Goal: Task Accomplishment & Management: Use online tool/utility

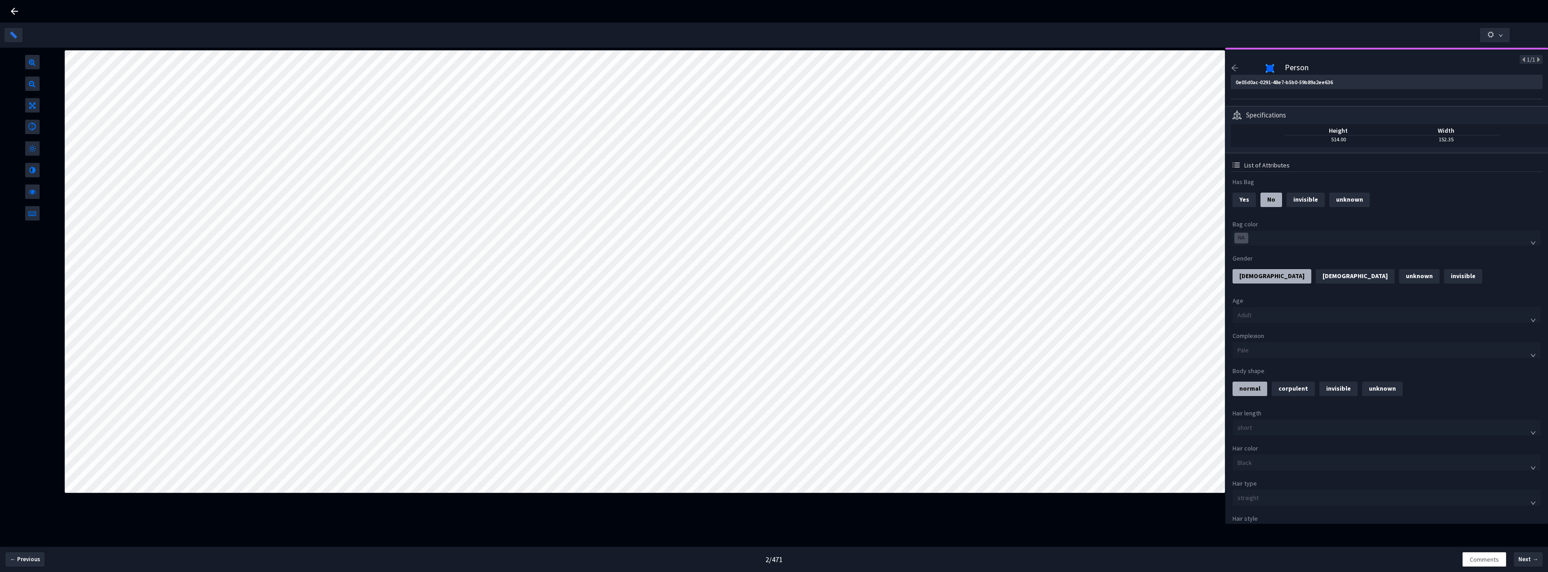
scroll to position [360, 0]
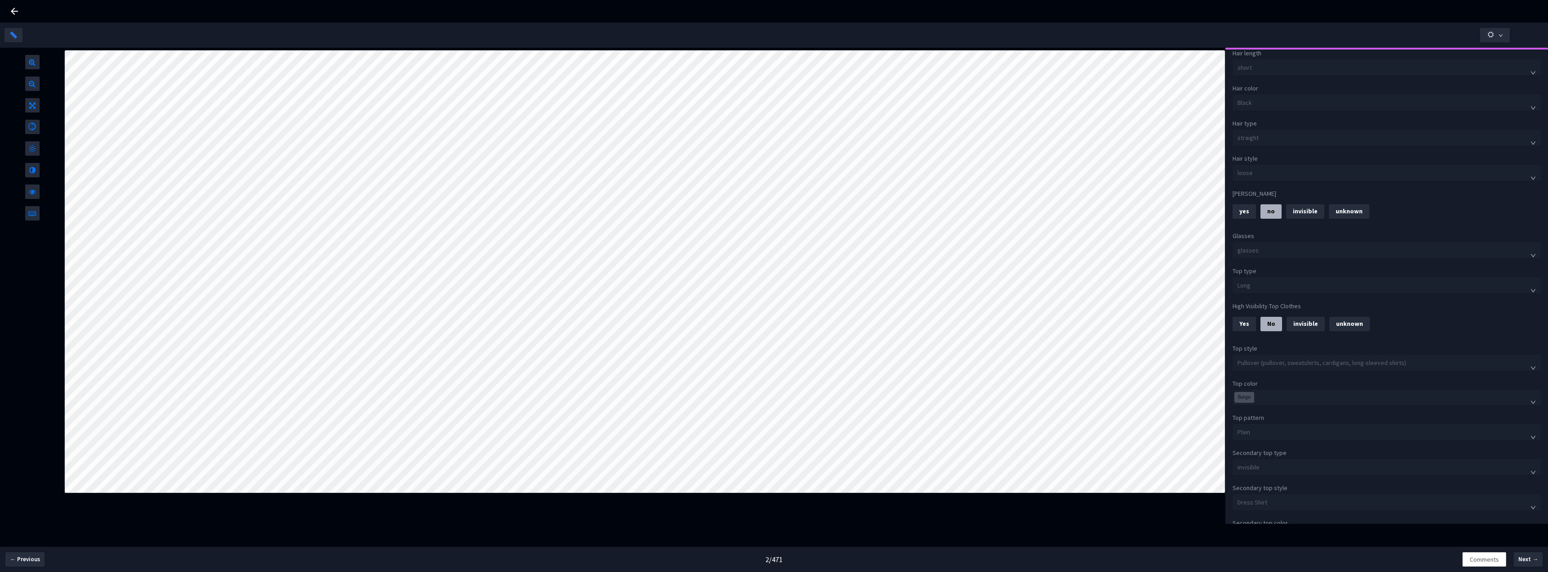
click at [1130, 19] on div at bounding box center [774, 11] width 1548 height 22
click at [14, 11] on icon at bounding box center [14, 11] width 7 height 7
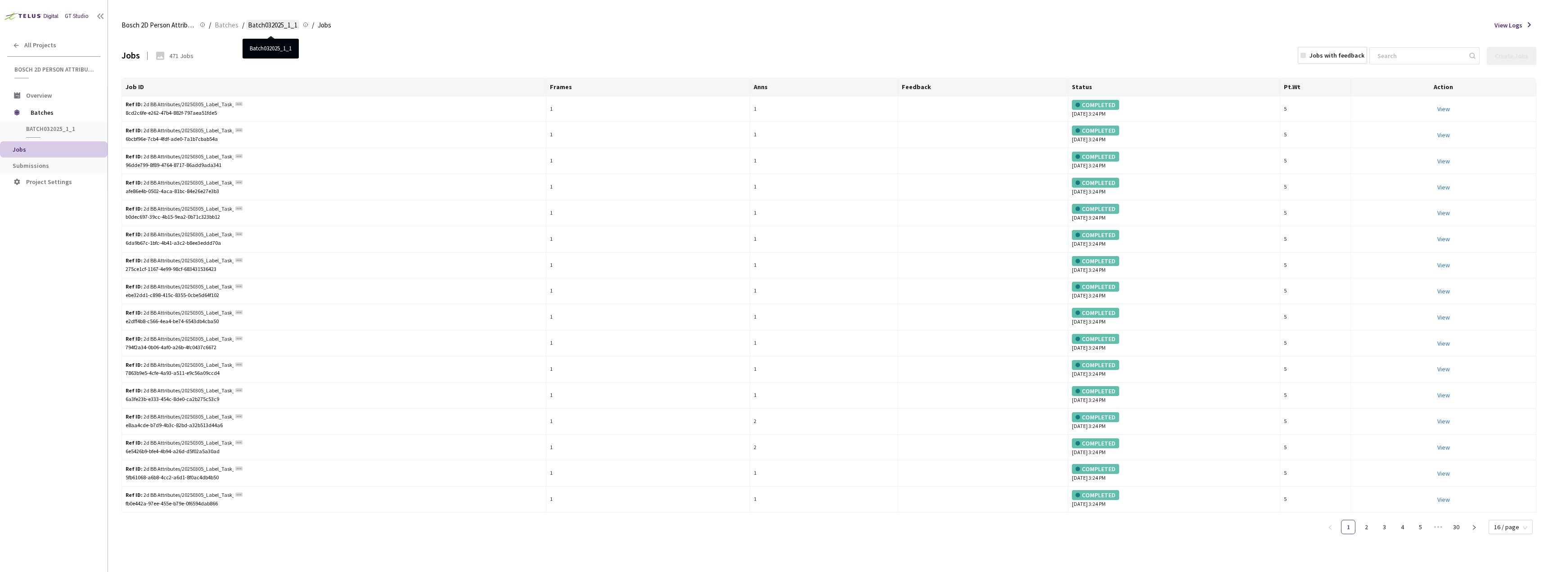
click at [273, 24] on span "Batch032025_1_1" at bounding box center [272, 25] width 49 height 11
click at [232, 24] on span "Batches" at bounding box center [227, 25] width 24 height 11
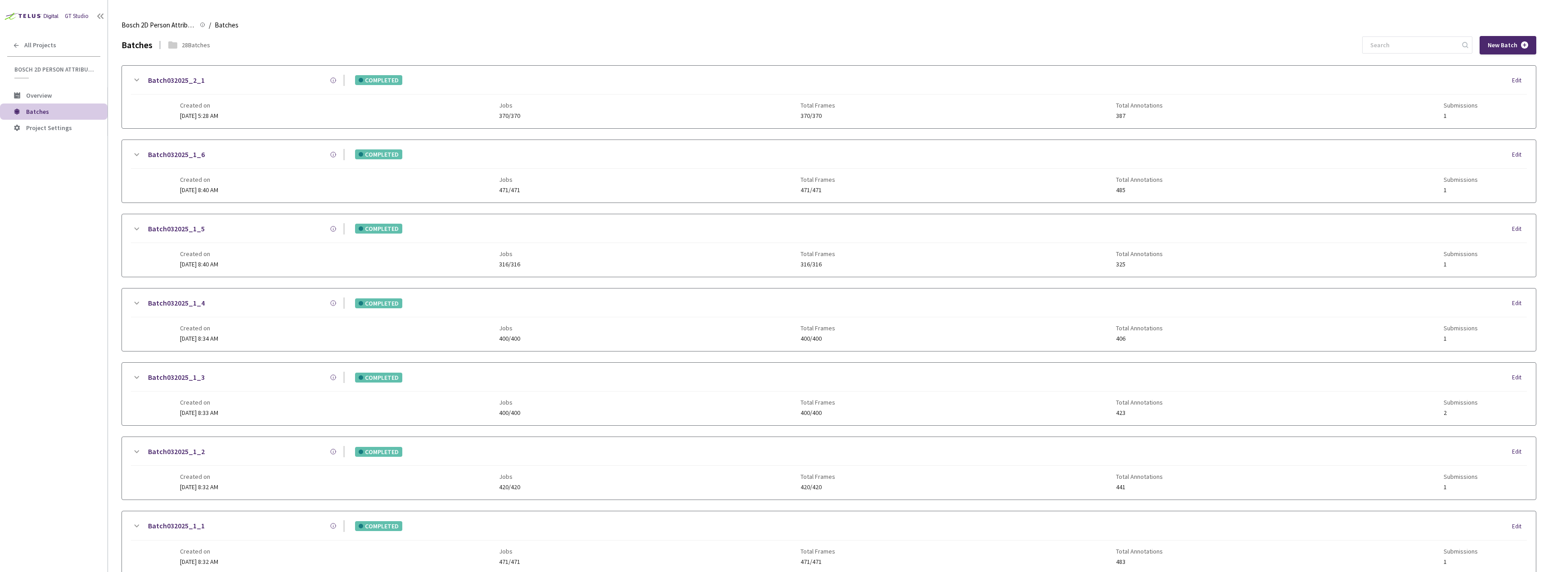
click at [1519, 79] on div "Edit" at bounding box center [1519, 80] width 15 height 9
click at [57, 112] on span "Batches" at bounding box center [63, 112] width 74 height 8
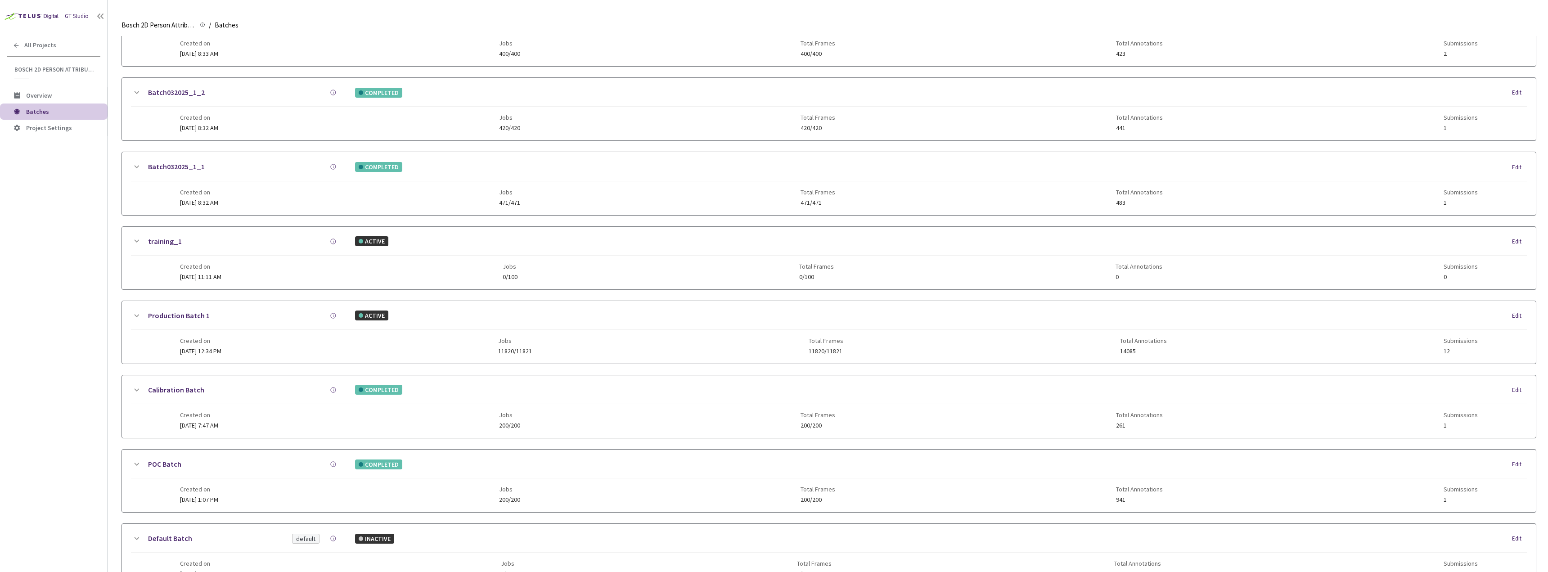
scroll to position [285, 0]
click at [1482, 239] on div "COMPLETED Edit" at bounding box center [935, 241] width 1182 height 10
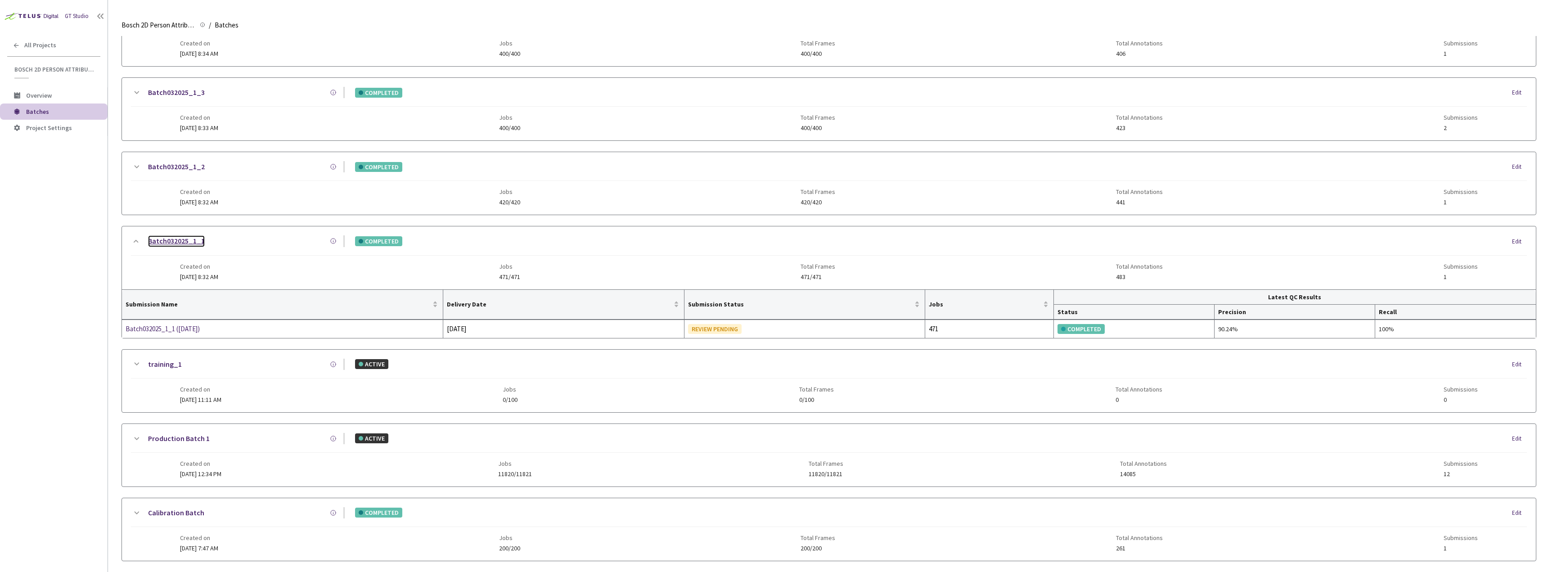
click at [190, 239] on link "Batch032025_1_1" at bounding box center [176, 240] width 57 height 11
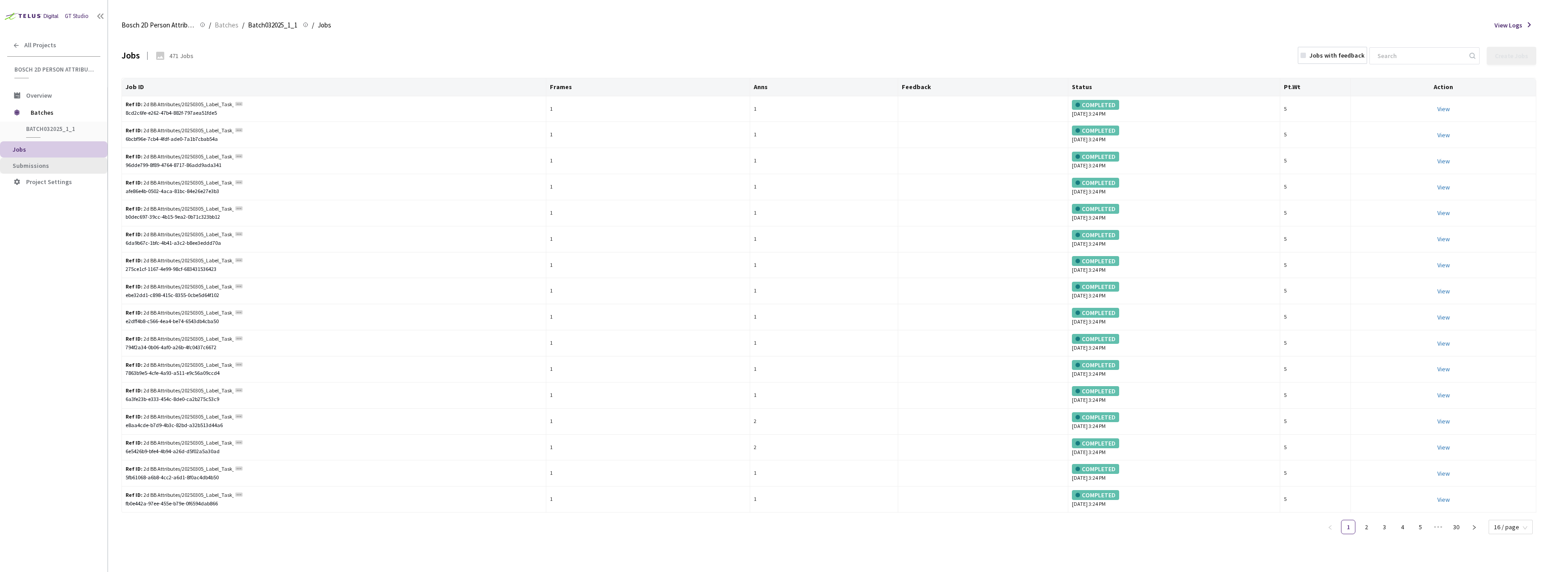
click at [19, 163] on span "Submissions" at bounding box center [31, 166] width 36 height 8
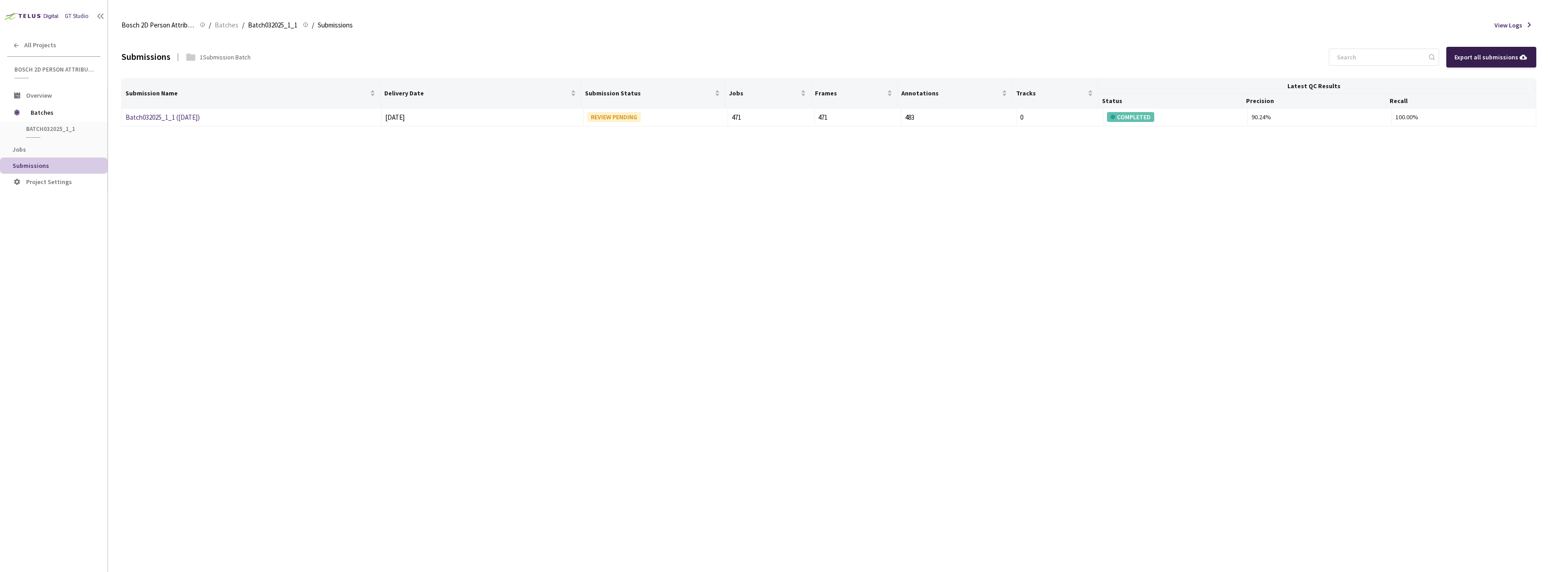
click at [1523, 53] on icon at bounding box center [1523, 57] width 10 height 10
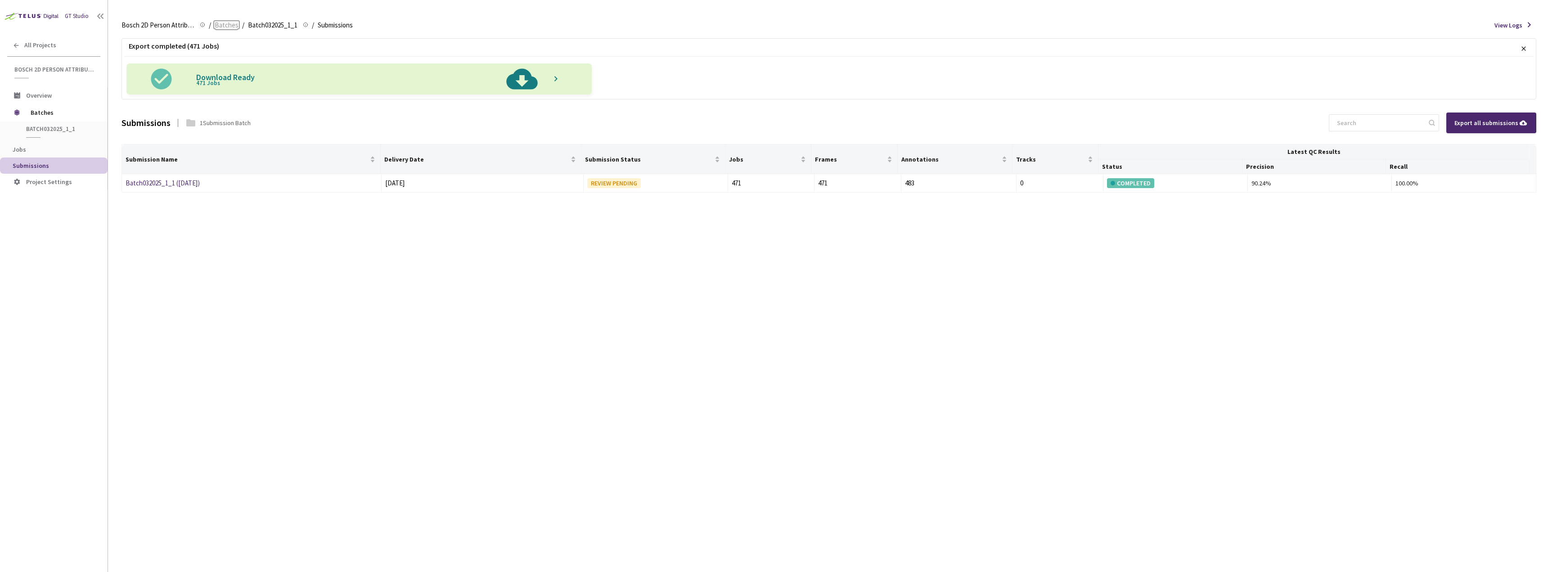
click at [226, 24] on span "Batches" at bounding box center [227, 25] width 24 height 11
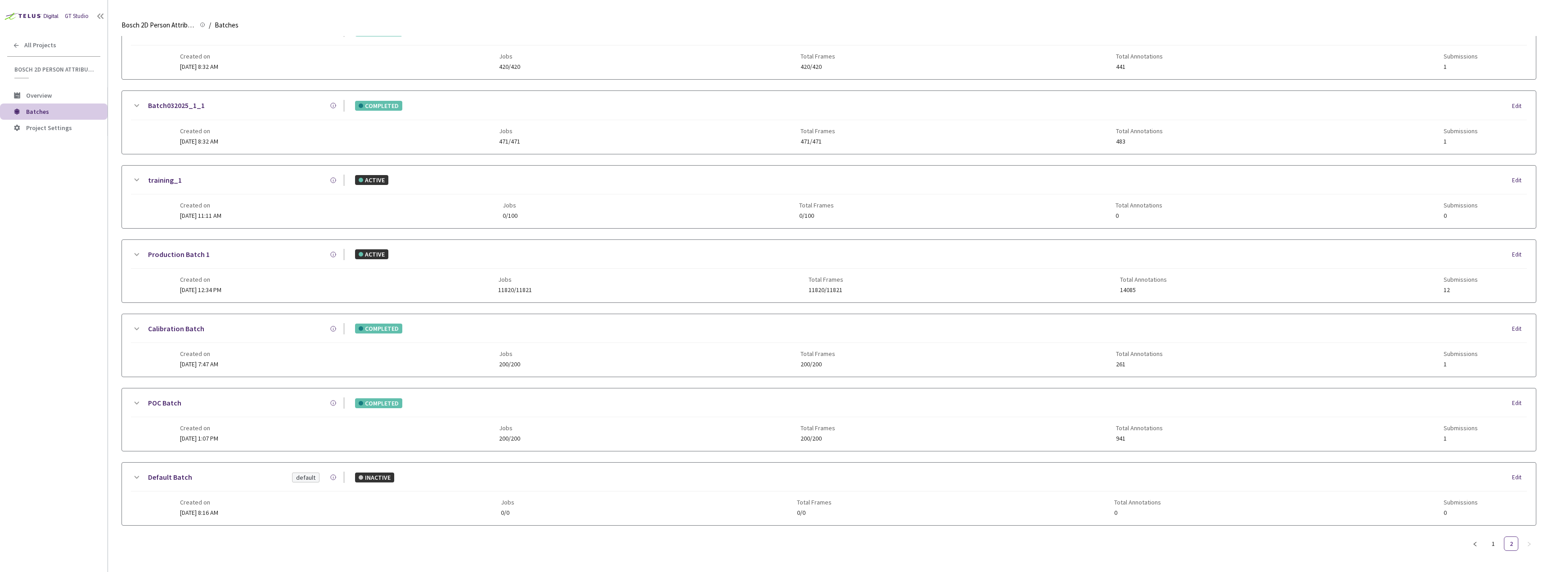
scroll to position [292, 0]
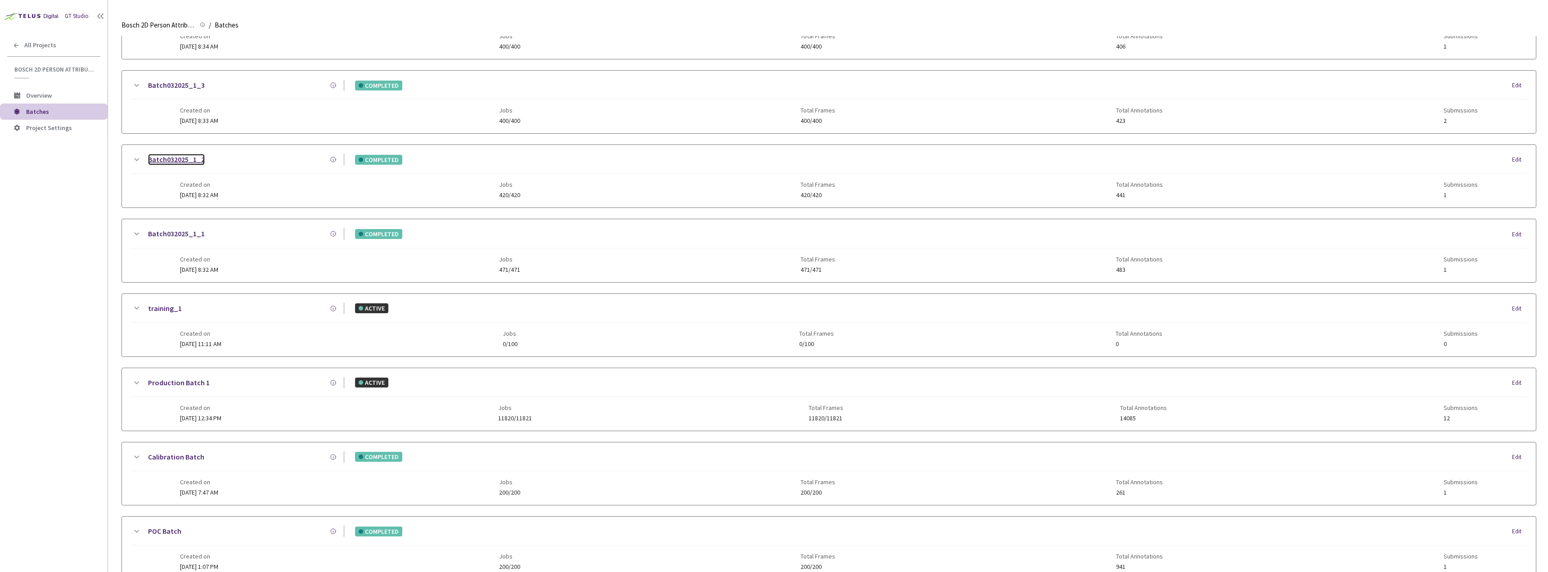
click at [185, 157] on link "Batch032025_1_2" at bounding box center [176, 159] width 57 height 11
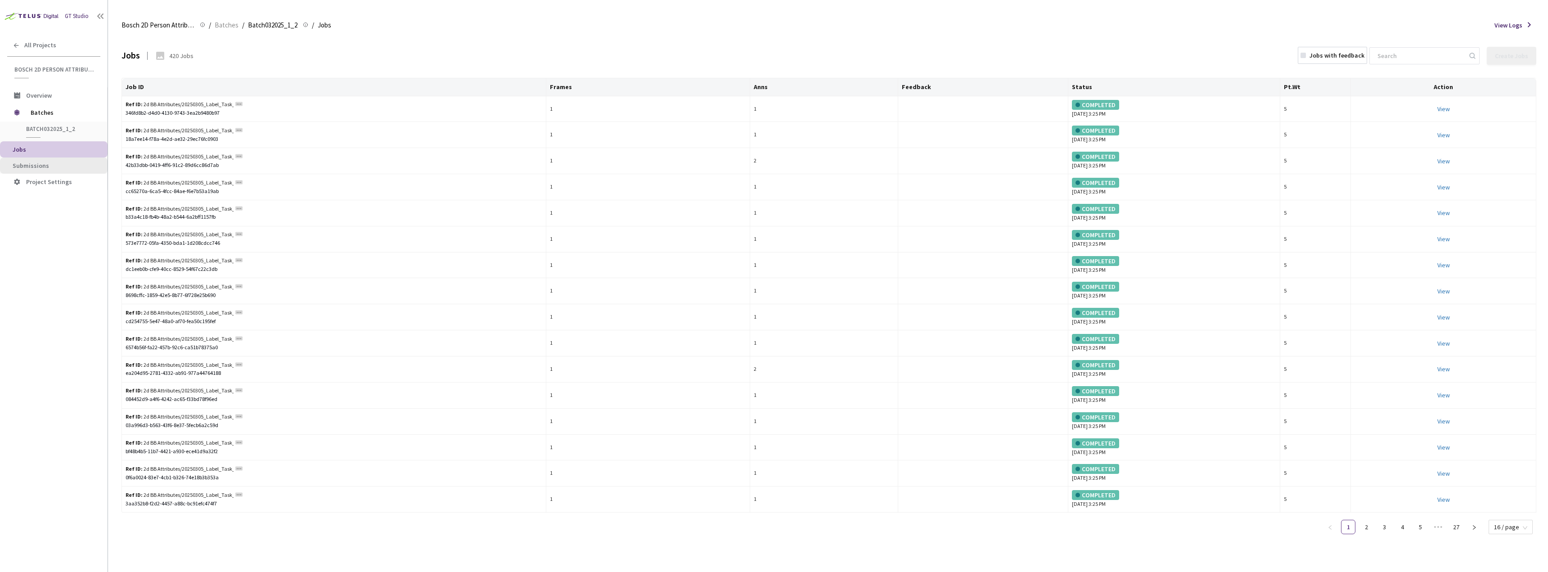
click at [39, 162] on span "Submissions" at bounding box center [31, 166] width 36 height 8
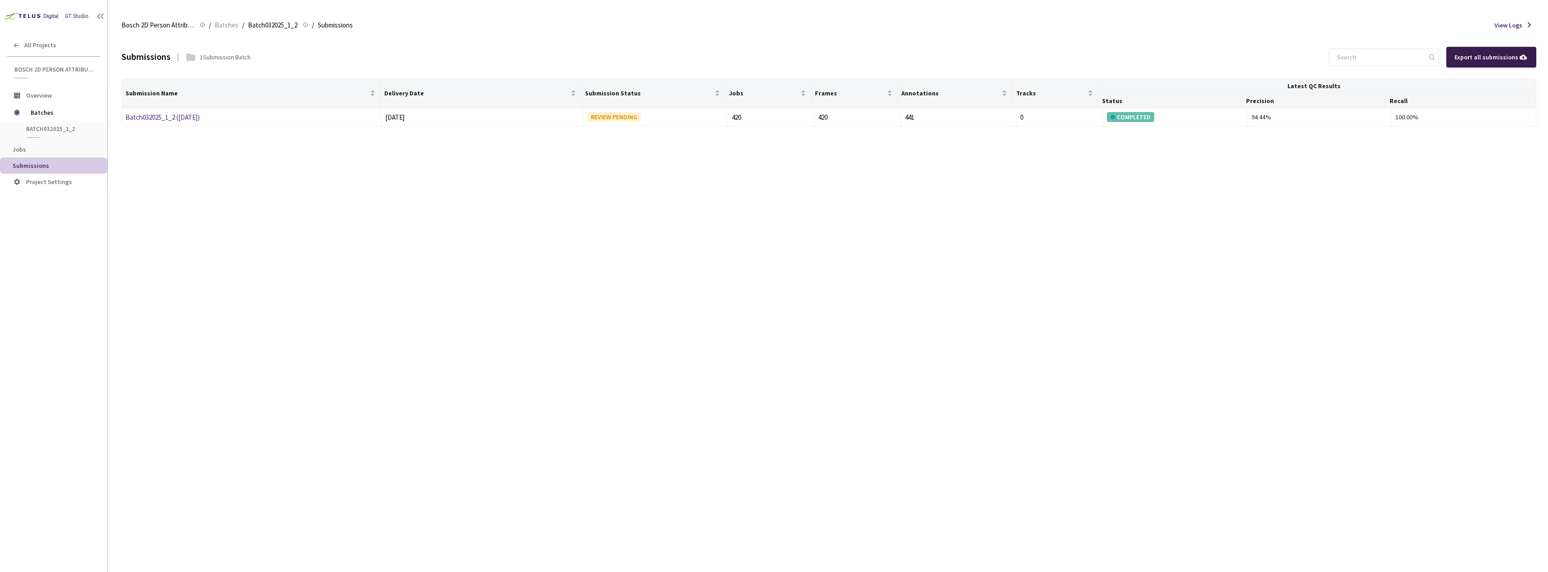
click at [1506, 51] on div "Export all submissions" at bounding box center [1491, 57] width 90 height 21
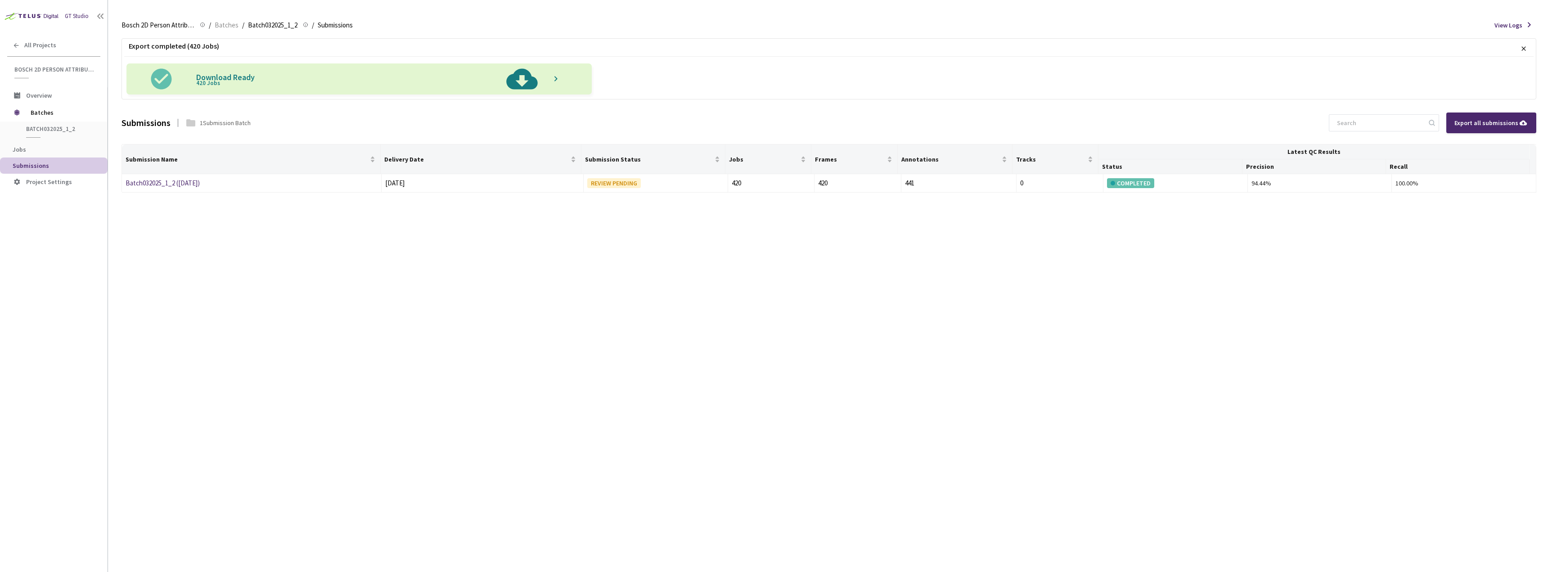
click at [1517, 25] on span "View Logs" at bounding box center [1508, 25] width 28 height 9
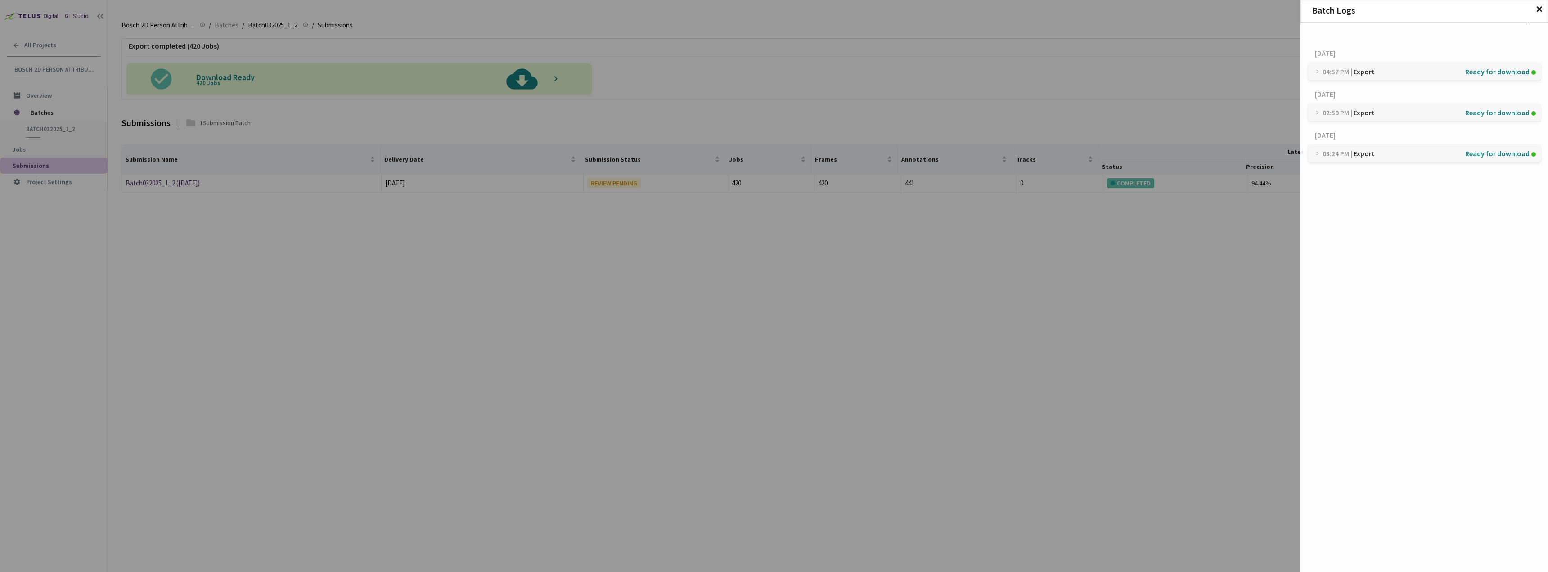
click at [1311, 70] on div "04:57 PM | Export Ready for download" at bounding box center [1424, 71] width 233 height 17
click at [1496, 96] on img at bounding box center [1500, 98] width 9 height 9
click at [1546, 13] on h2 "Batch Logs ✕" at bounding box center [1424, 10] width 247 height 10
click at [1540, 7] on span "✕" at bounding box center [1539, 9] width 8 height 10
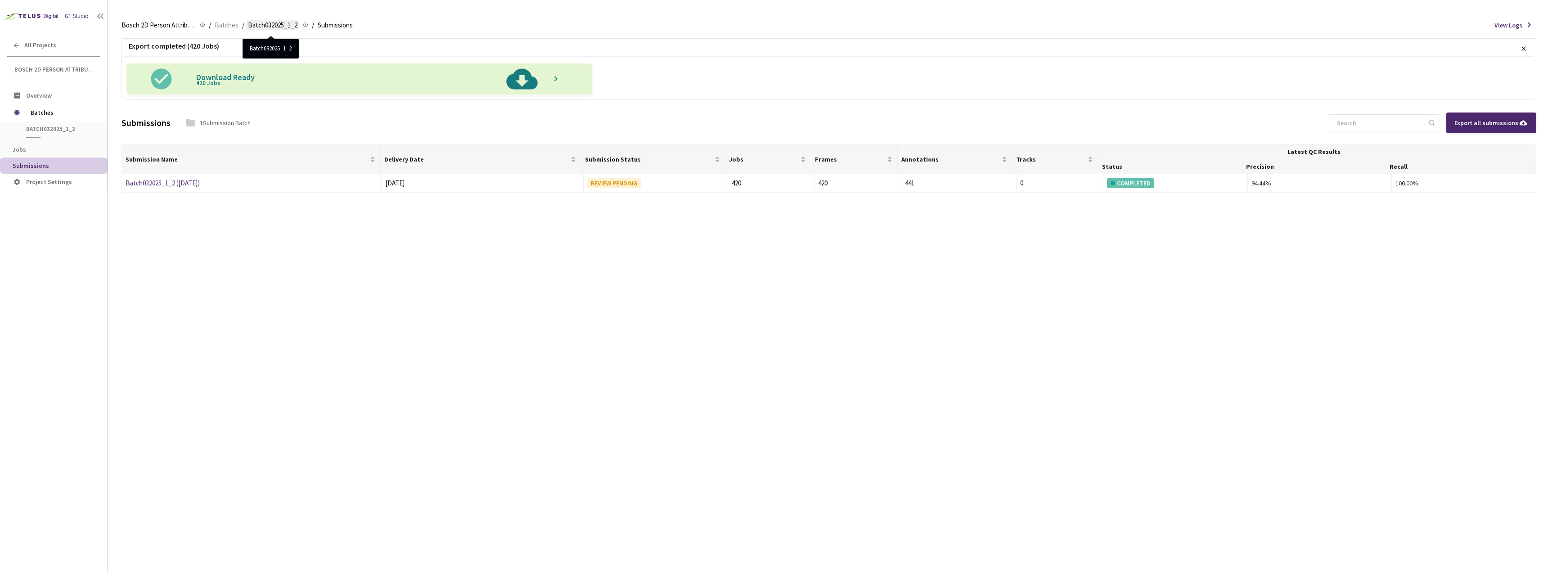
click at [274, 25] on span "Batch032025_1_2" at bounding box center [272, 25] width 49 height 11
click at [227, 24] on span "Batches" at bounding box center [227, 25] width 24 height 11
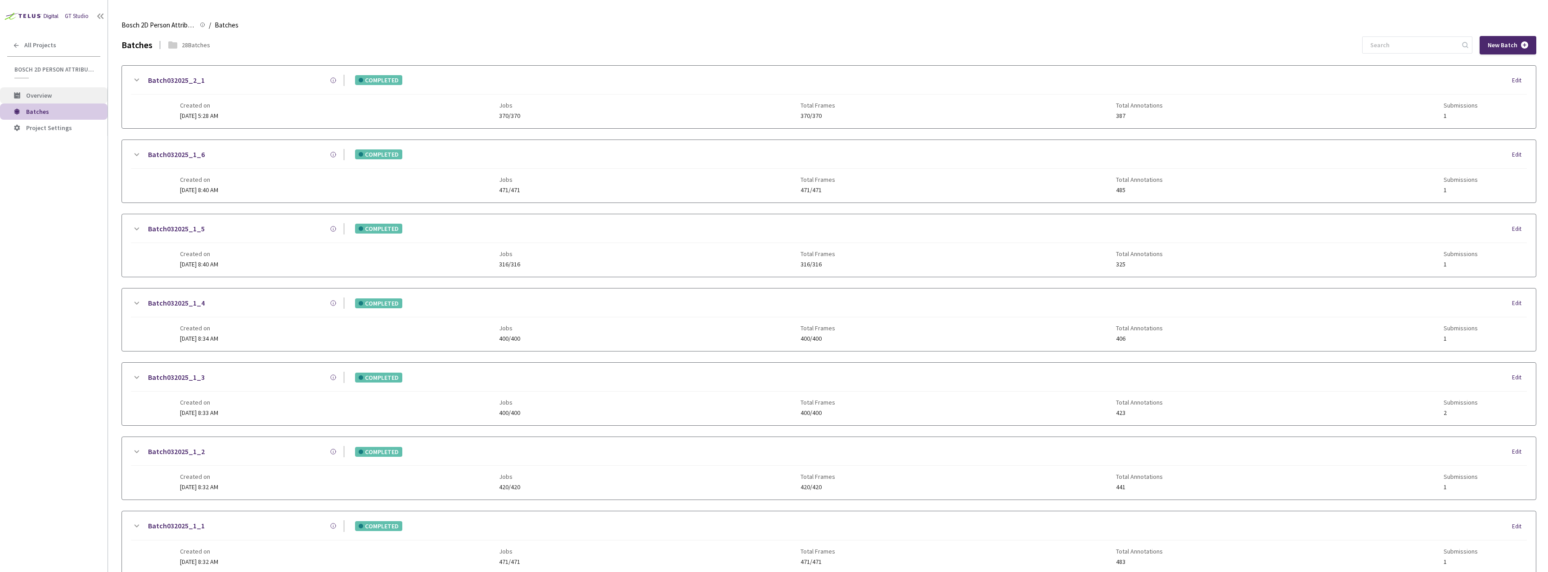
click at [67, 90] on li "Overview" at bounding box center [54, 95] width 108 height 16
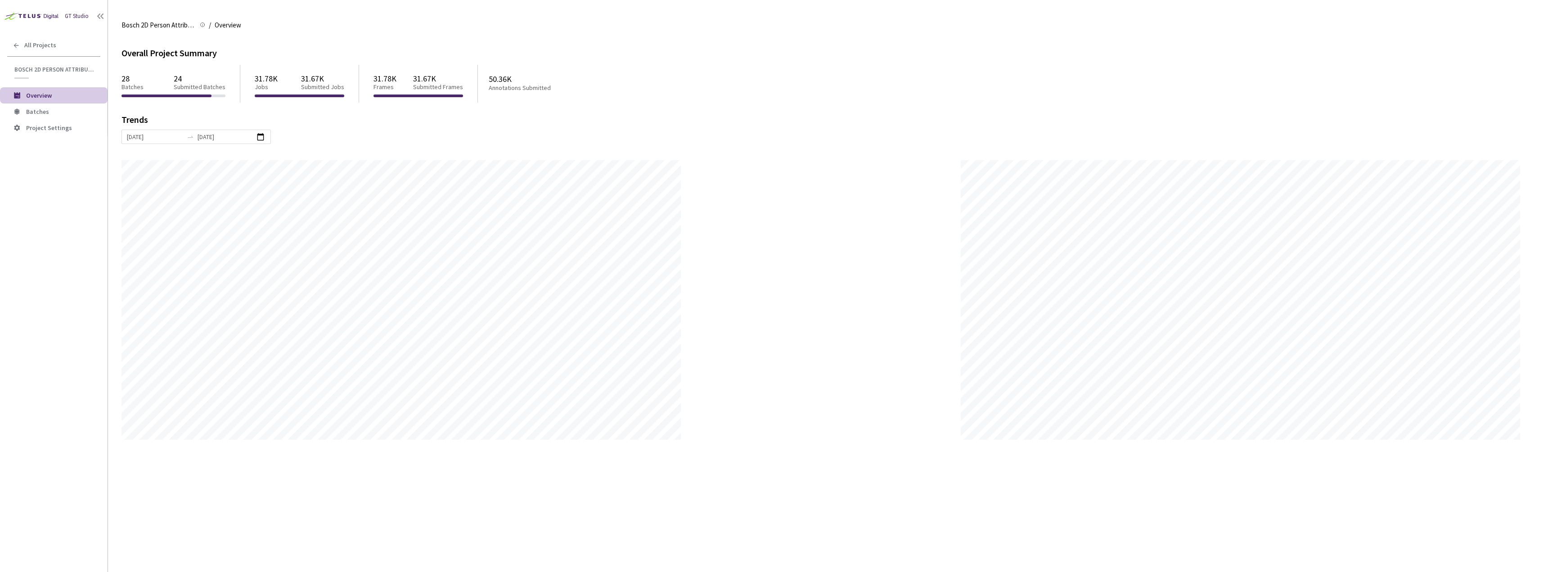
scroll to position [572, 1548]
click at [72, 113] on span "Batches" at bounding box center [63, 112] width 74 height 8
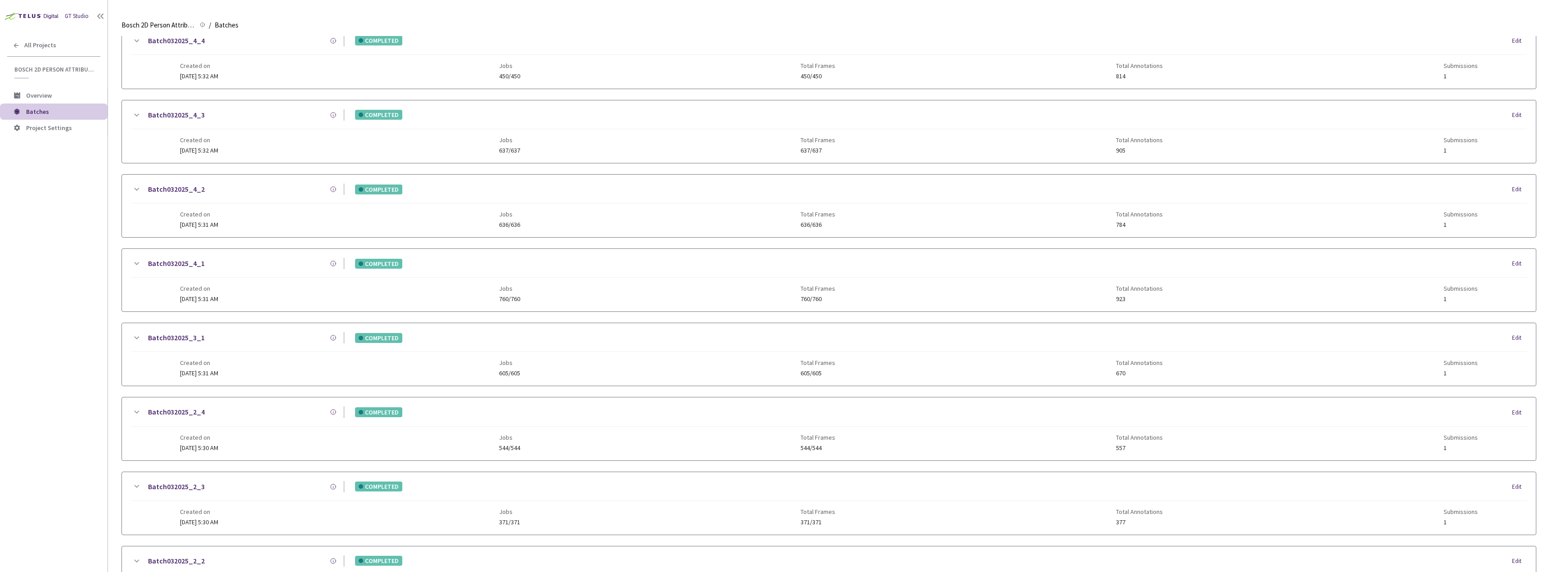
scroll to position [724, 0]
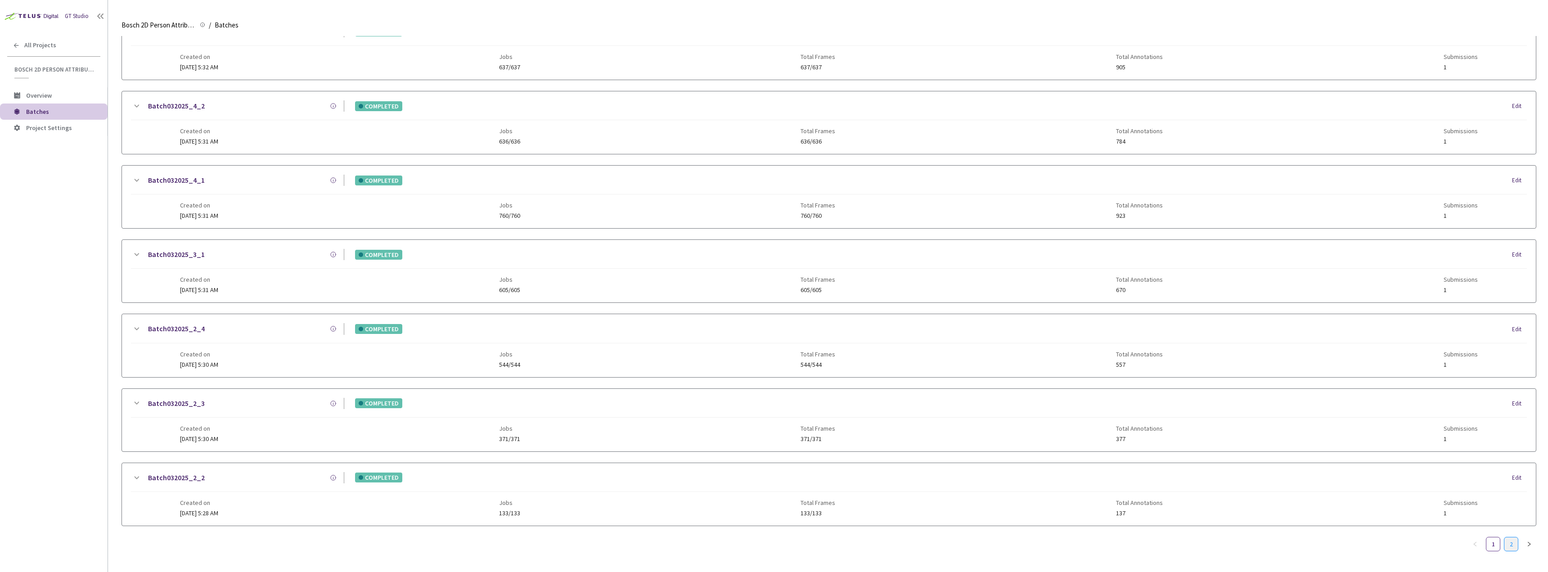
click at [1513, 538] on link "2" at bounding box center [1510, 543] width 13 height 13
click at [1495, 547] on link "1" at bounding box center [1492, 543] width 13 height 13
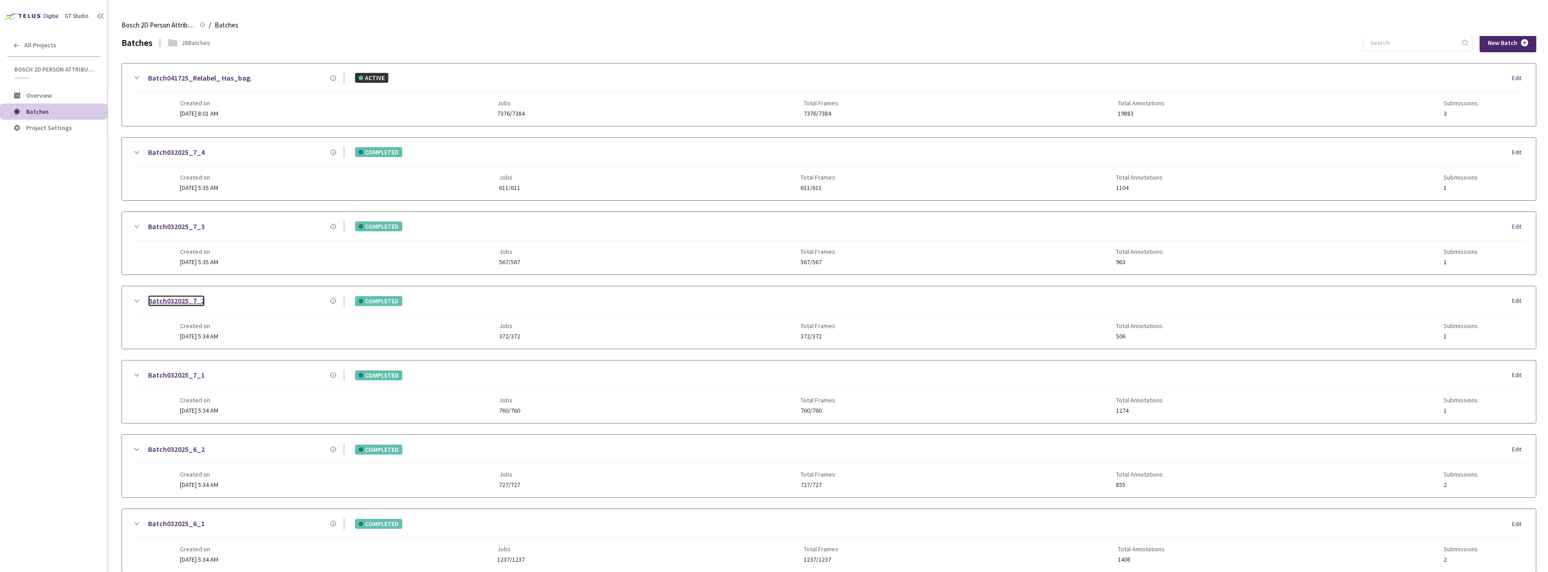
scroll to position [0, 0]
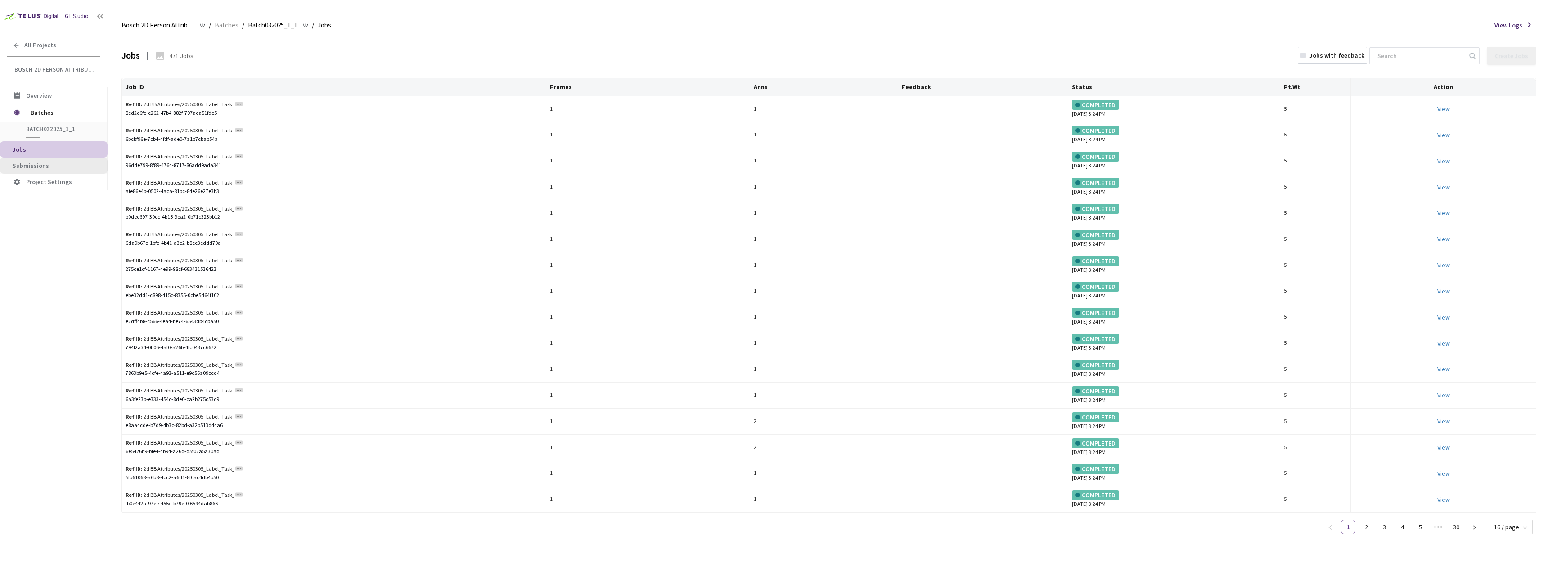
click at [27, 164] on span "Submissions" at bounding box center [31, 166] width 36 height 8
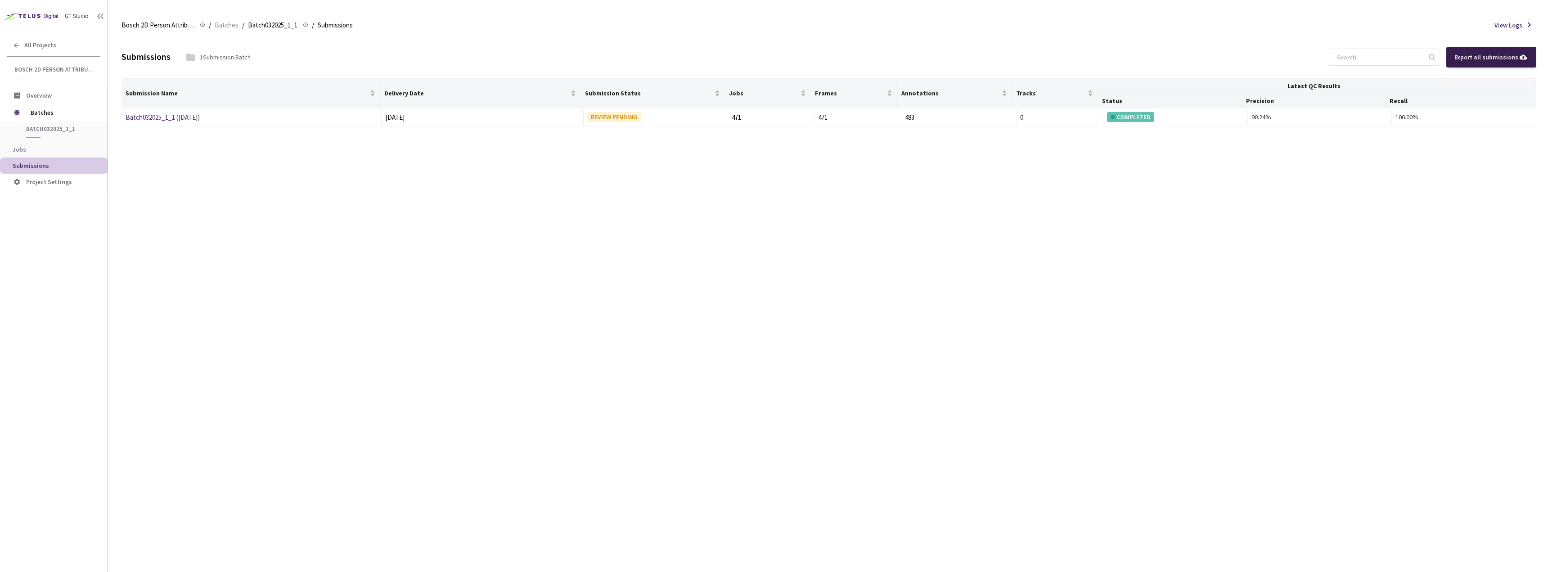
click at [1506, 56] on div "Export all submissions" at bounding box center [1491, 57] width 74 height 10
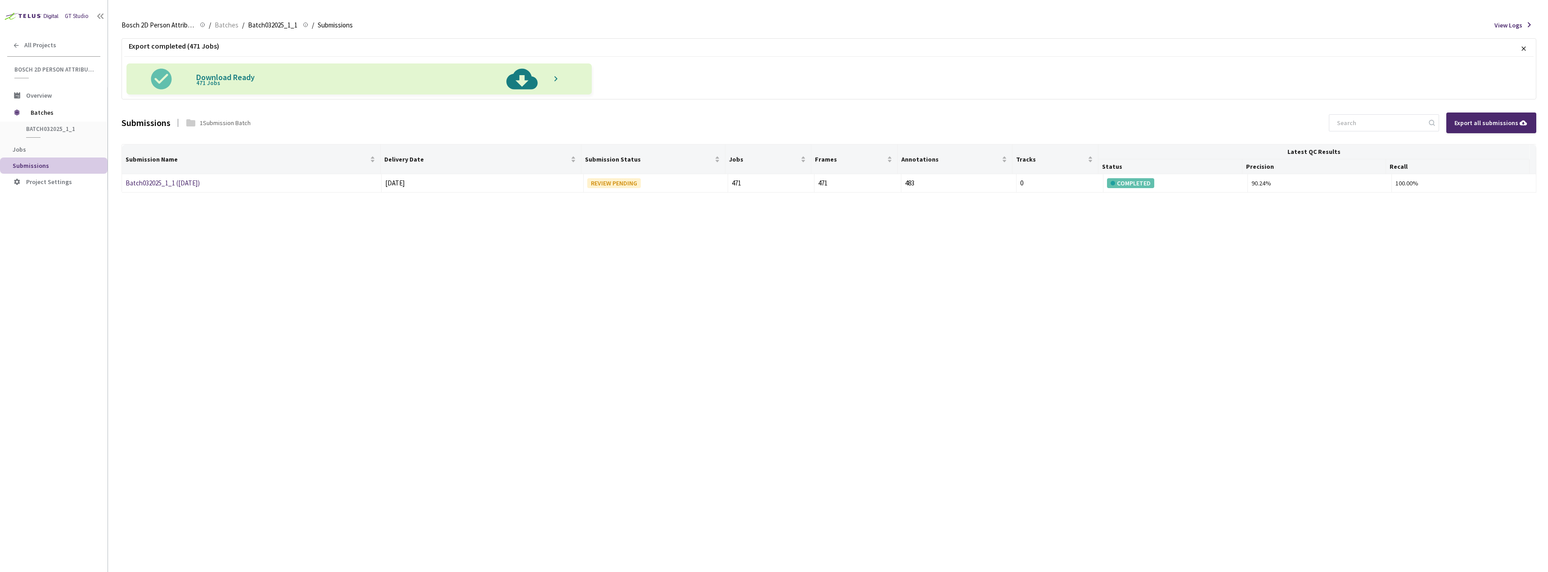
click at [1514, 24] on span "View Logs" at bounding box center [1508, 25] width 28 height 9
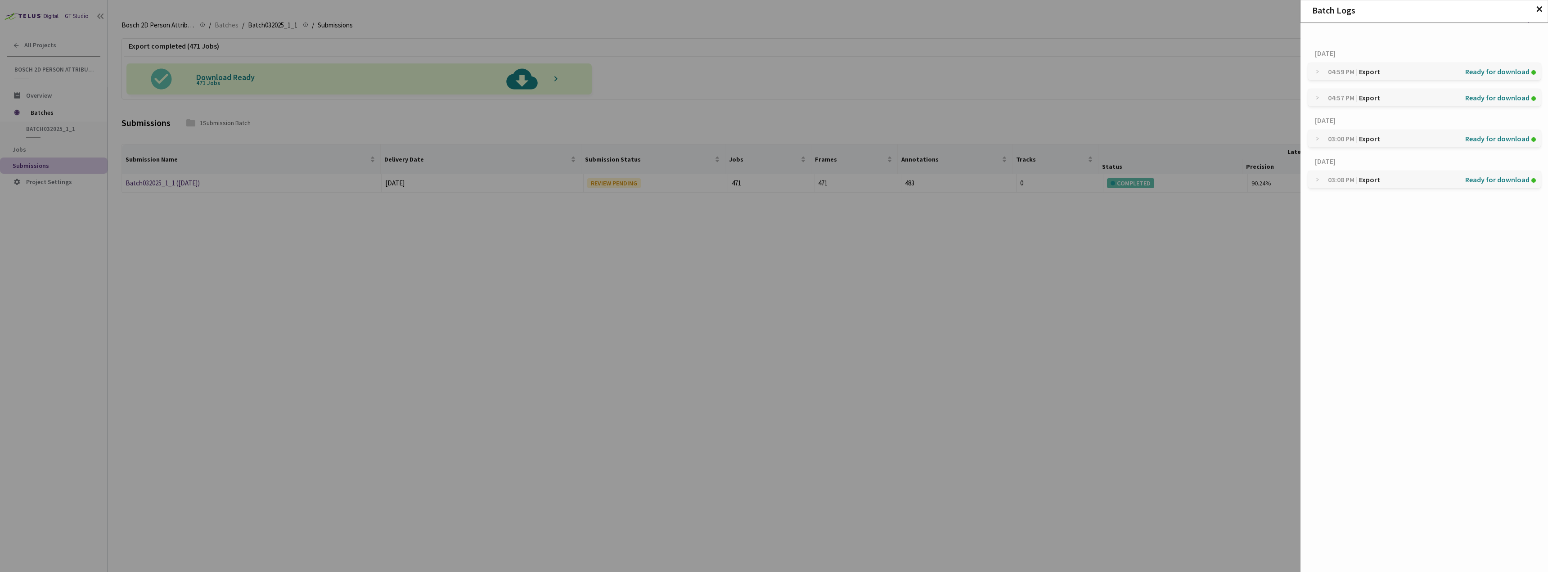
click at [1314, 71] on div "04:59 PM | Export Ready for download" at bounding box center [1424, 71] width 233 height 17
click at [1496, 99] on img at bounding box center [1500, 98] width 9 height 9
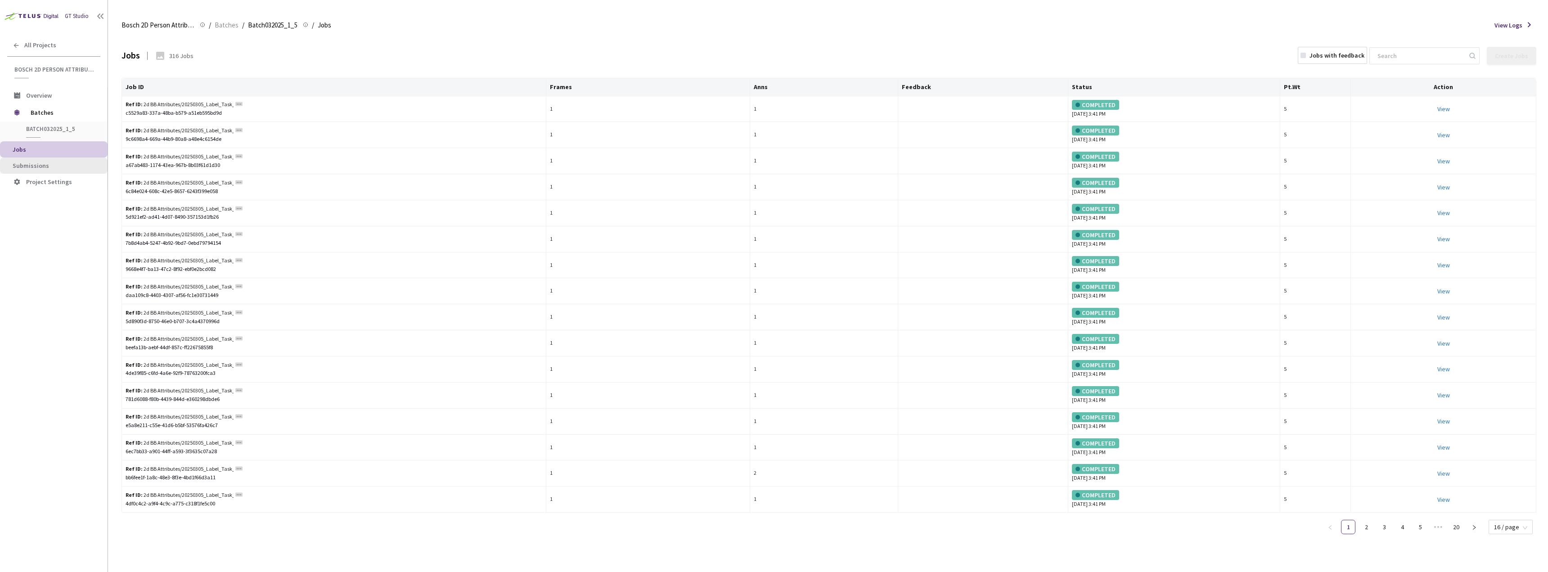
click at [24, 167] on span "Submissions" at bounding box center [31, 166] width 36 height 8
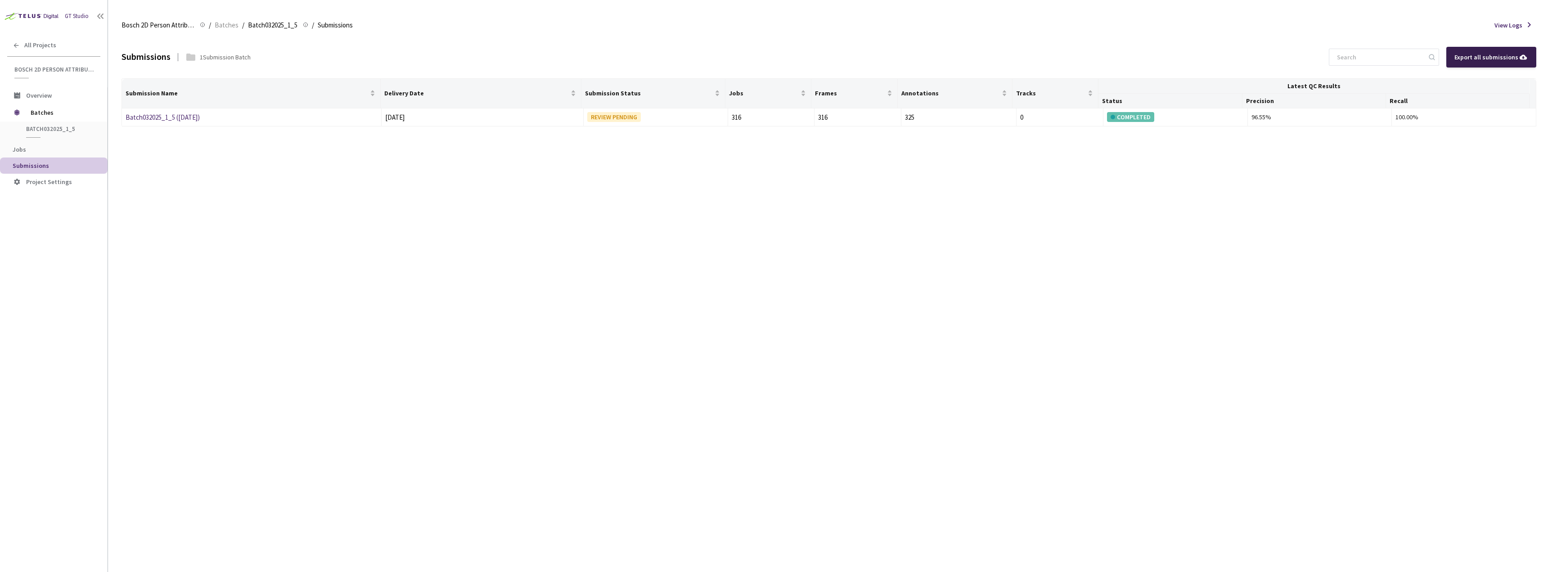
click at [1478, 66] on div "Export all submissions" at bounding box center [1491, 57] width 90 height 21
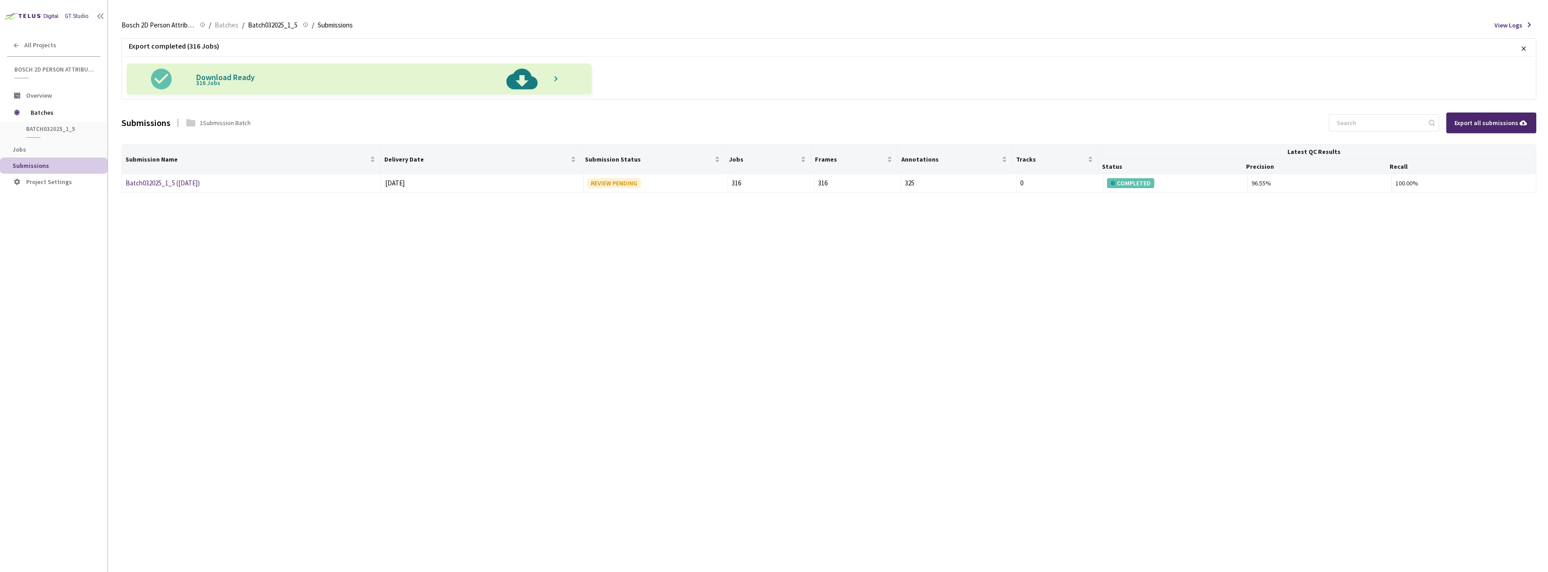
click at [528, 81] on img at bounding box center [522, 78] width 46 height 31
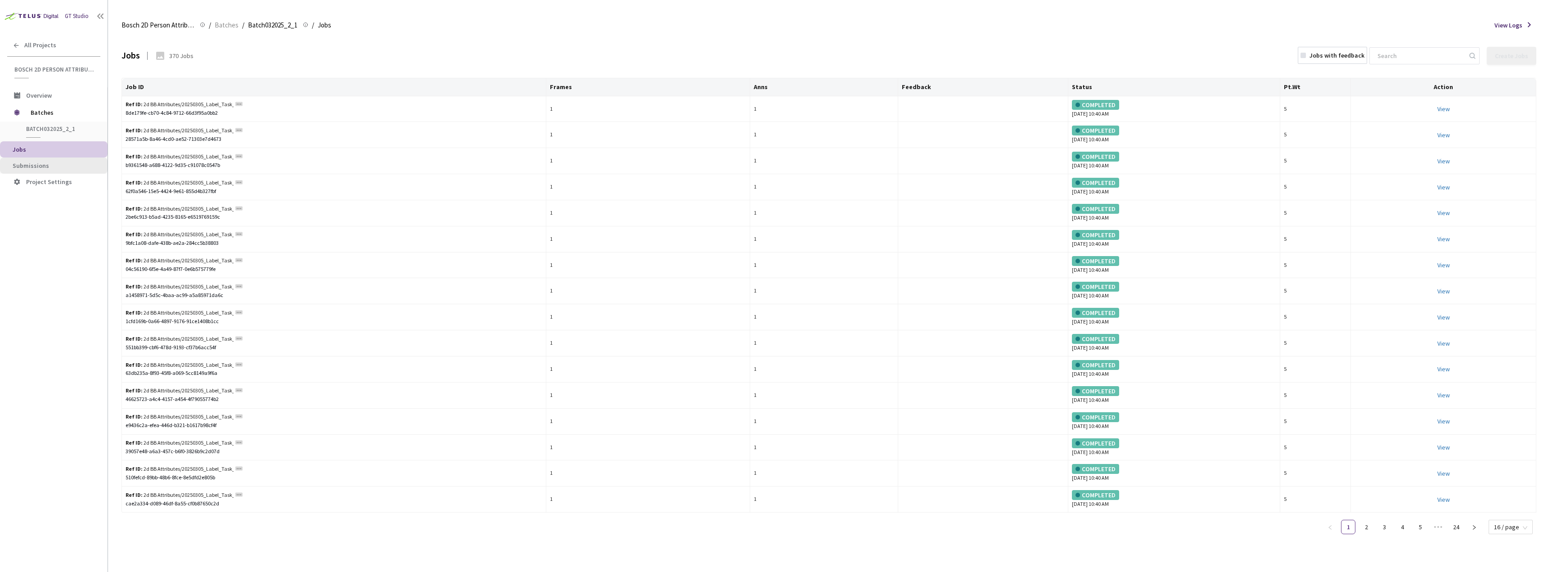
click at [34, 157] on li "Submissions" at bounding box center [54, 165] width 108 height 16
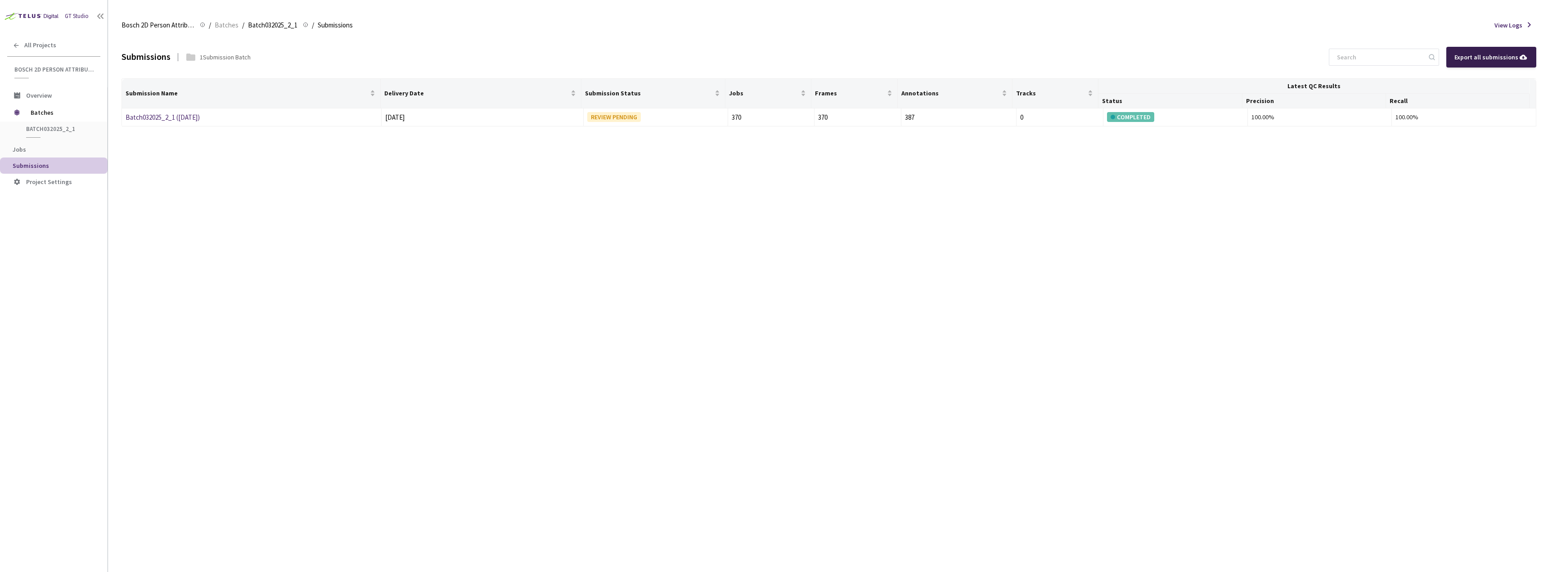
click at [1480, 55] on div "Export all submissions" at bounding box center [1491, 57] width 74 height 10
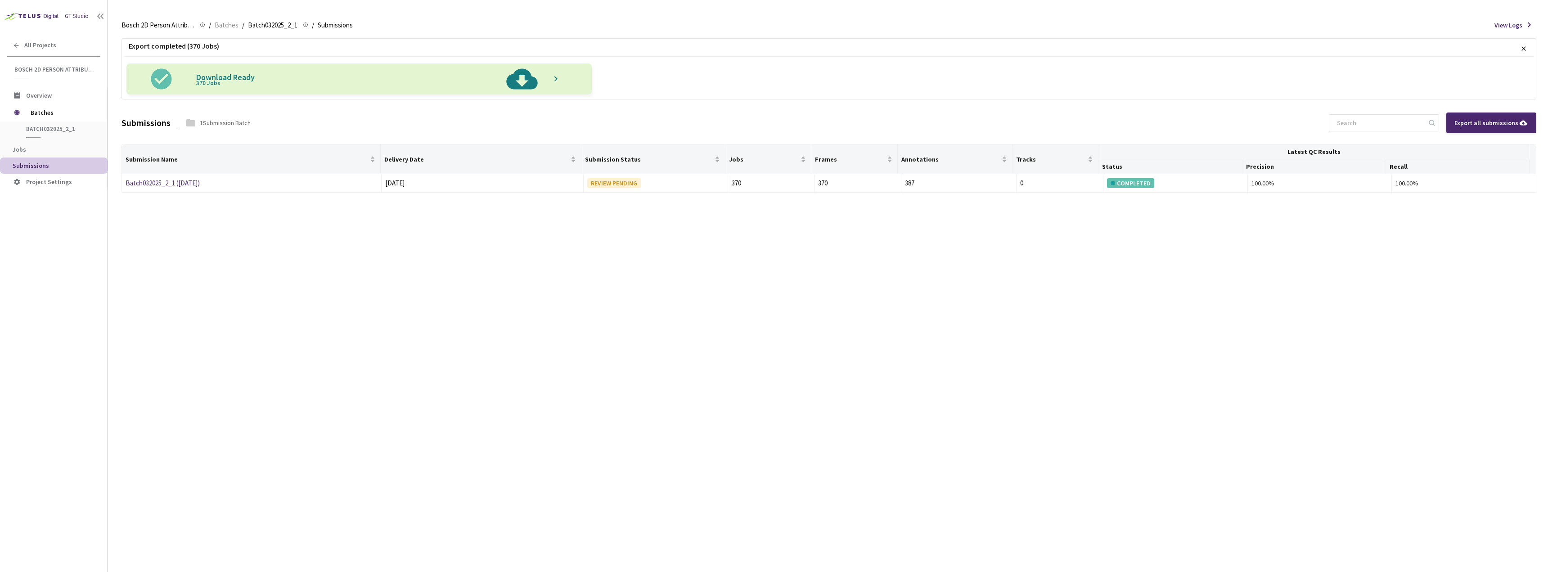
click at [167, 210] on div "Export completed (370 Jobs) × Download Ready 370 Jobs Submissions 1 Submission …" at bounding box center [828, 304] width 1415 height 536
click at [523, 85] on img at bounding box center [522, 78] width 46 height 31
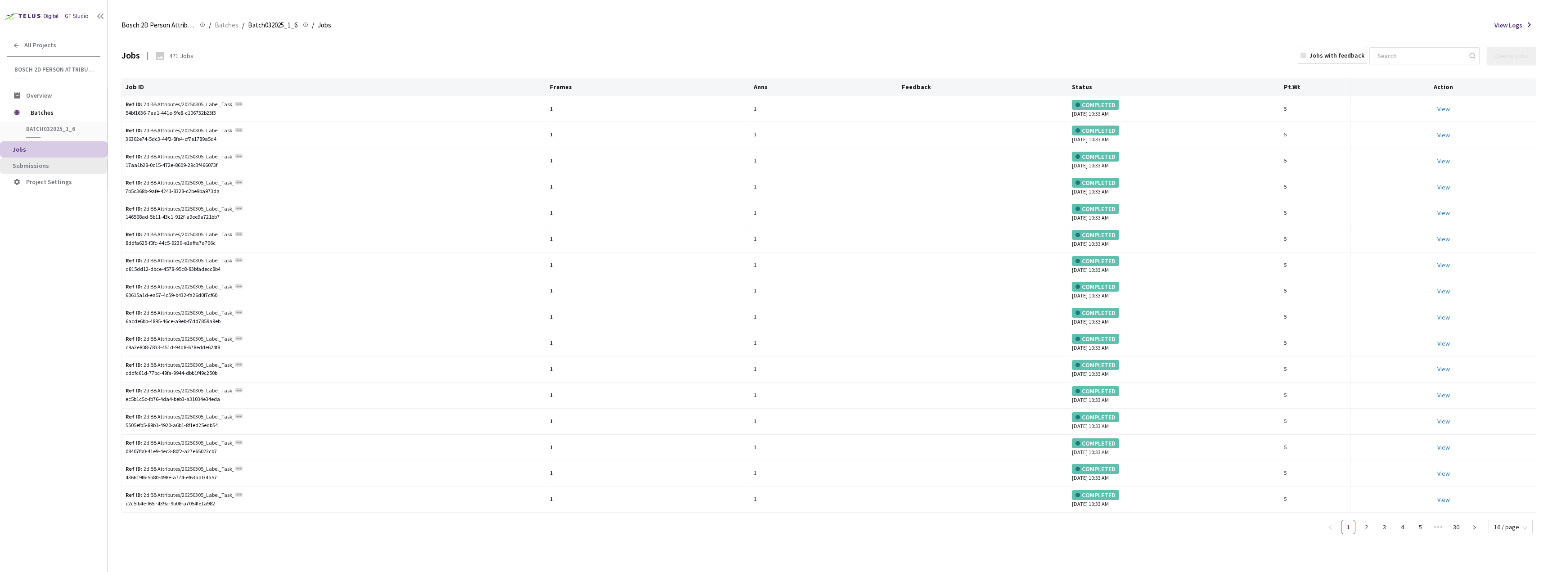
click at [36, 167] on span "Submissions" at bounding box center [31, 166] width 36 height 8
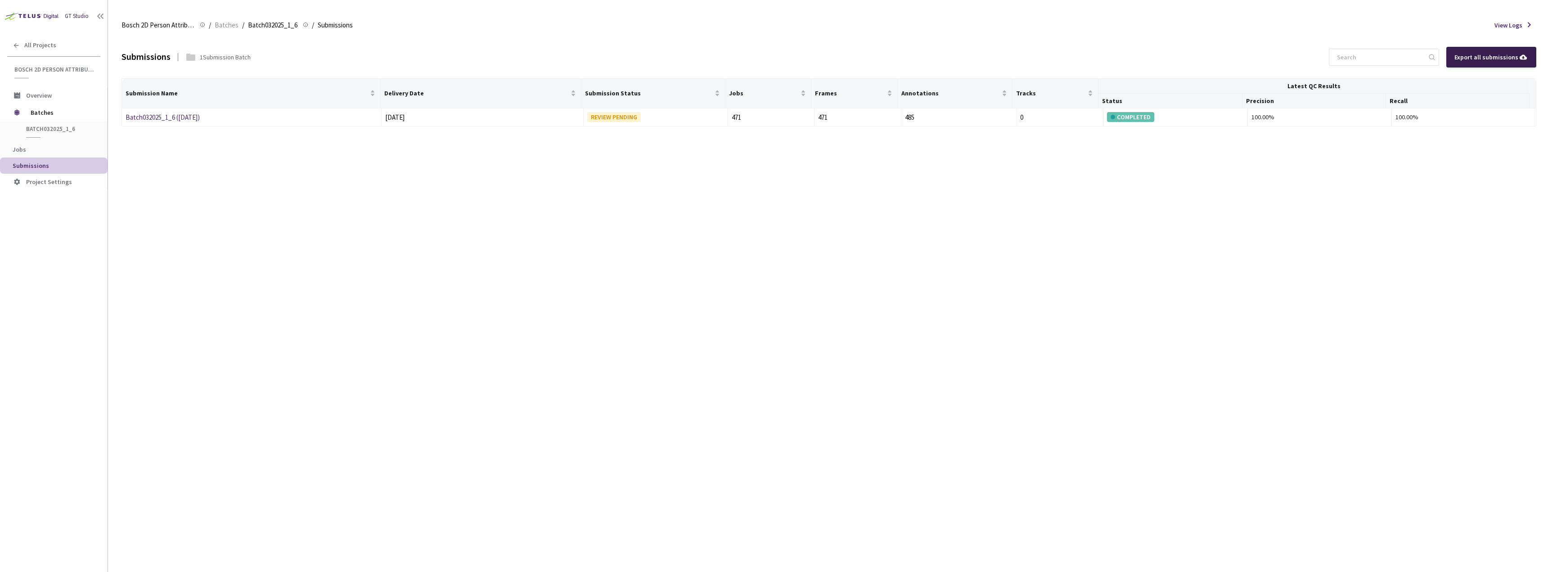
click at [1498, 62] on div "Export all submissions" at bounding box center [1491, 57] width 90 height 21
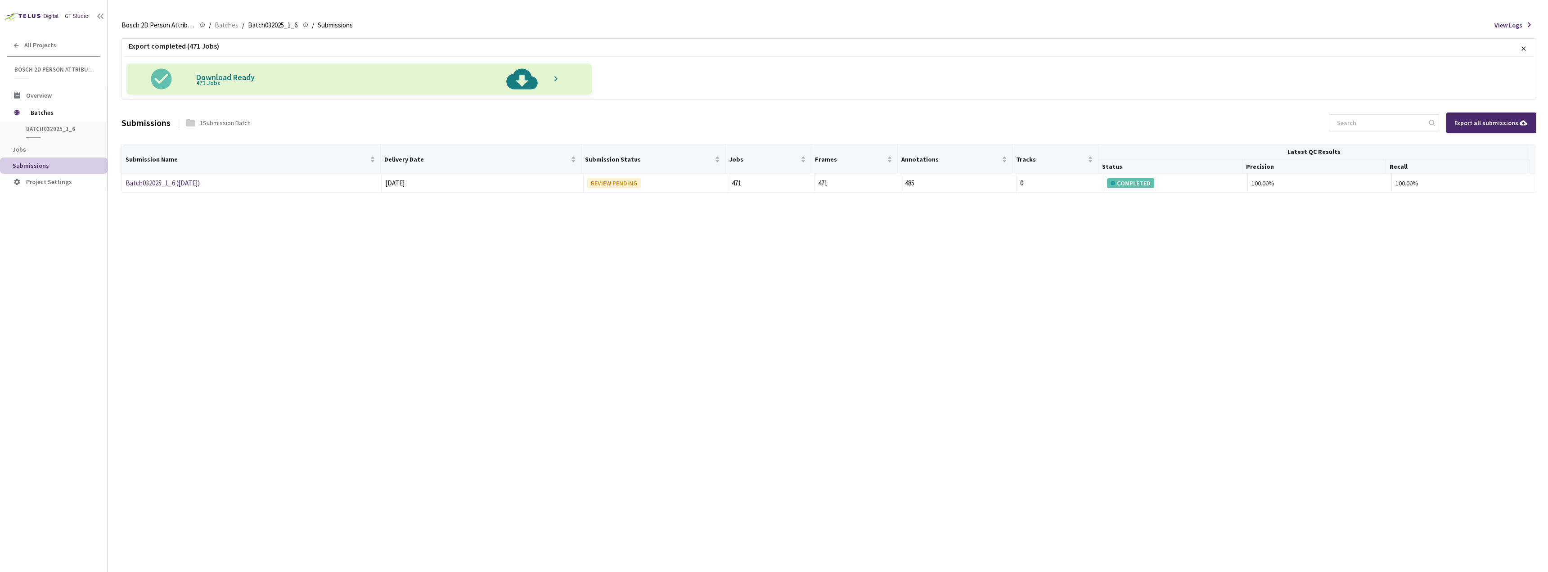
click at [530, 82] on img at bounding box center [522, 78] width 46 height 31
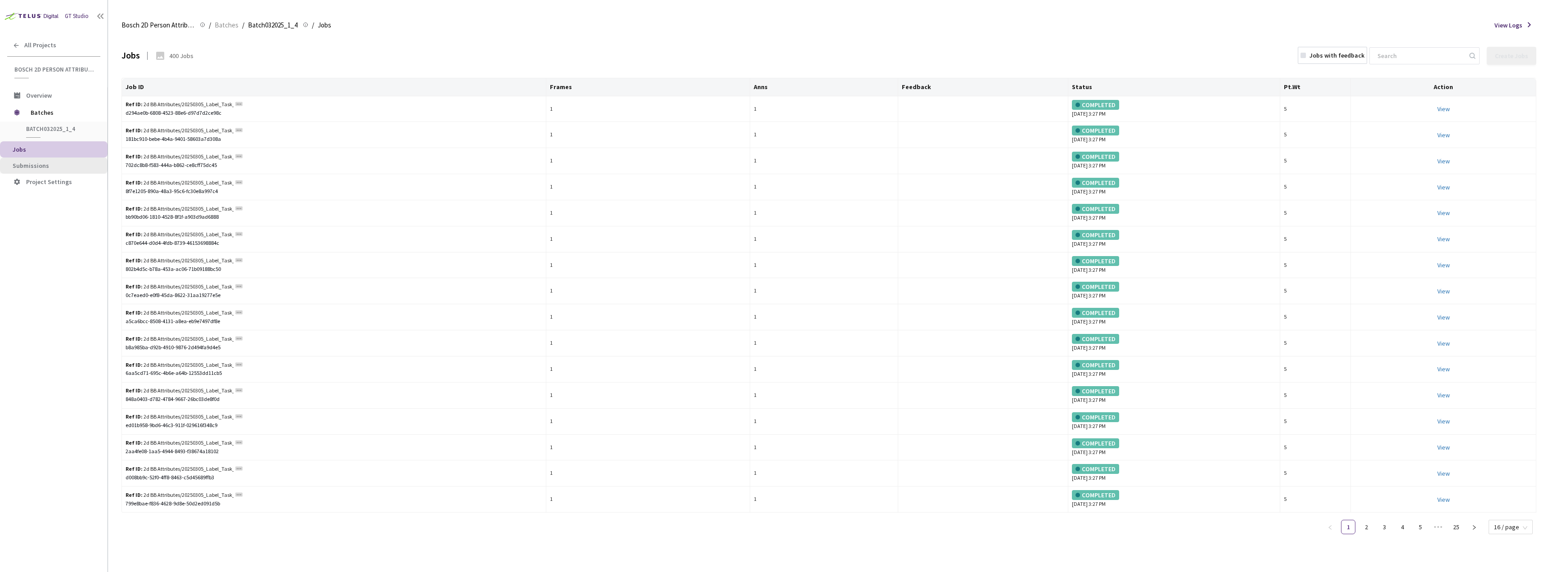
click at [30, 164] on span "Submissions" at bounding box center [31, 166] width 36 height 8
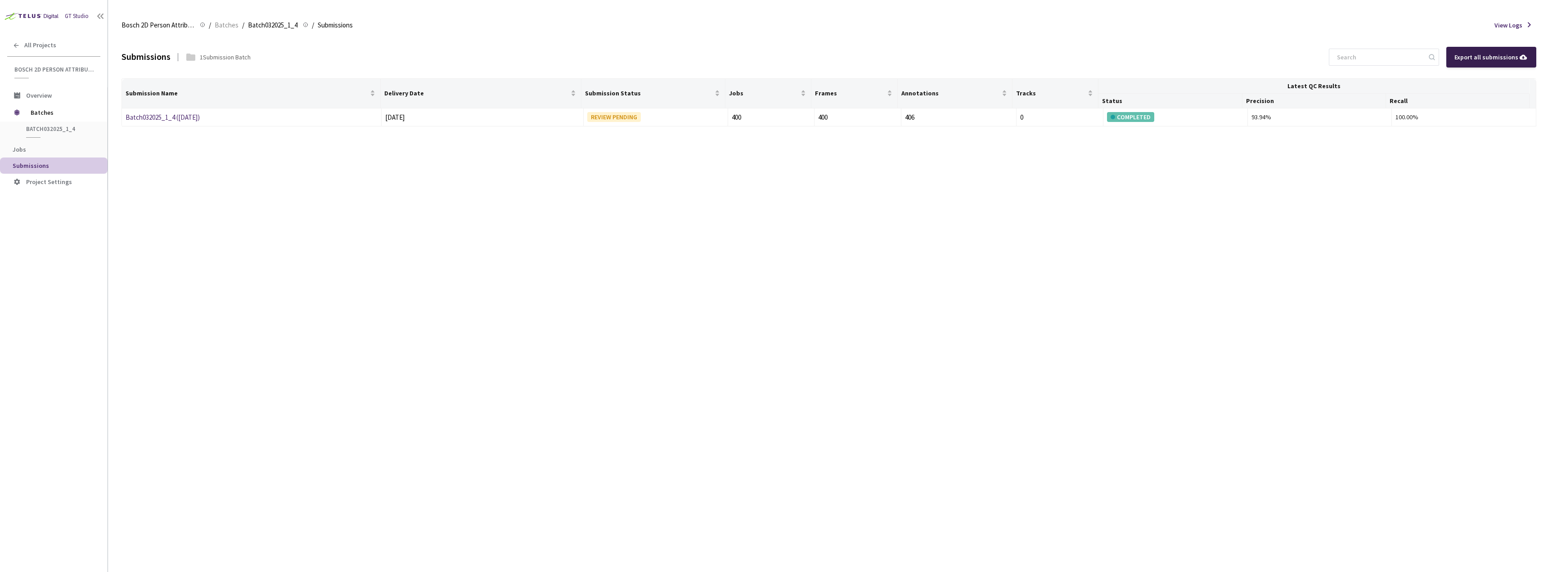
click at [1502, 54] on div "Export all submissions" at bounding box center [1491, 57] width 74 height 10
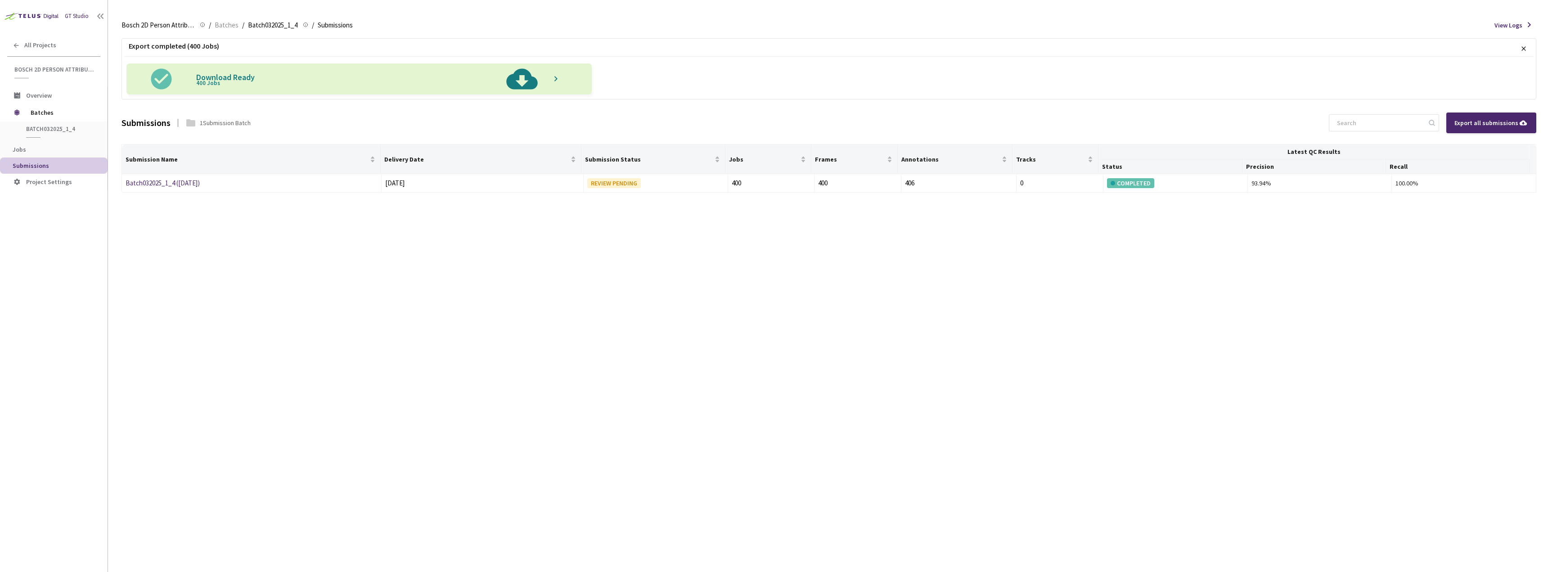
click at [513, 78] on img at bounding box center [522, 78] width 46 height 31
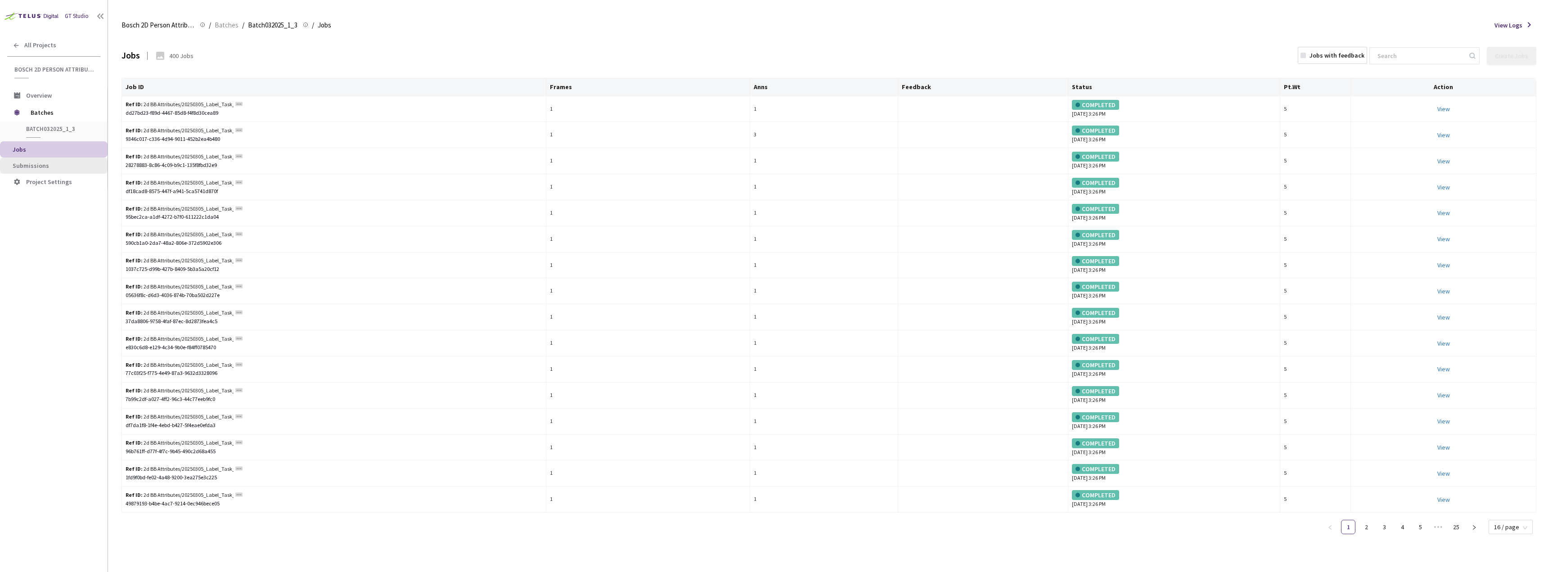
click at [41, 164] on span "Submissions" at bounding box center [31, 166] width 36 height 8
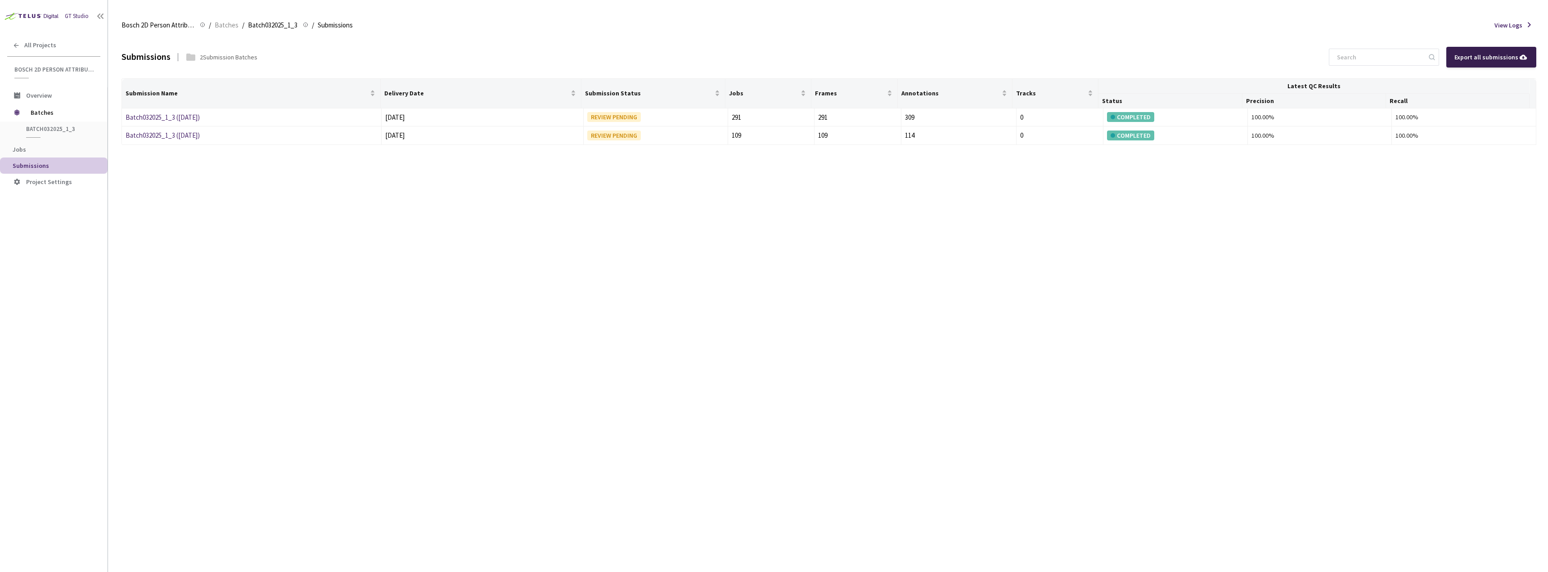
click at [1493, 54] on div "Export all submissions" at bounding box center [1491, 57] width 74 height 10
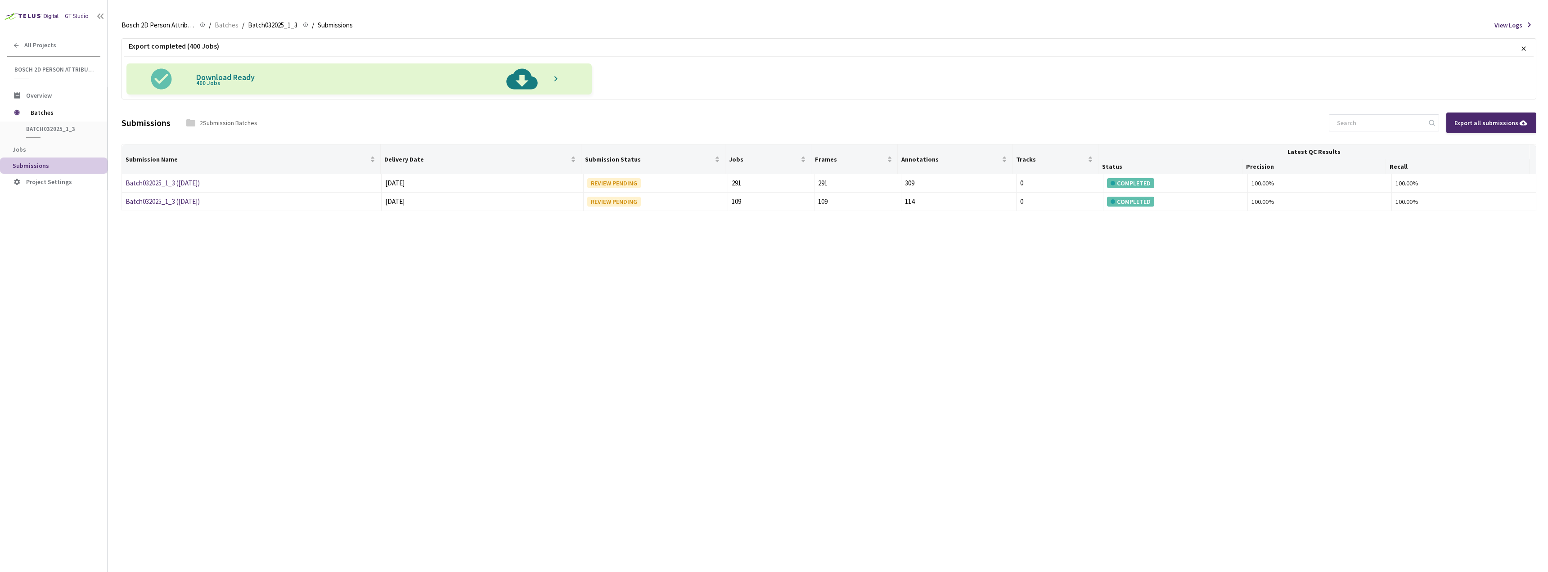
click at [518, 81] on img at bounding box center [522, 78] width 46 height 31
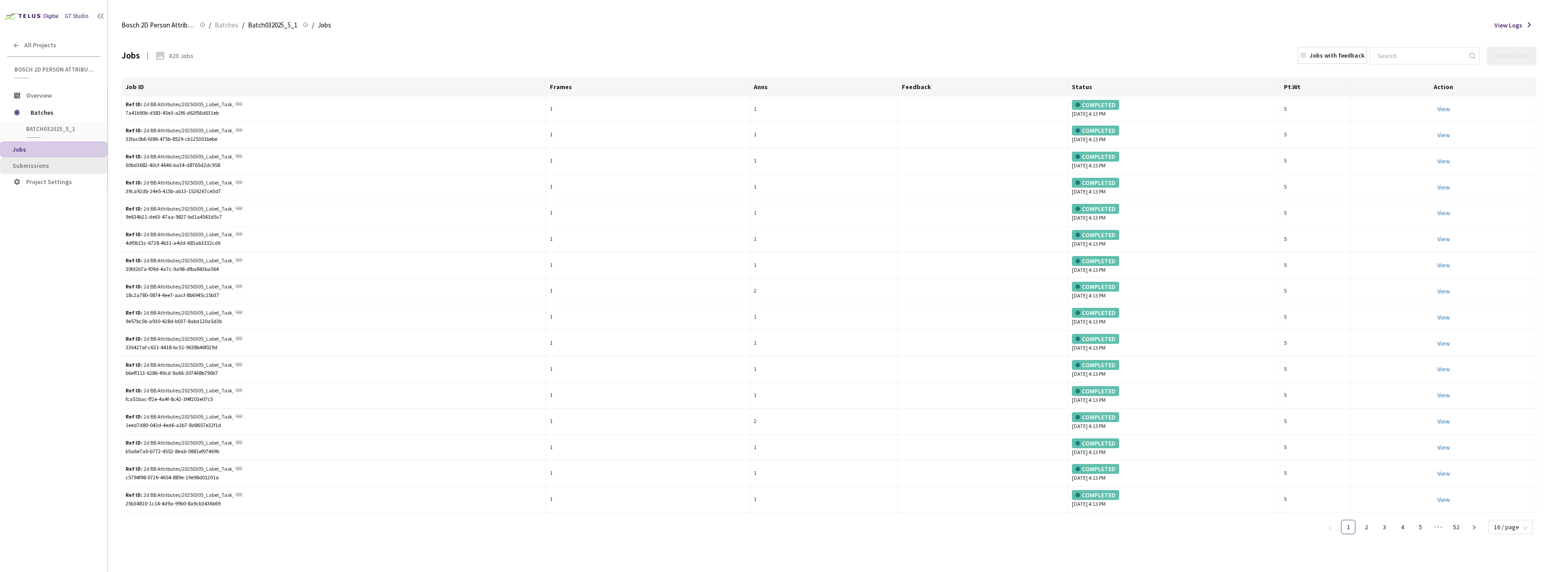
click at [54, 161] on li "Submissions" at bounding box center [54, 165] width 108 height 16
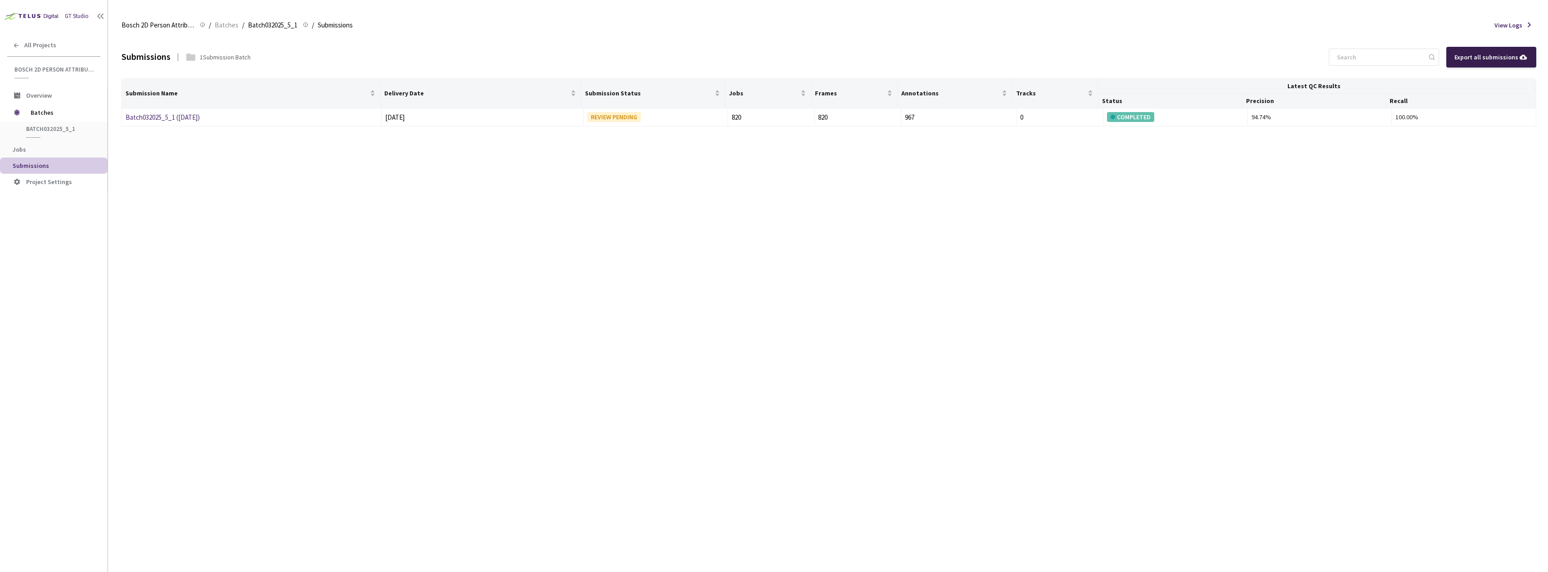
click at [1500, 53] on div "Export all submissions" at bounding box center [1491, 57] width 74 height 10
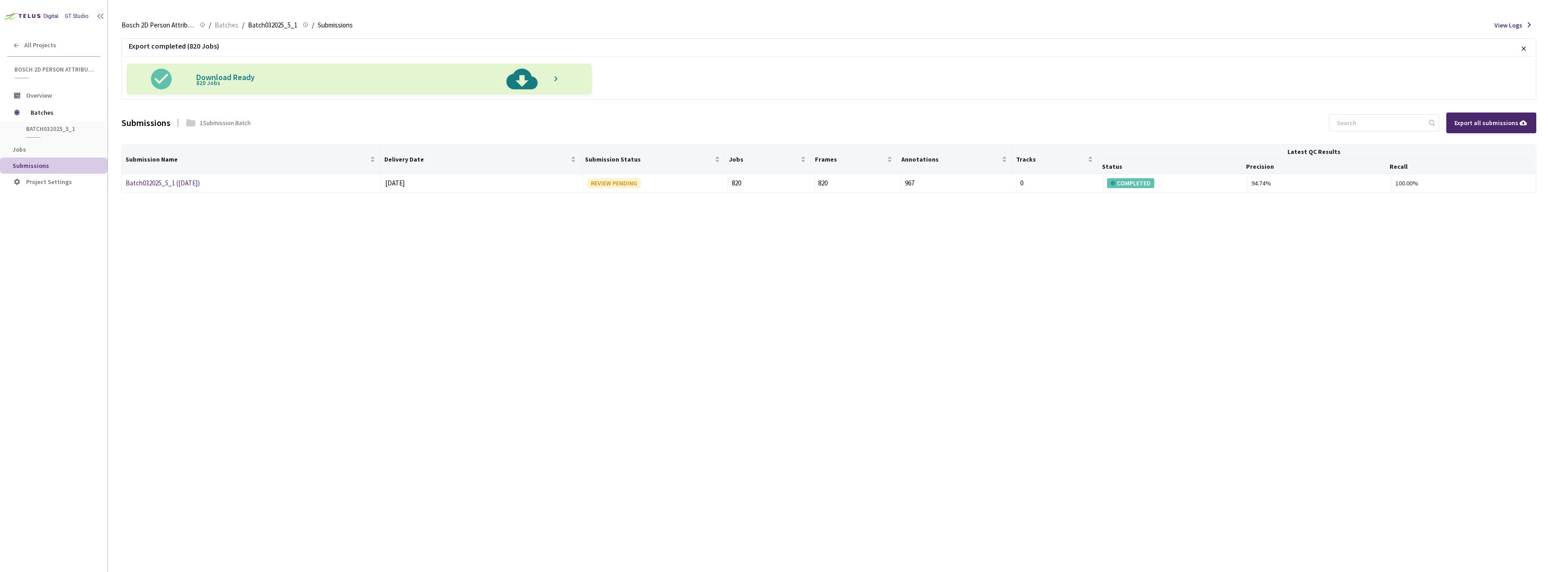
click at [530, 77] on img at bounding box center [522, 78] width 46 height 31
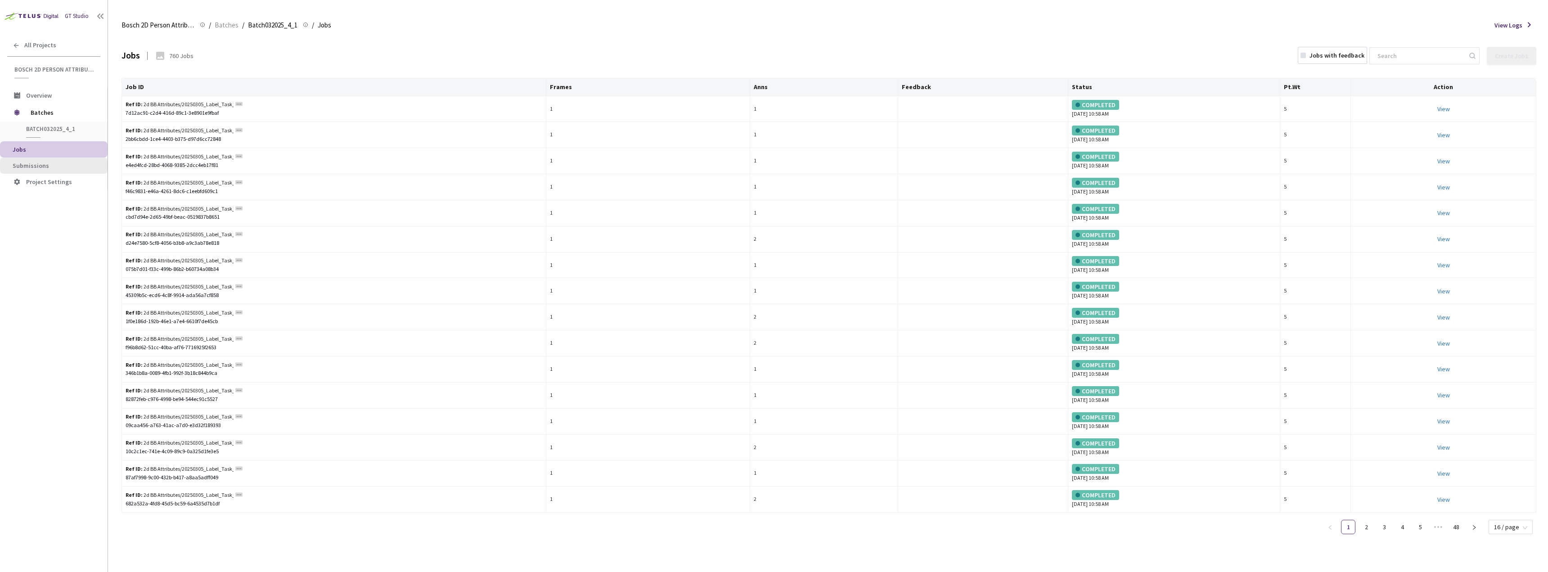
click at [44, 164] on span "Submissions" at bounding box center [31, 166] width 36 height 8
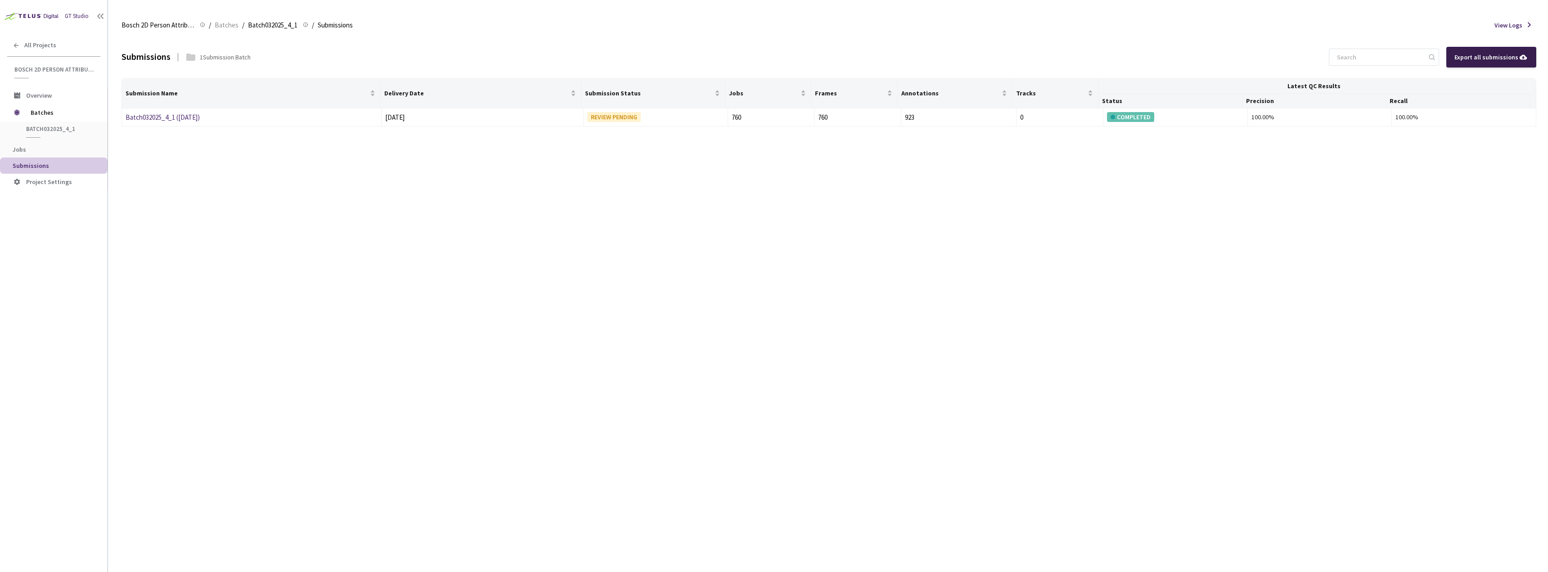
click at [1495, 57] on div "Export all submissions" at bounding box center [1491, 57] width 74 height 10
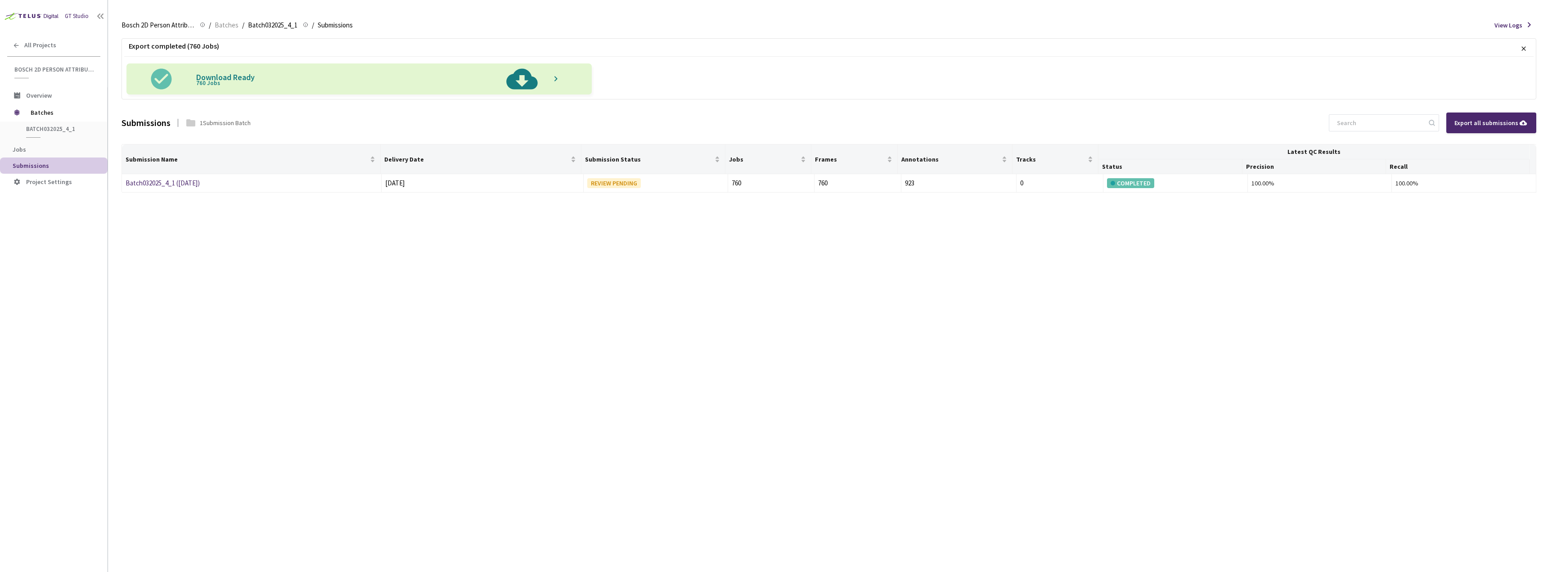
click at [526, 86] on img at bounding box center [522, 78] width 46 height 31
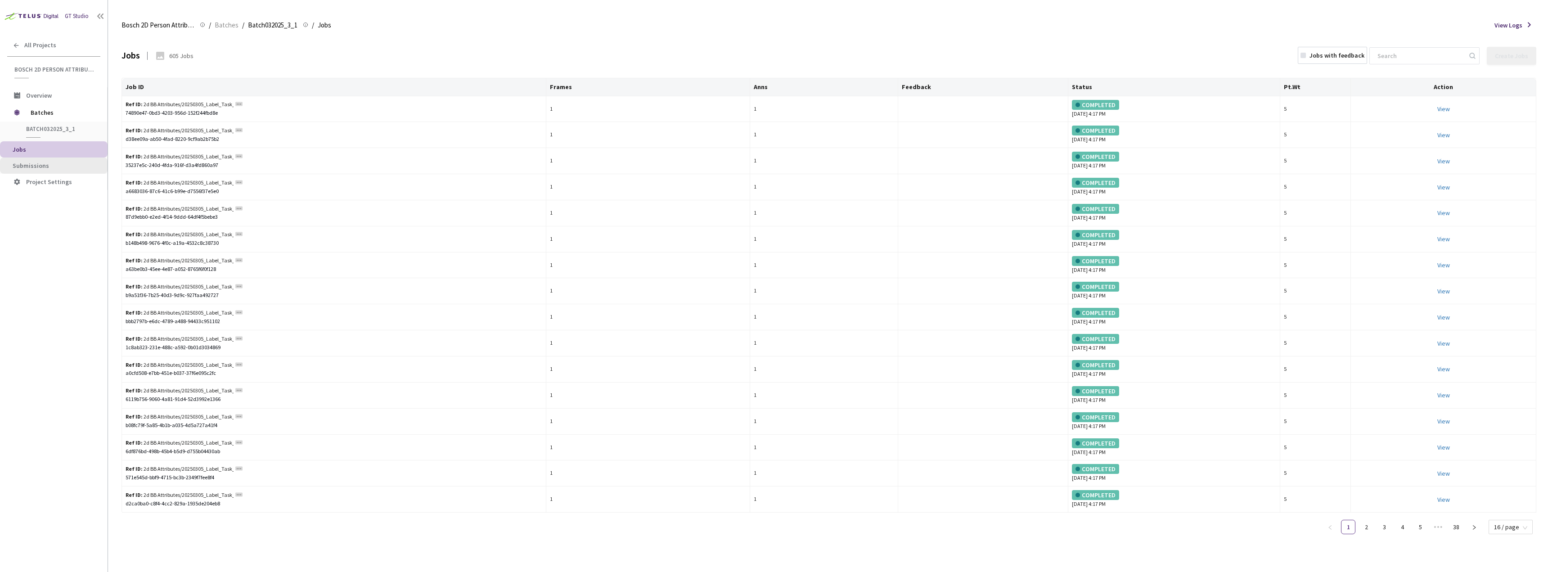
click at [52, 165] on span "Submissions" at bounding box center [57, 166] width 88 height 8
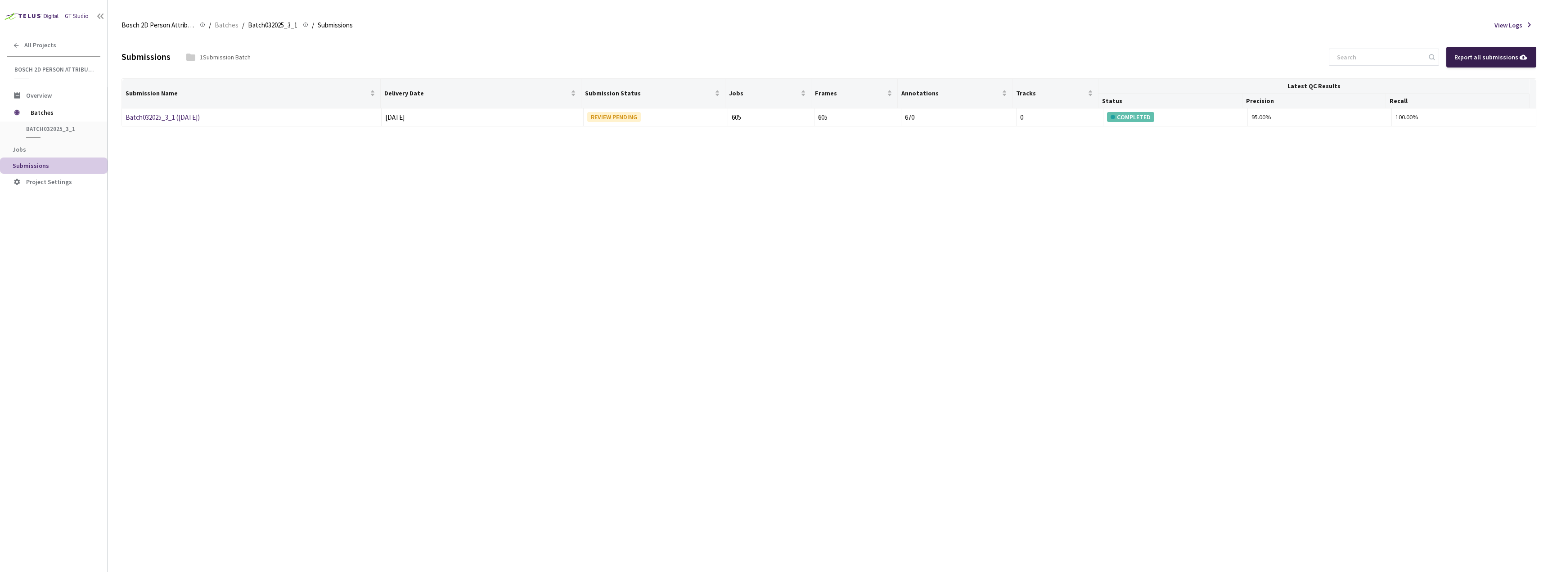
click at [1490, 54] on div "Export all submissions" at bounding box center [1491, 57] width 74 height 10
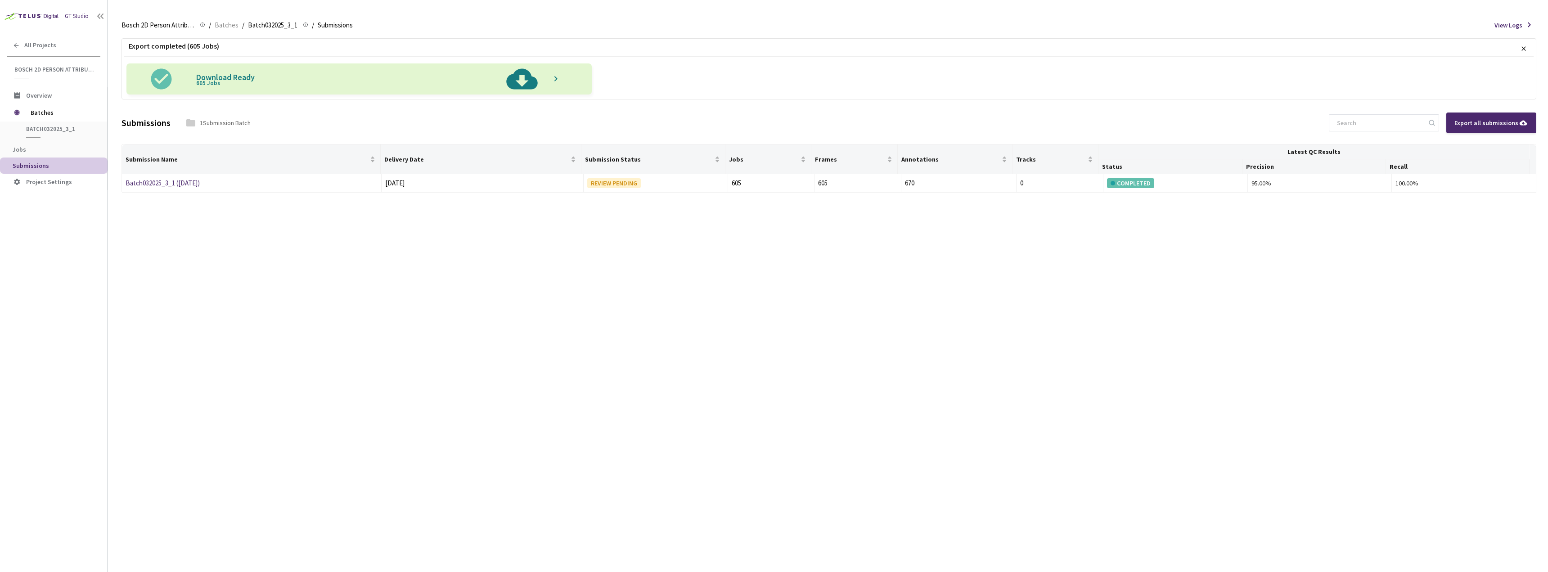
click at [525, 81] on img at bounding box center [522, 78] width 46 height 31
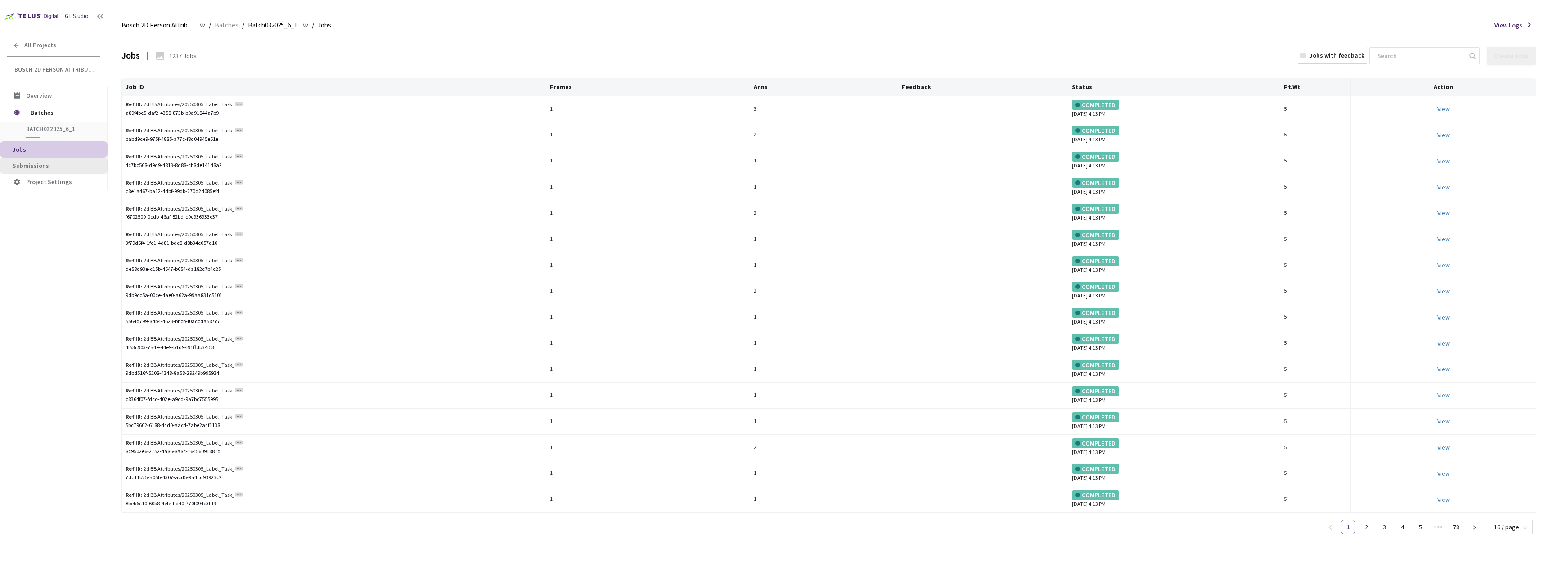
click at [50, 163] on span "Submissions" at bounding box center [57, 166] width 88 height 8
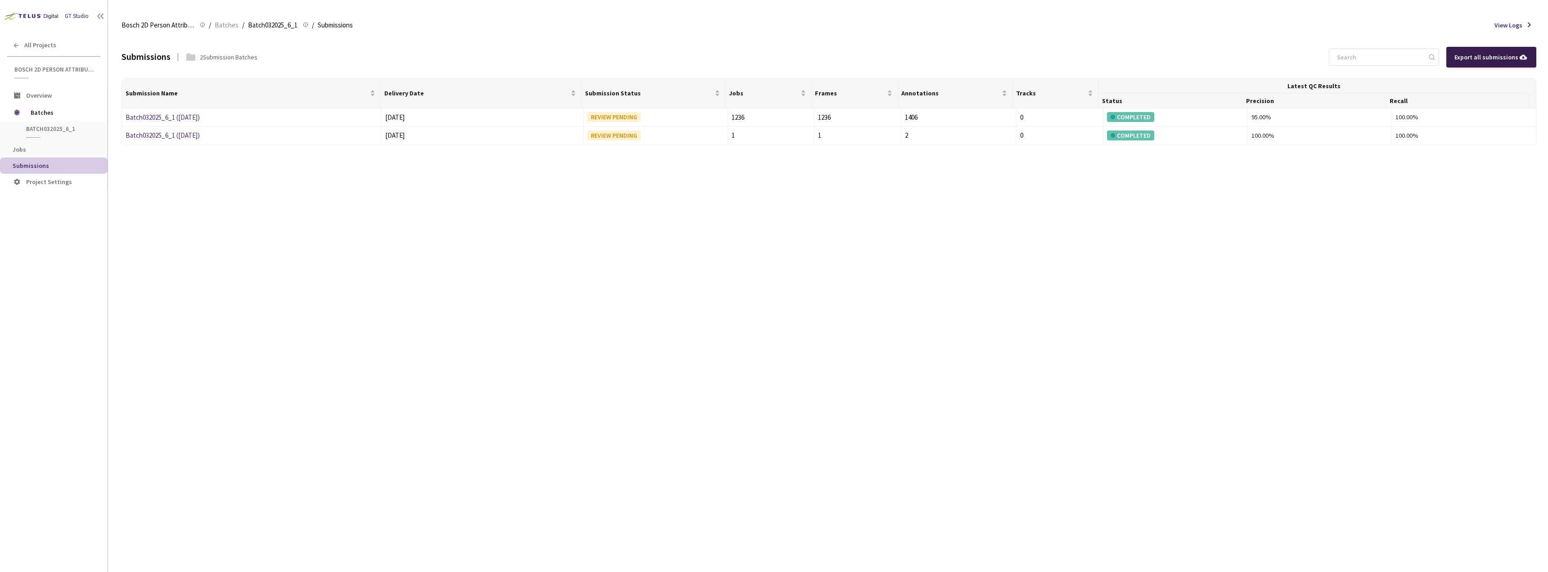
click at [1491, 52] on div "Export all submissions" at bounding box center [1491, 57] width 74 height 10
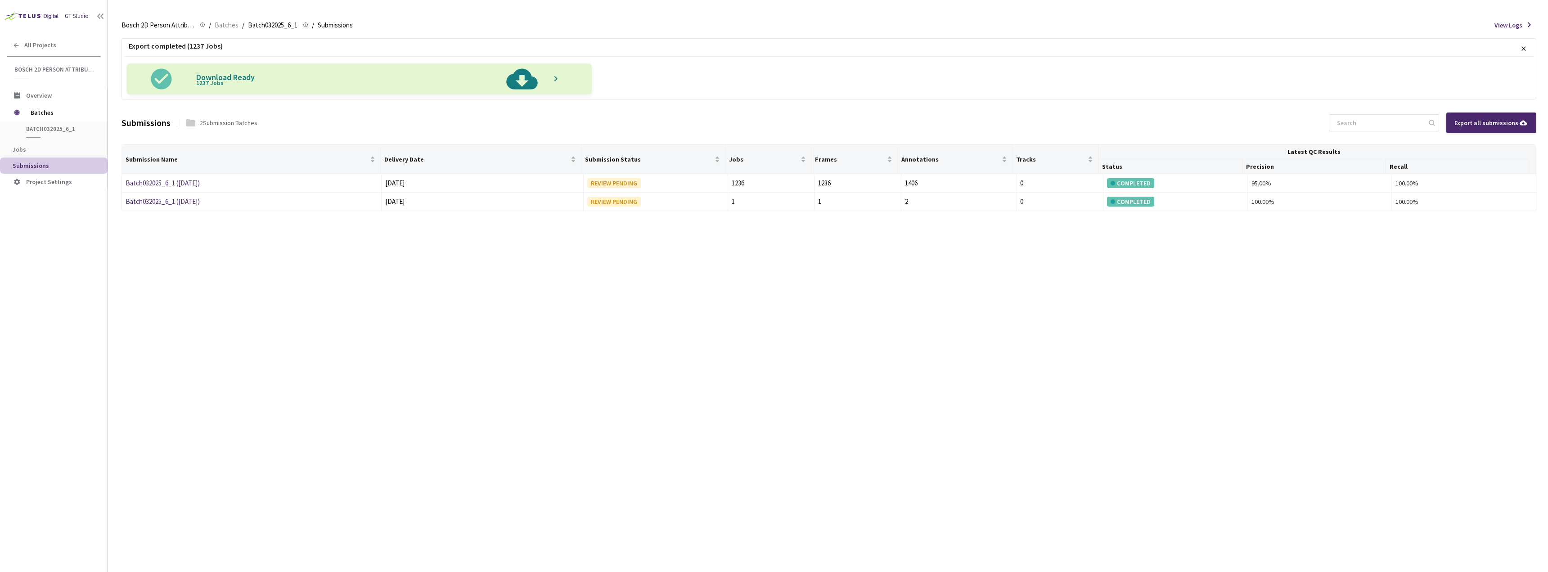
click at [521, 80] on img at bounding box center [522, 78] width 46 height 31
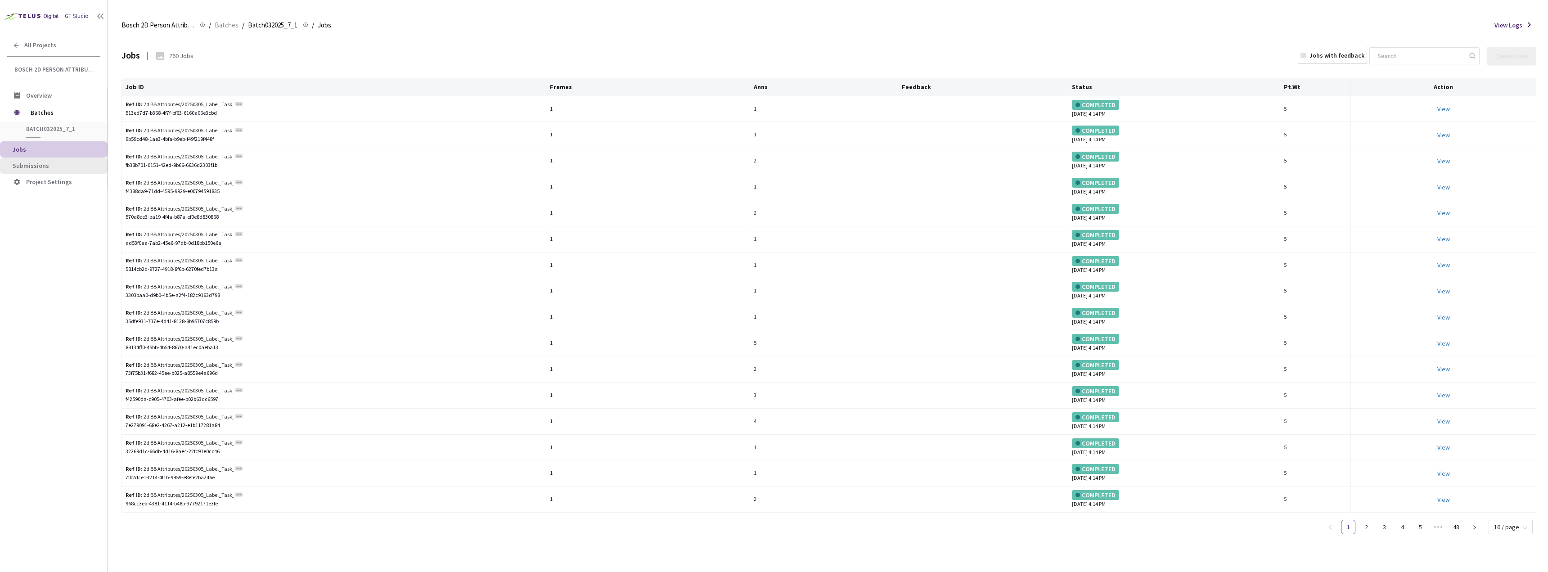
click at [54, 162] on span "Submissions" at bounding box center [57, 166] width 88 height 8
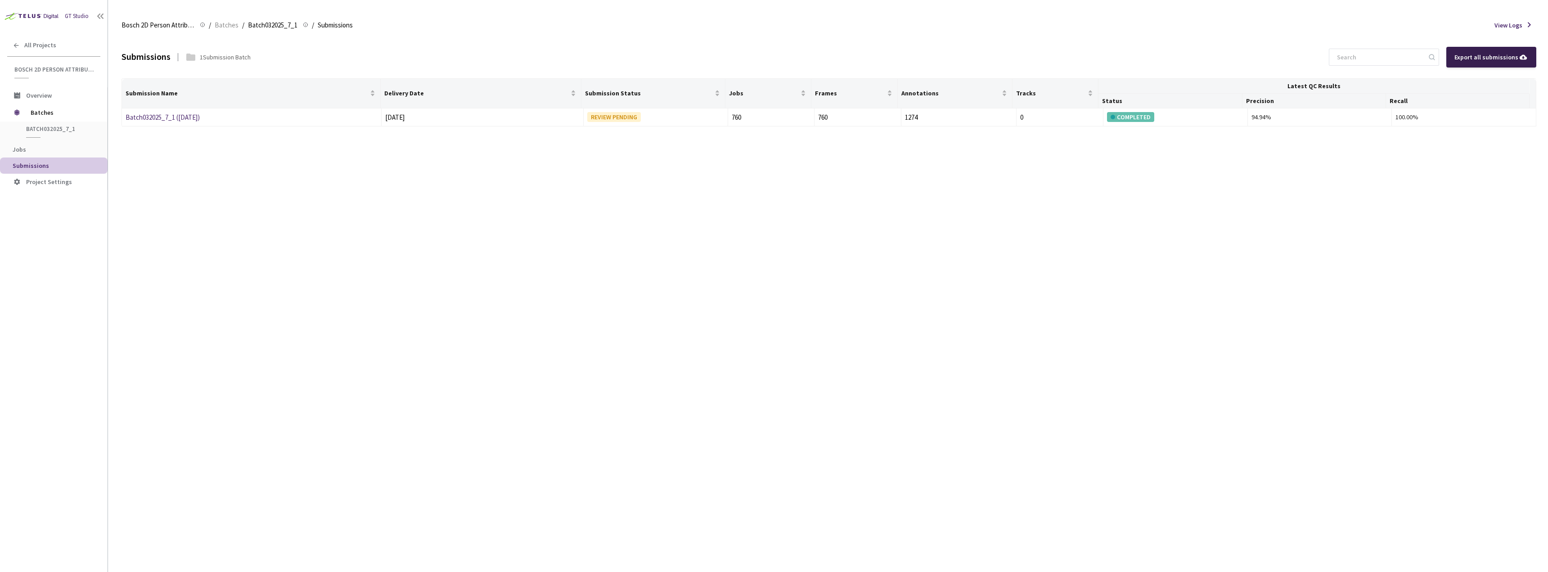
click at [1484, 58] on div "Export all submissions" at bounding box center [1491, 57] width 74 height 10
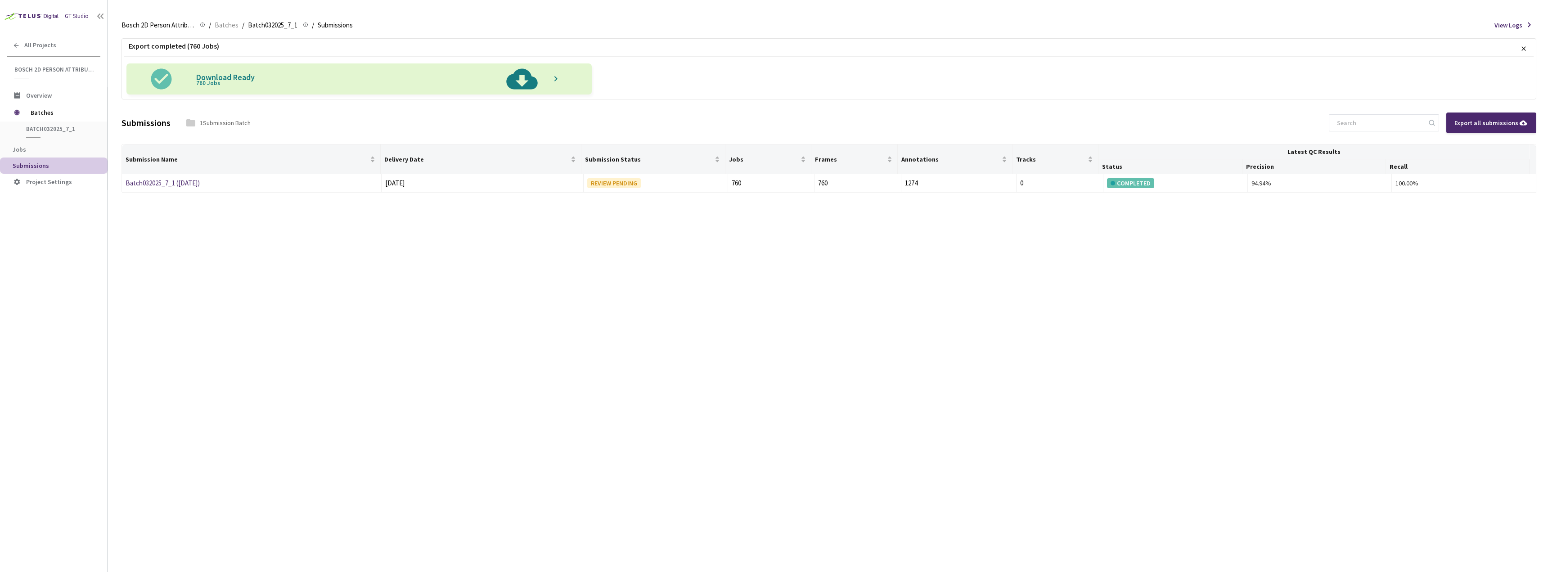
click at [520, 81] on img at bounding box center [522, 78] width 46 height 31
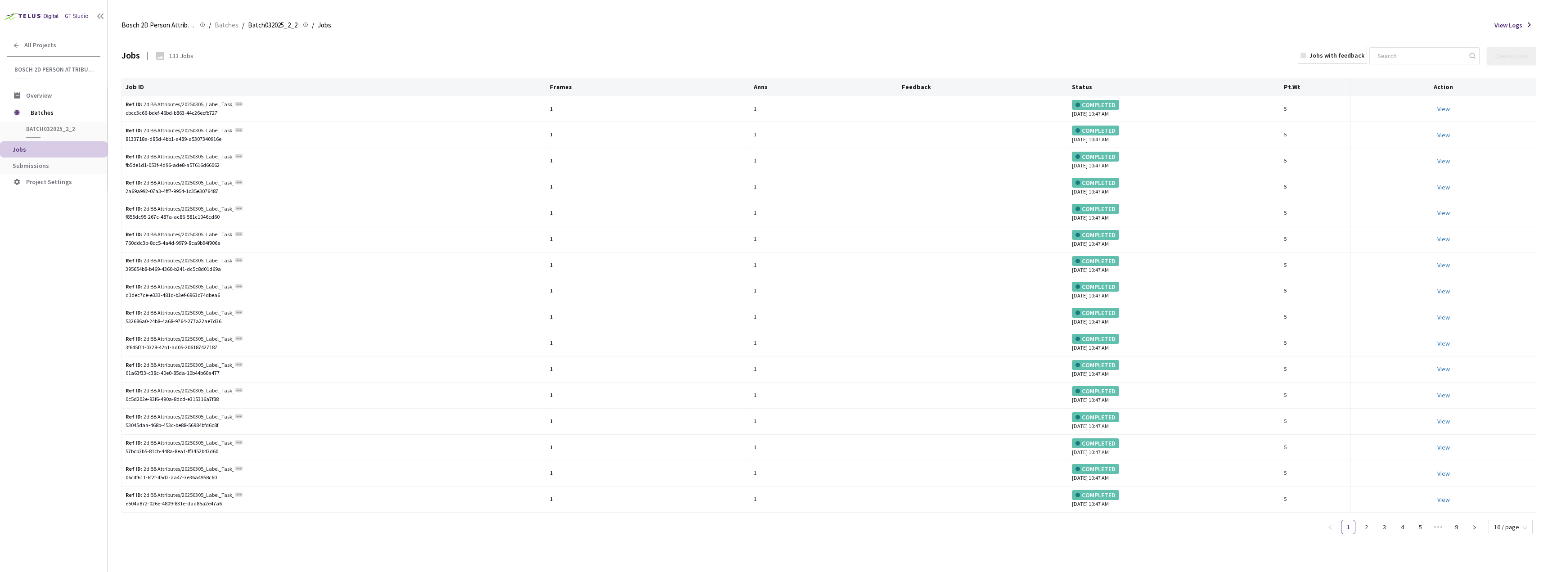
click at [76, 156] on li "Jobs" at bounding box center [54, 149] width 108 height 16
click at [87, 161] on li "Submissions" at bounding box center [54, 165] width 108 height 16
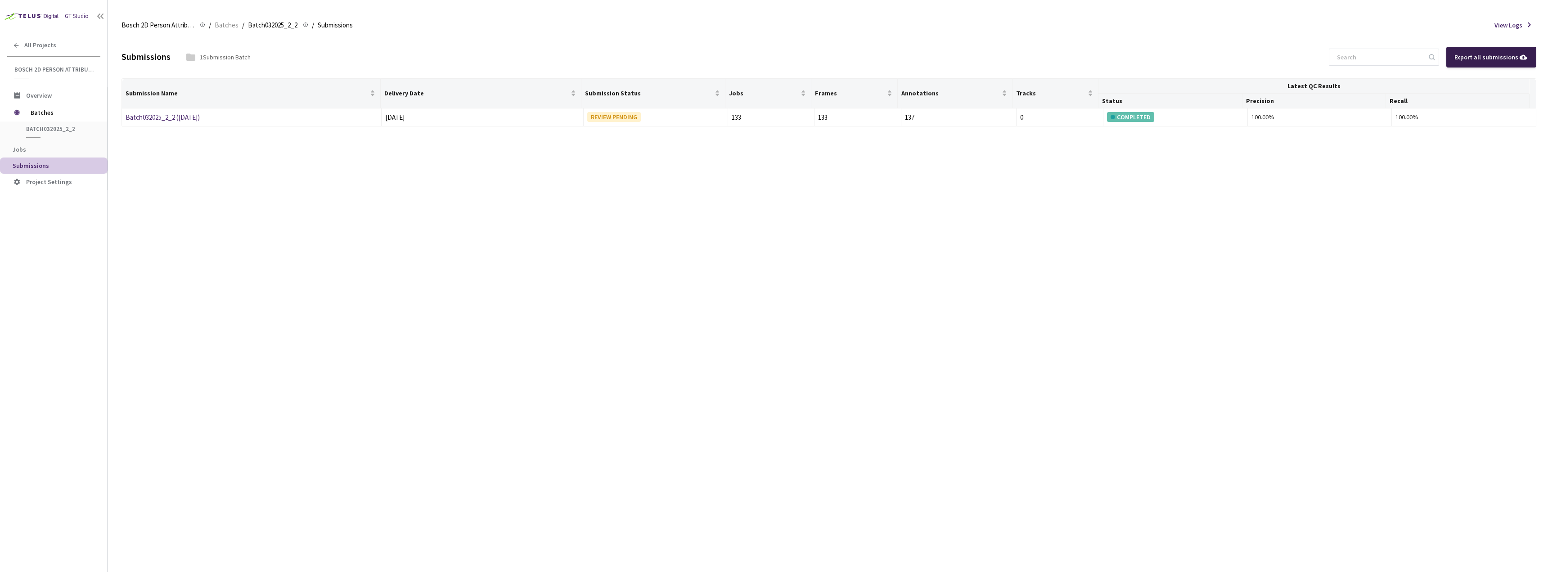
click at [1480, 54] on div "Export all submissions" at bounding box center [1491, 57] width 74 height 10
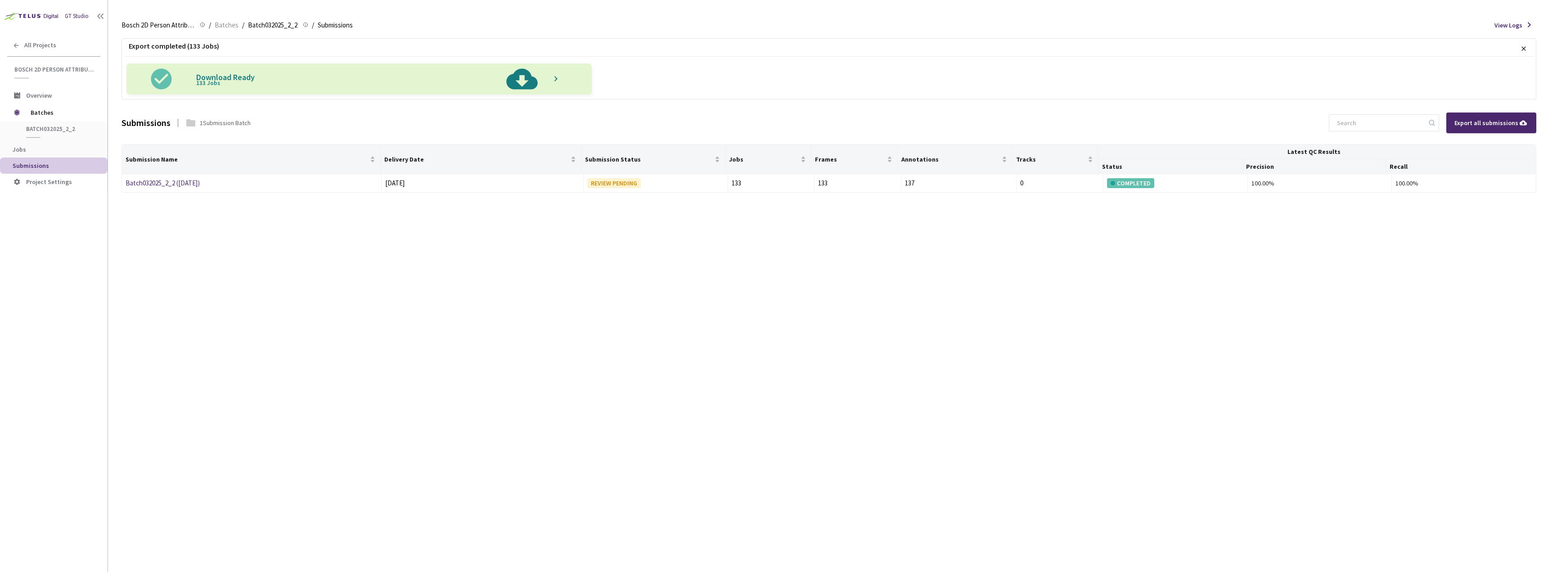
click at [523, 69] on img at bounding box center [522, 78] width 46 height 31
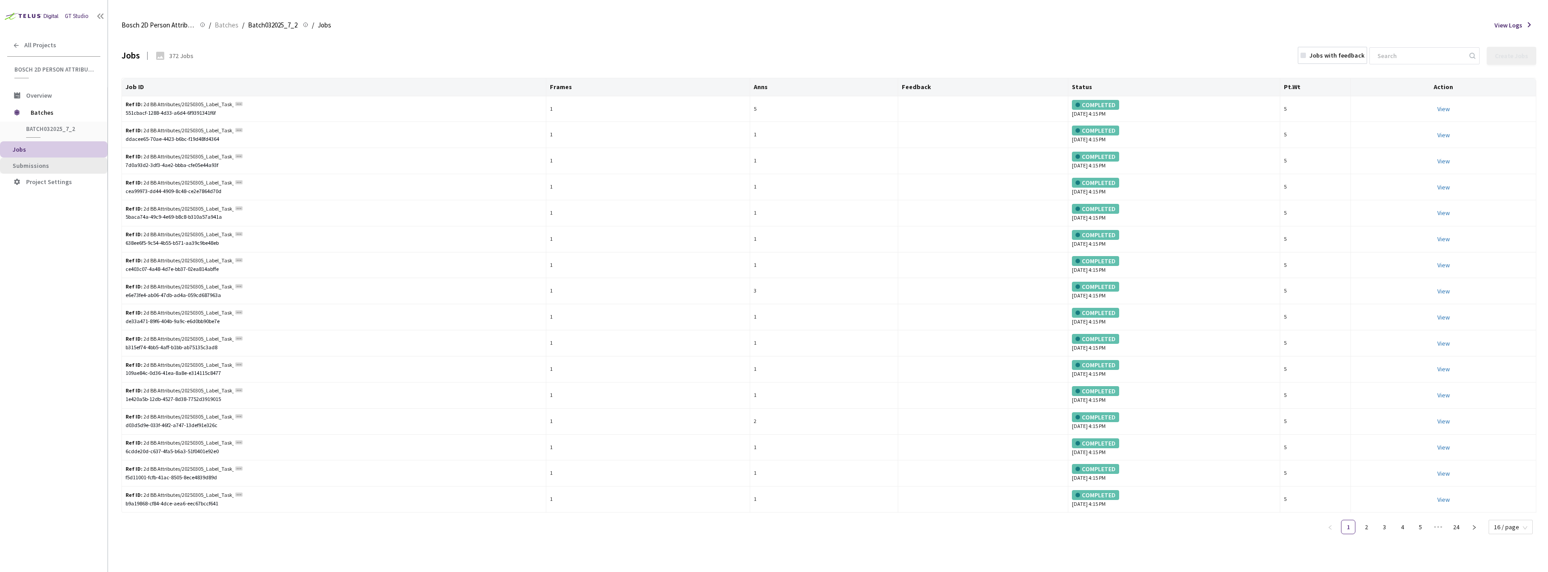
click at [68, 162] on span "Submissions" at bounding box center [57, 166] width 88 height 8
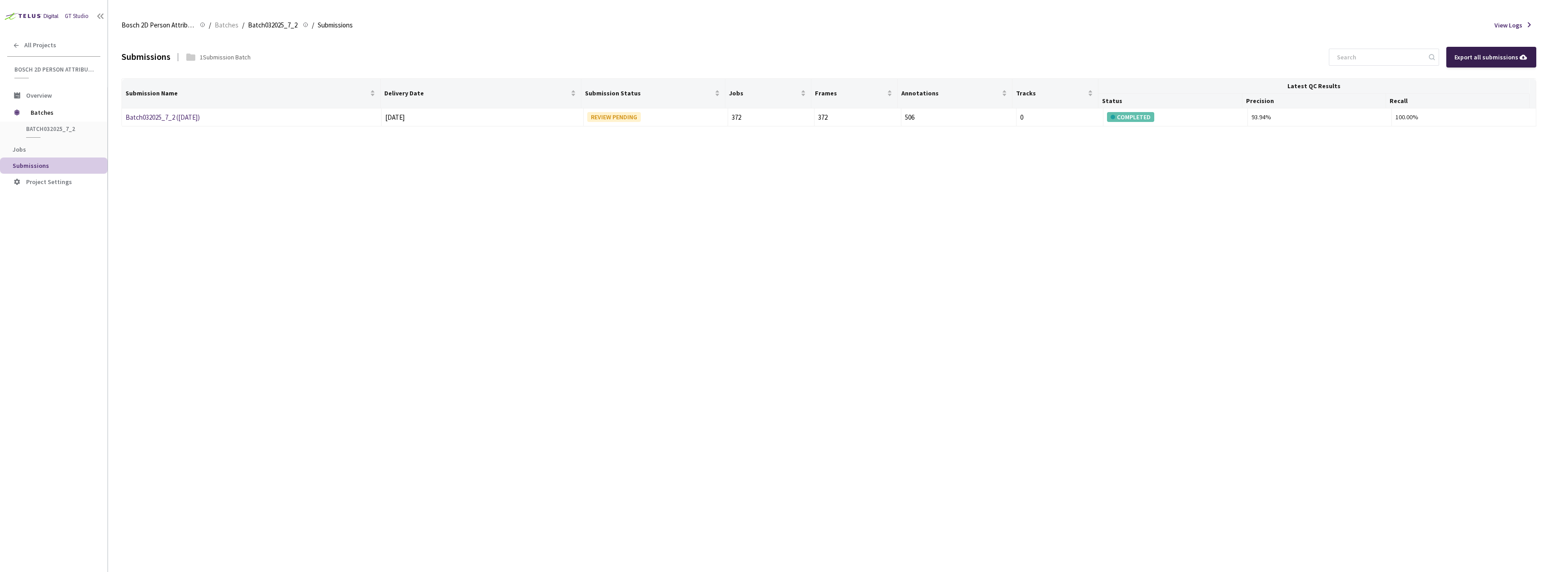
click at [1486, 56] on div "Export all submissions" at bounding box center [1491, 57] width 74 height 10
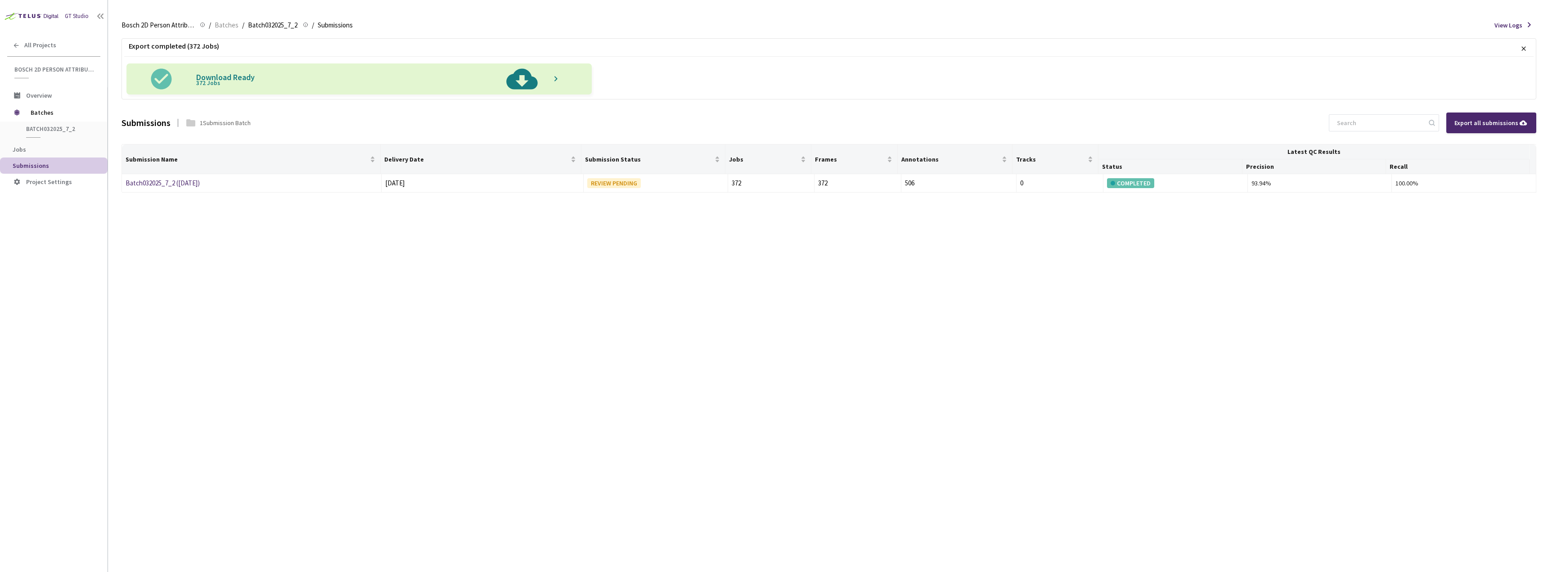
click at [527, 79] on img at bounding box center [522, 78] width 46 height 31
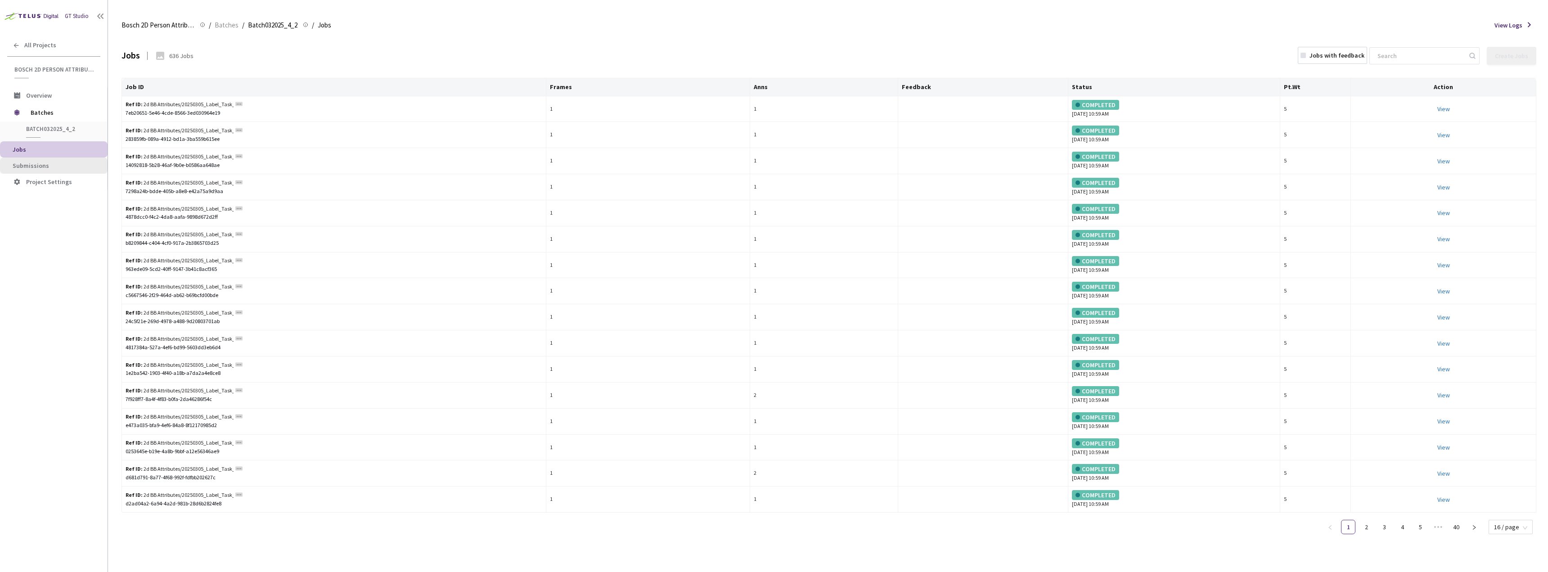
click at [40, 166] on span "Submissions" at bounding box center [31, 166] width 36 height 8
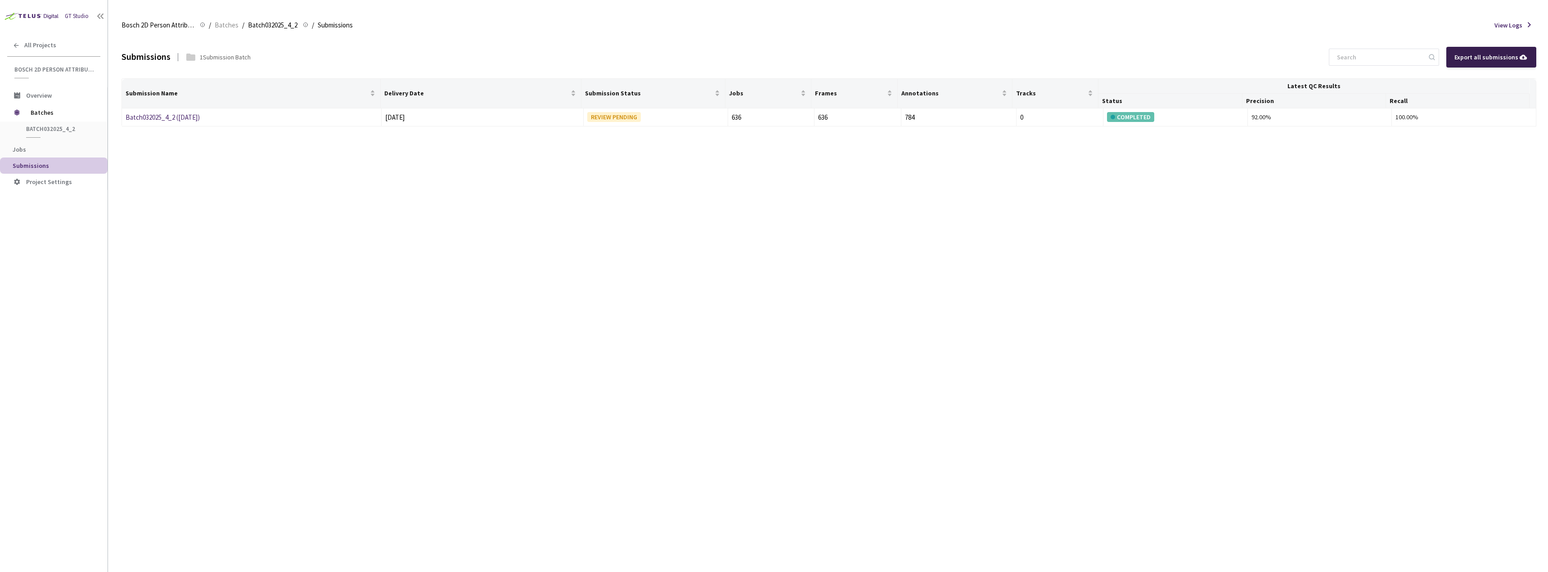
click at [1476, 59] on div "Export all submissions" at bounding box center [1491, 57] width 74 height 10
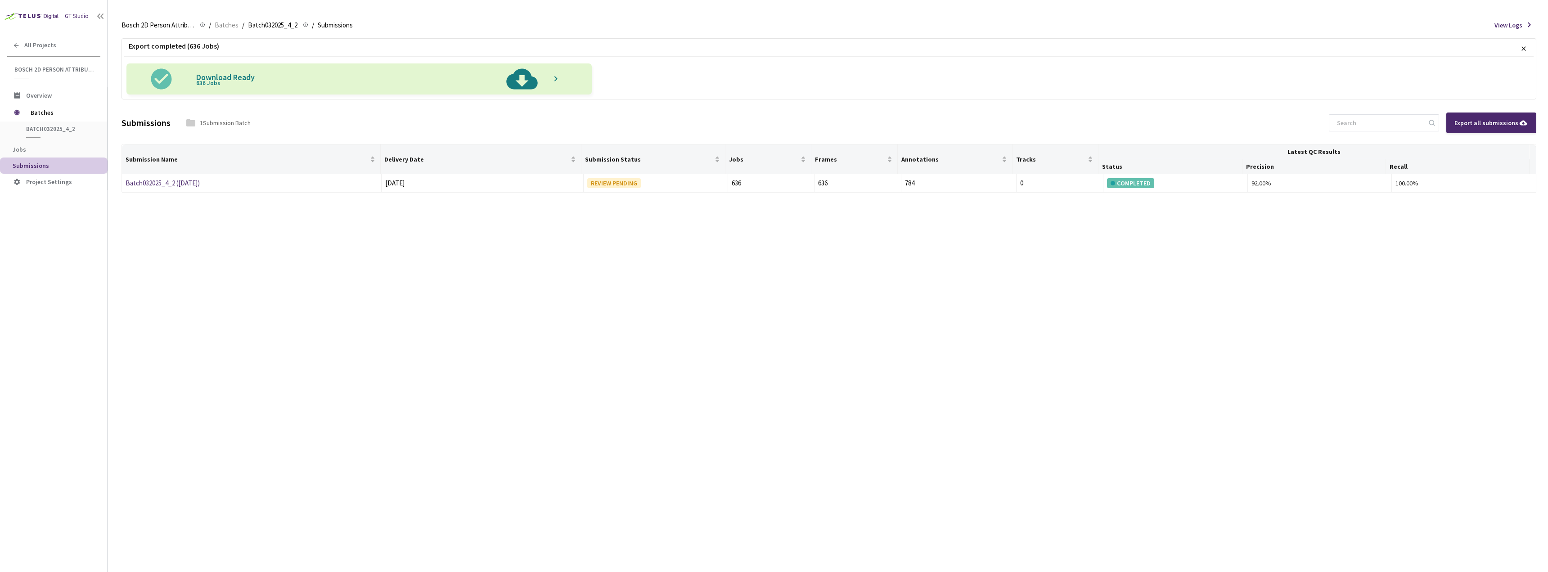
click at [529, 79] on img at bounding box center [522, 78] width 46 height 31
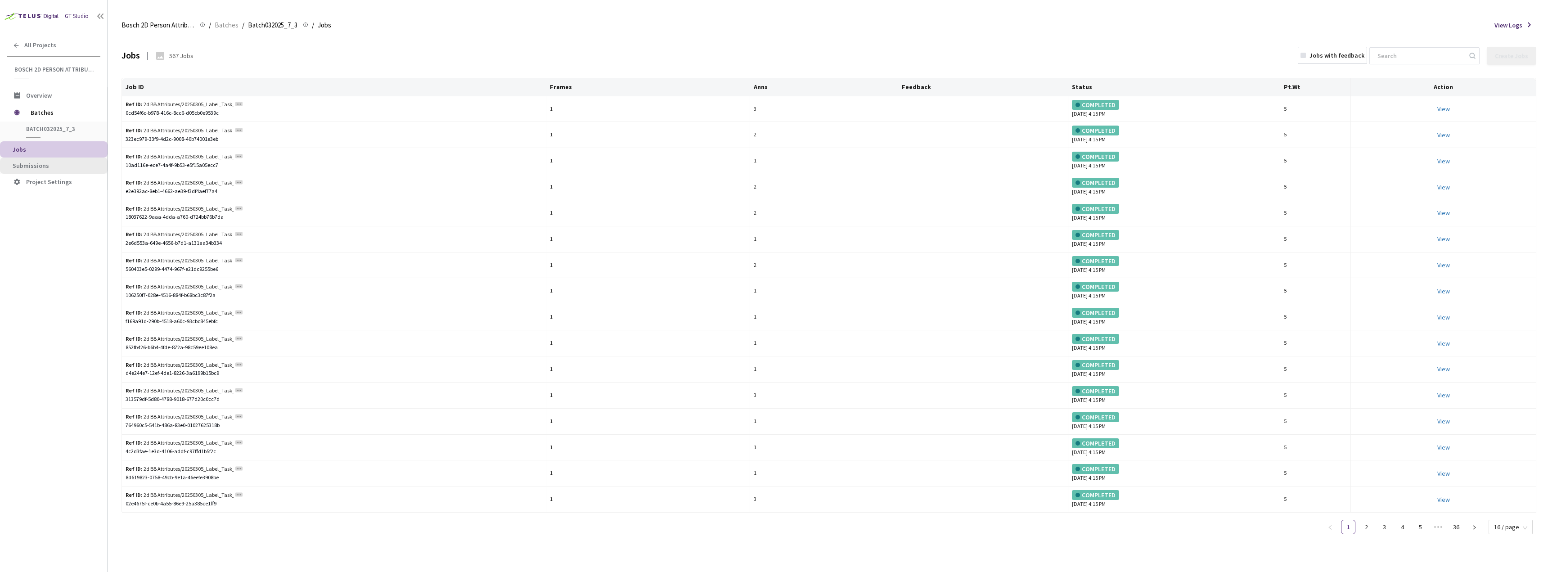
click at [35, 162] on span "Submissions" at bounding box center [31, 166] width 36 height 8
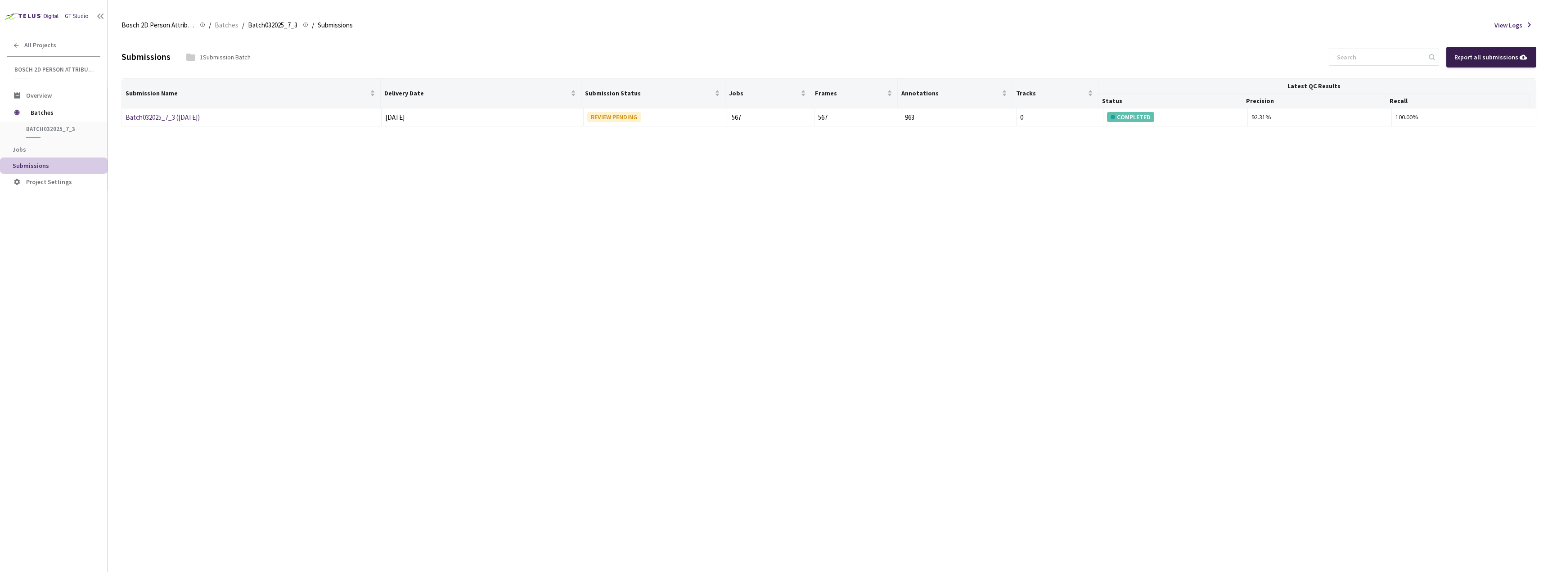
click at [1491, 63] on div "Export all submissions" at bounding box center [1491, 57] width 90 height 21
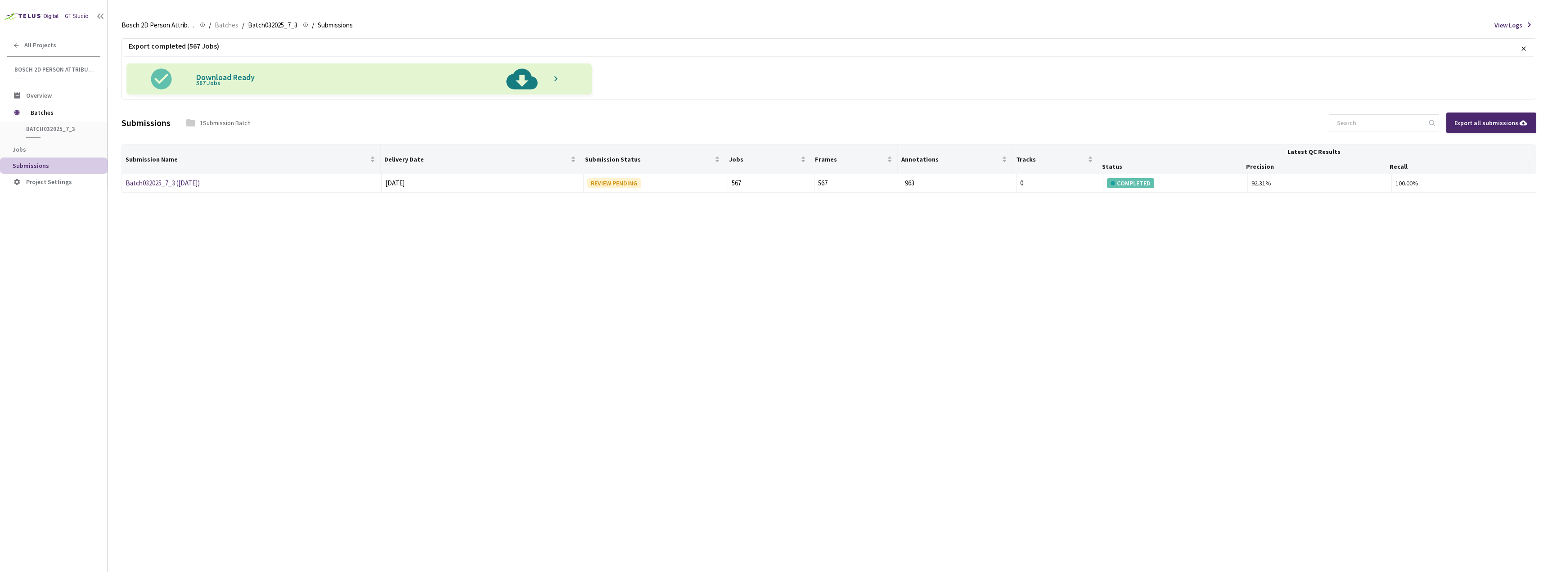
click at [1254, 22] on div "Bosch 2D Person Attributes Bosch 2D Person Attributes / Batches / Batch032025_7…" at bounding box center [828, 25] width 1415 height 22
click at [525, 82] on img at bounding box center [522, 78] width 46 height 31
drag, startPoint x: 1131, startPoint y: 38, endPoint x: 1123, endPoint y: 38, distance: 7.6
click at [1131, 38] on div "Export completed (567 Jobs) × Download Ready 567 Jobs" at bounding box center [828, 69] width 1415 height 62
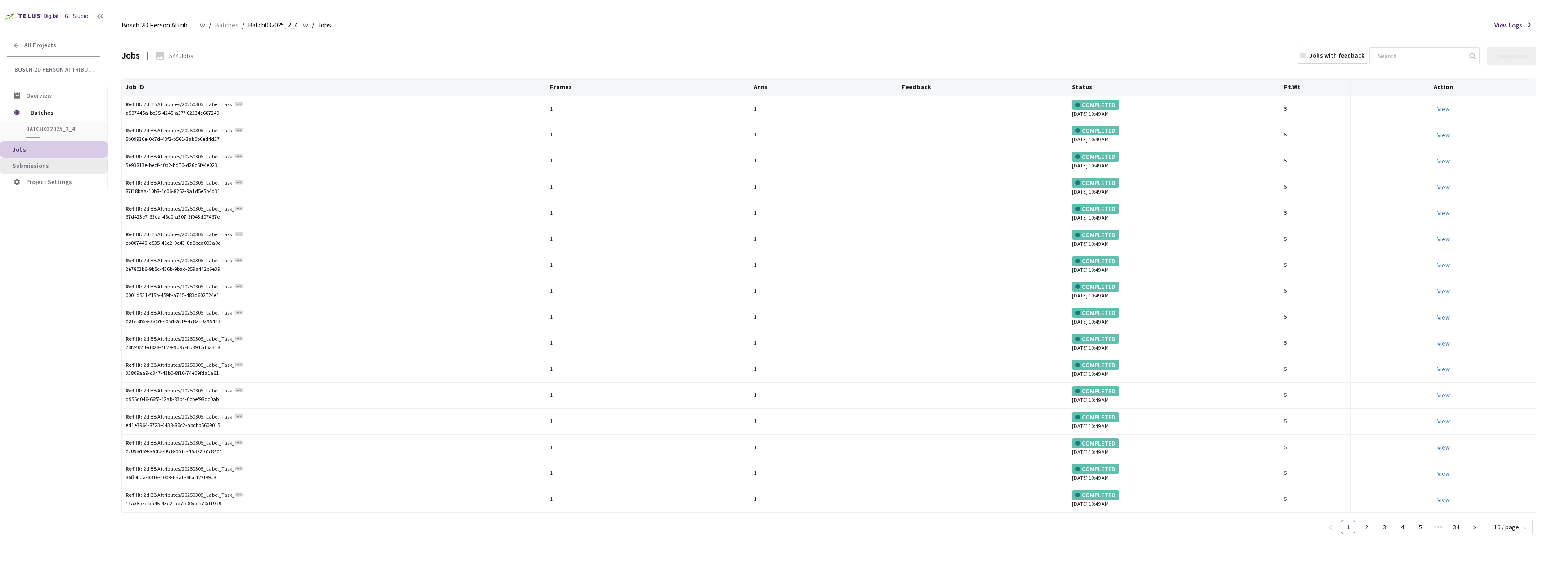
click at [23, 167] on span "Submissions" at bounding box center [31, 166] width 36 height 8
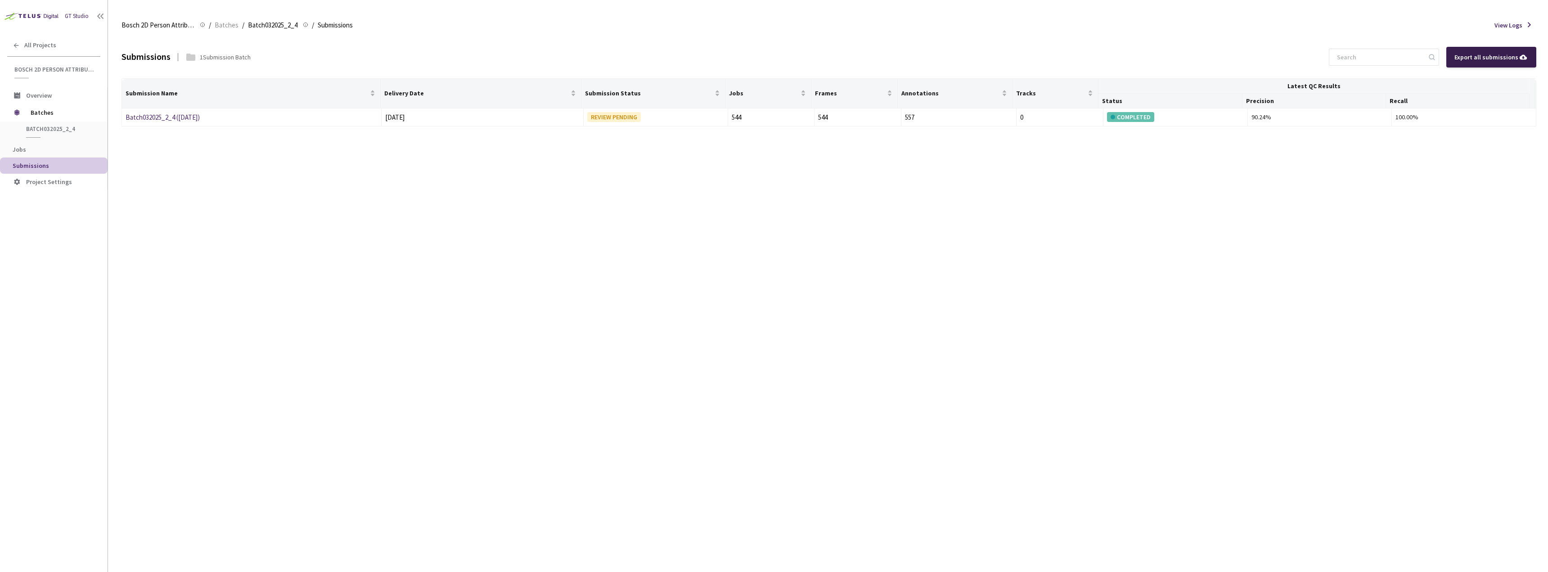
click at [1479, 51] on div "Export all submissions" at bounding box center [1491, 57] width 90 height 21
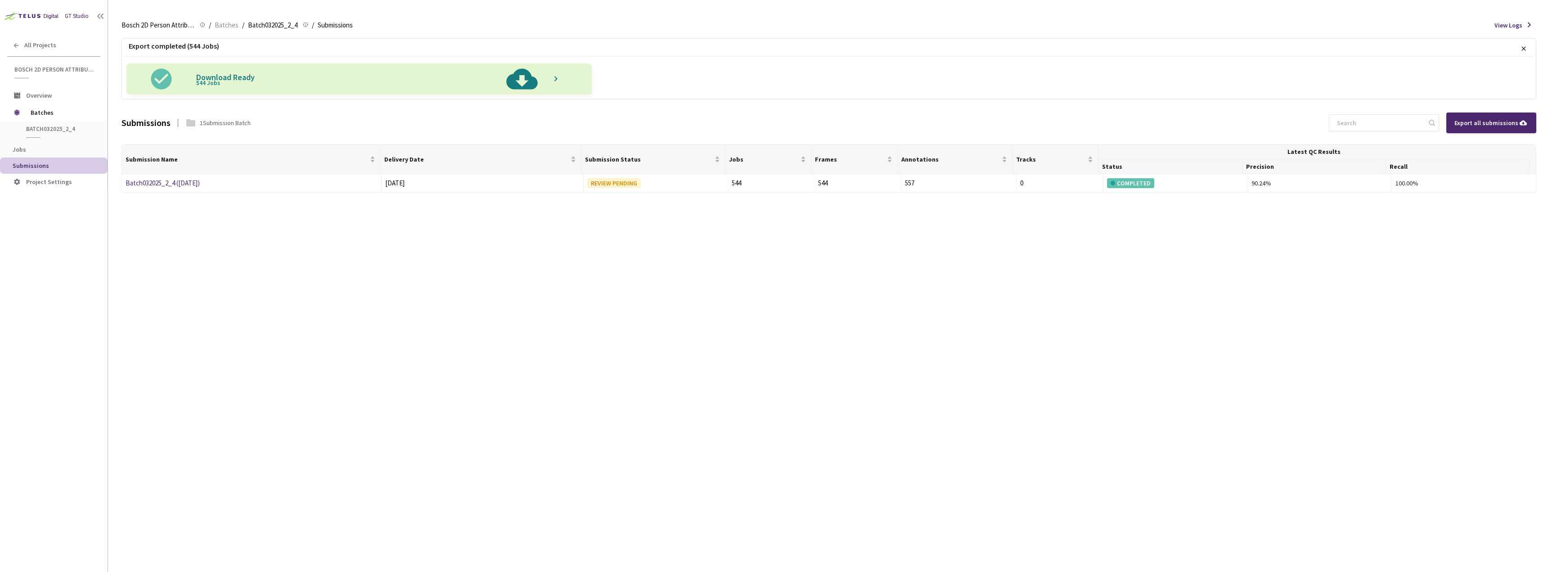
click at [524, 79] on img at bounding box center [522, 78] width 46 height 31
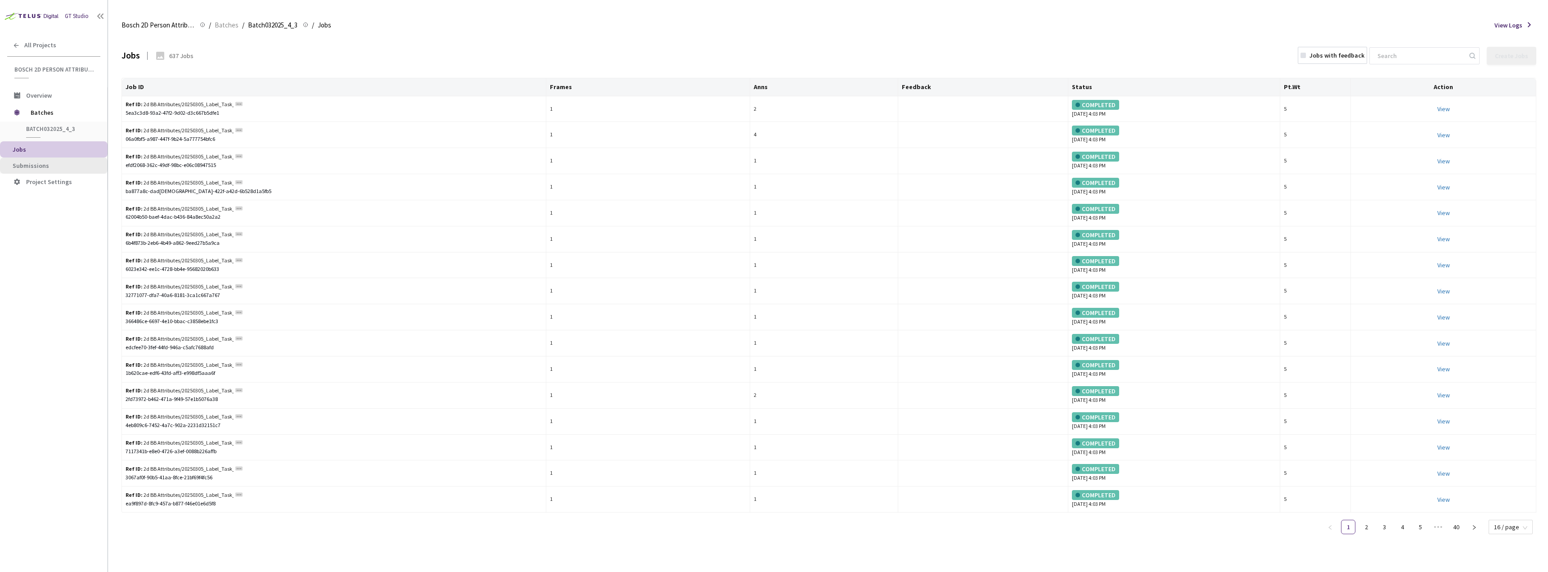
click at [41, 166] on span "Submissions" at bounding box center [31, 166] width 36 height 8
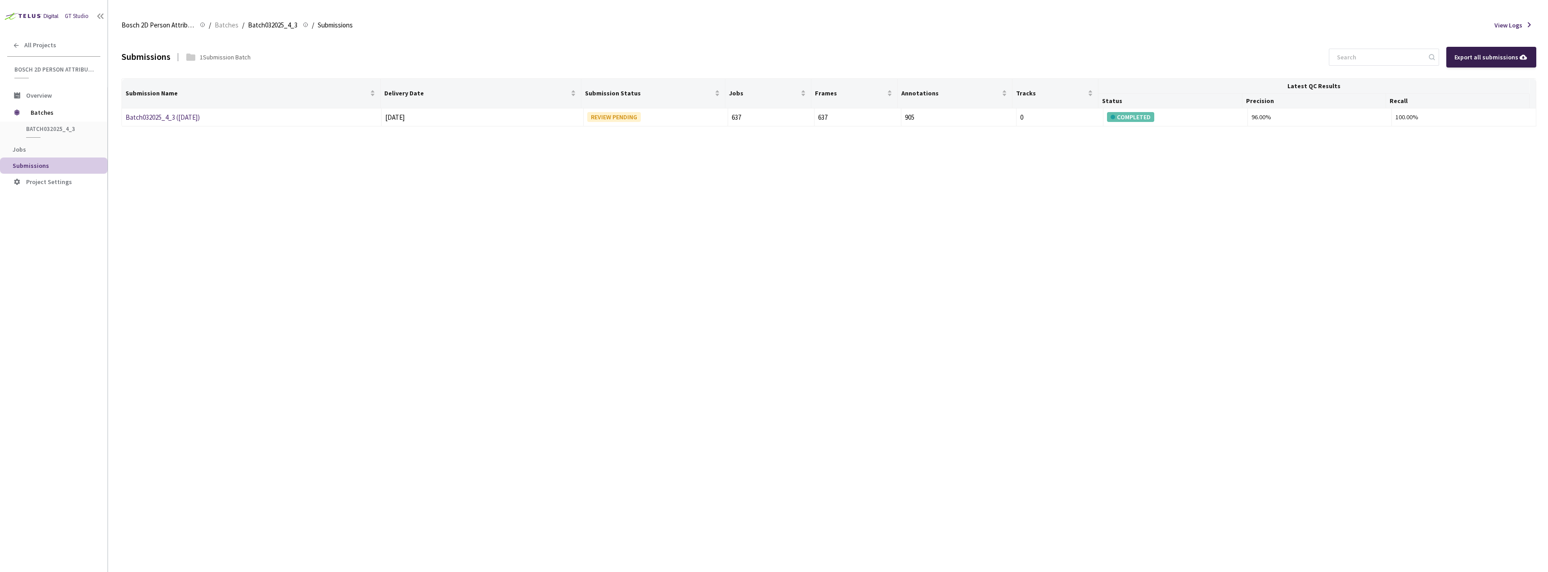
click at [1502, 58] on div "Export all submissions" at bounding box center [1491, 57] width 74 height 10
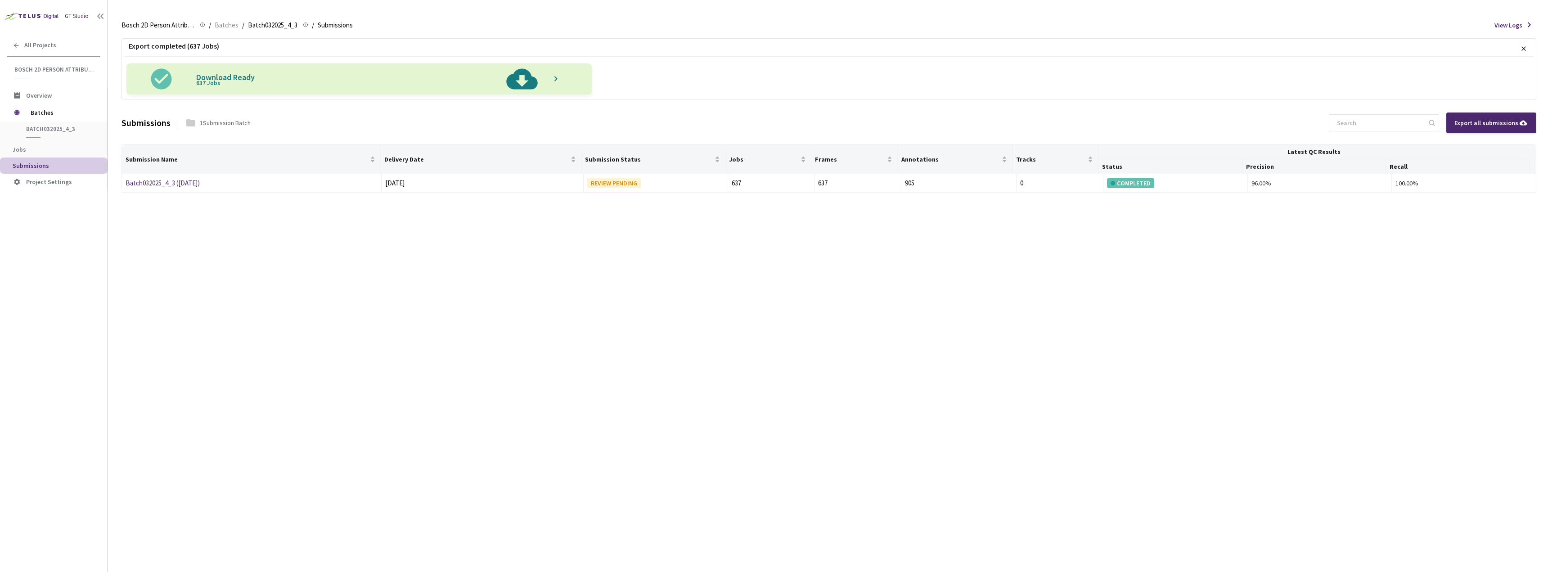
click at [520, 82] on img at bounding box center [522, 78] width 46 height 31
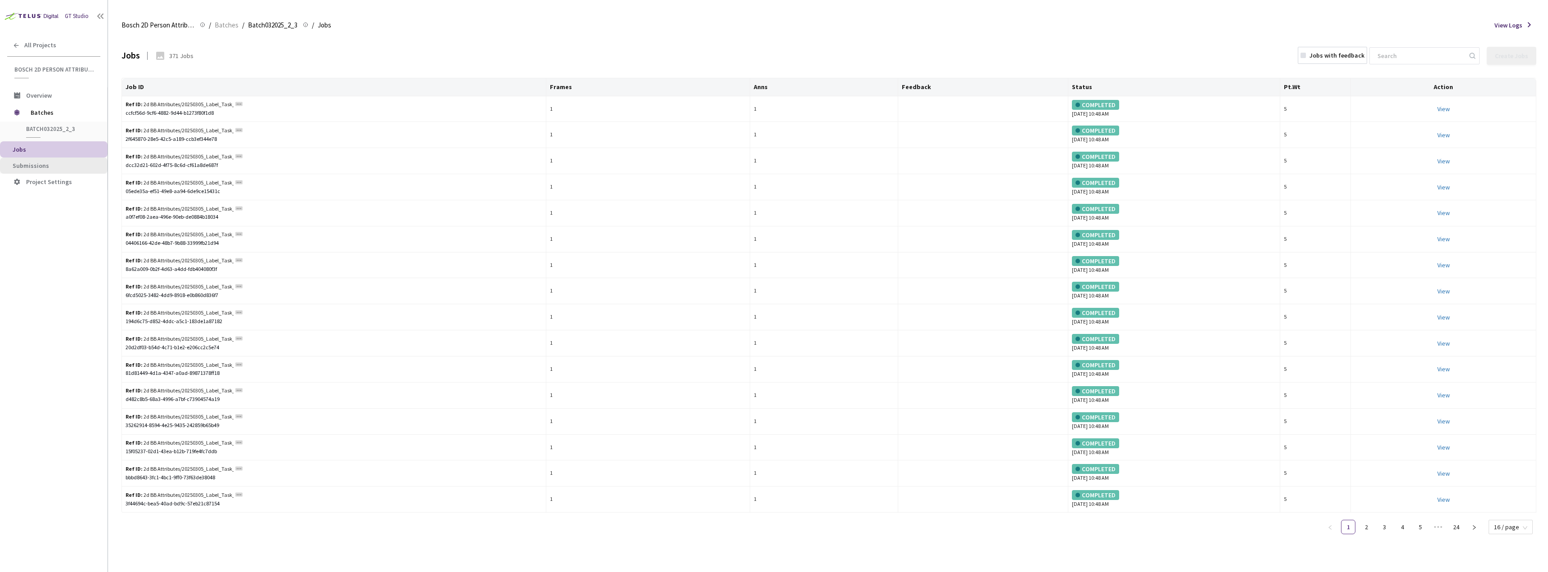
click at [45, 164] on span "Submissions" at bounding box center [31, 166] width 36 height 8
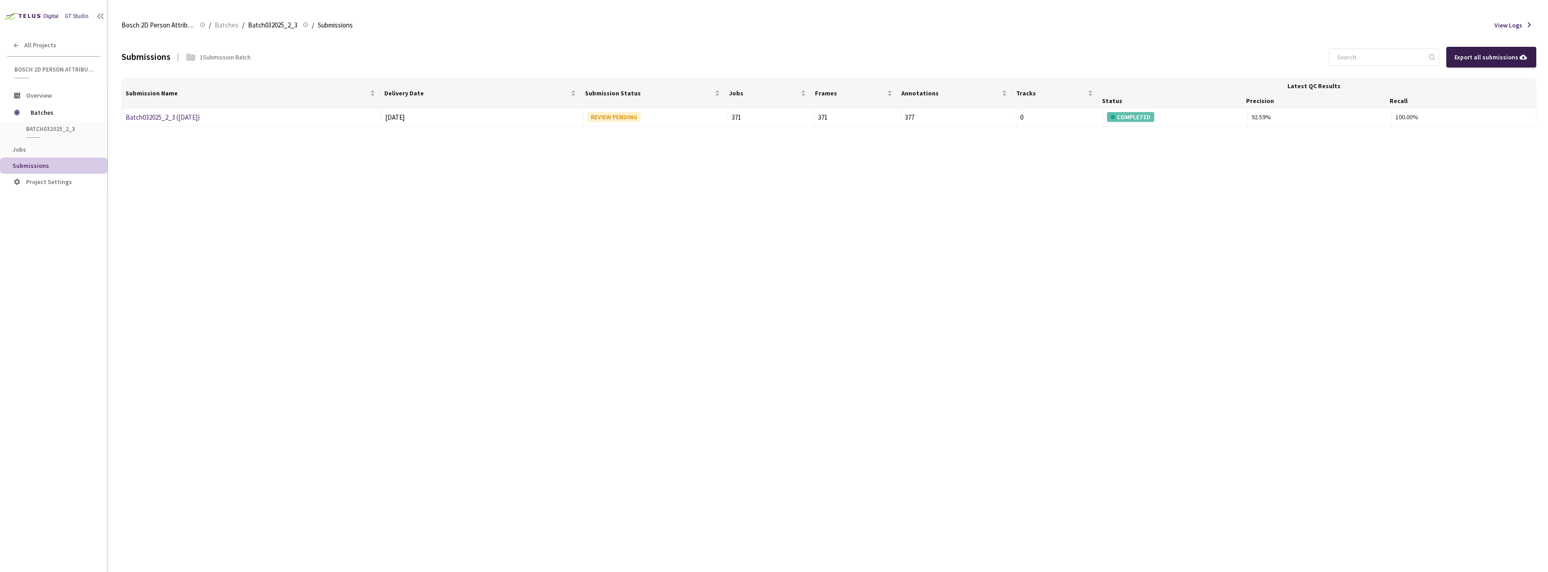
click at [1479, 59] on div "Export all submissions" at bounding box center [1491, 57] width 74 height 10
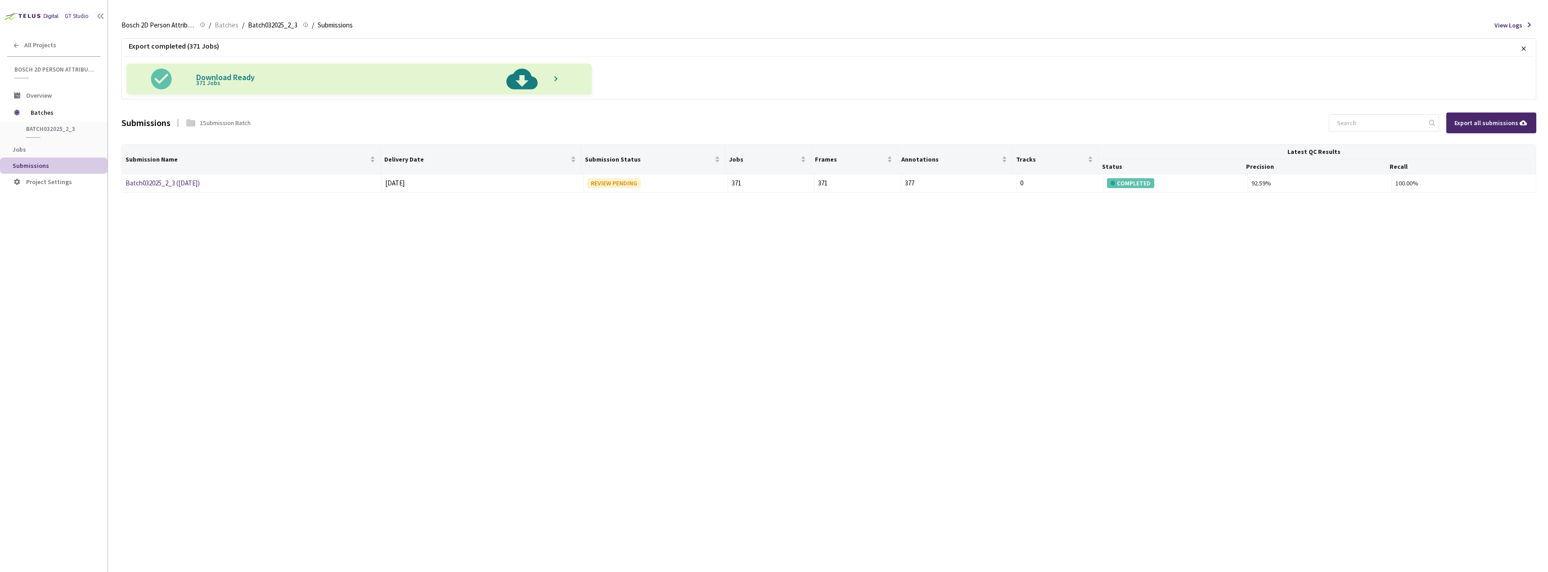
click at [524, 83] on img at bounding box center [522, 78] width 46 height 31
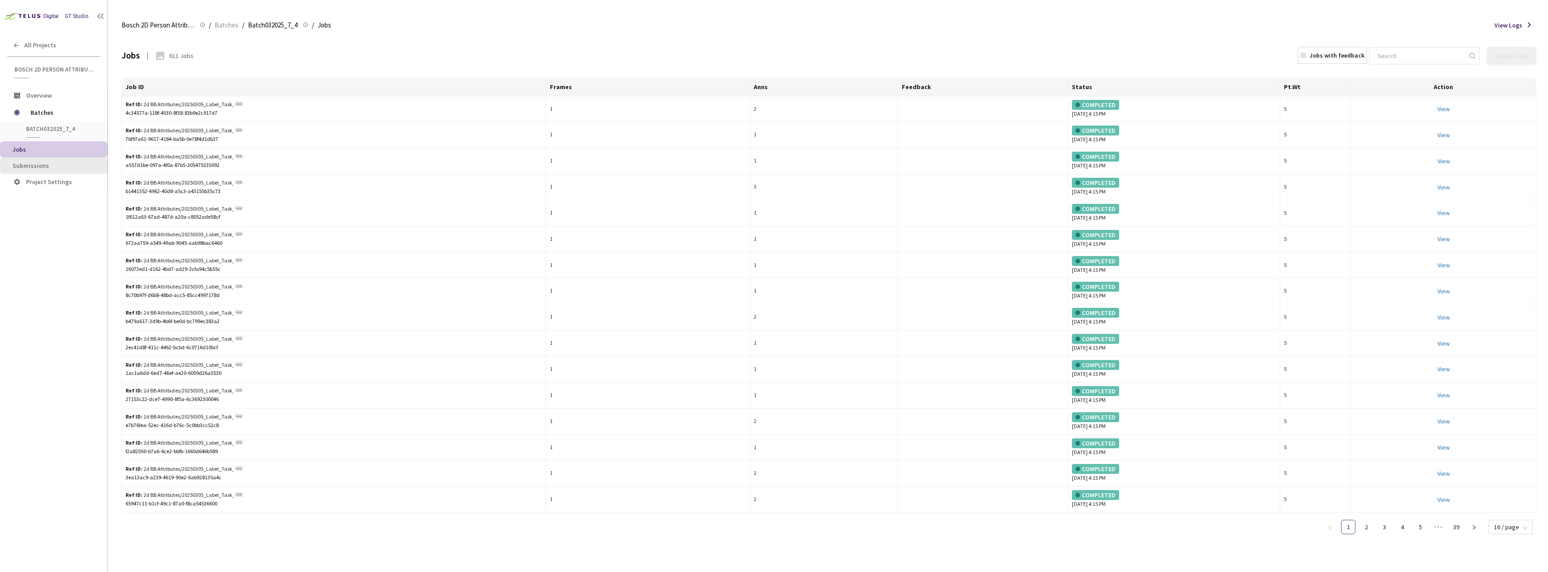
click at [62, 168] on span "Submissions" at bounding box center [57, 166] width 88 height 8
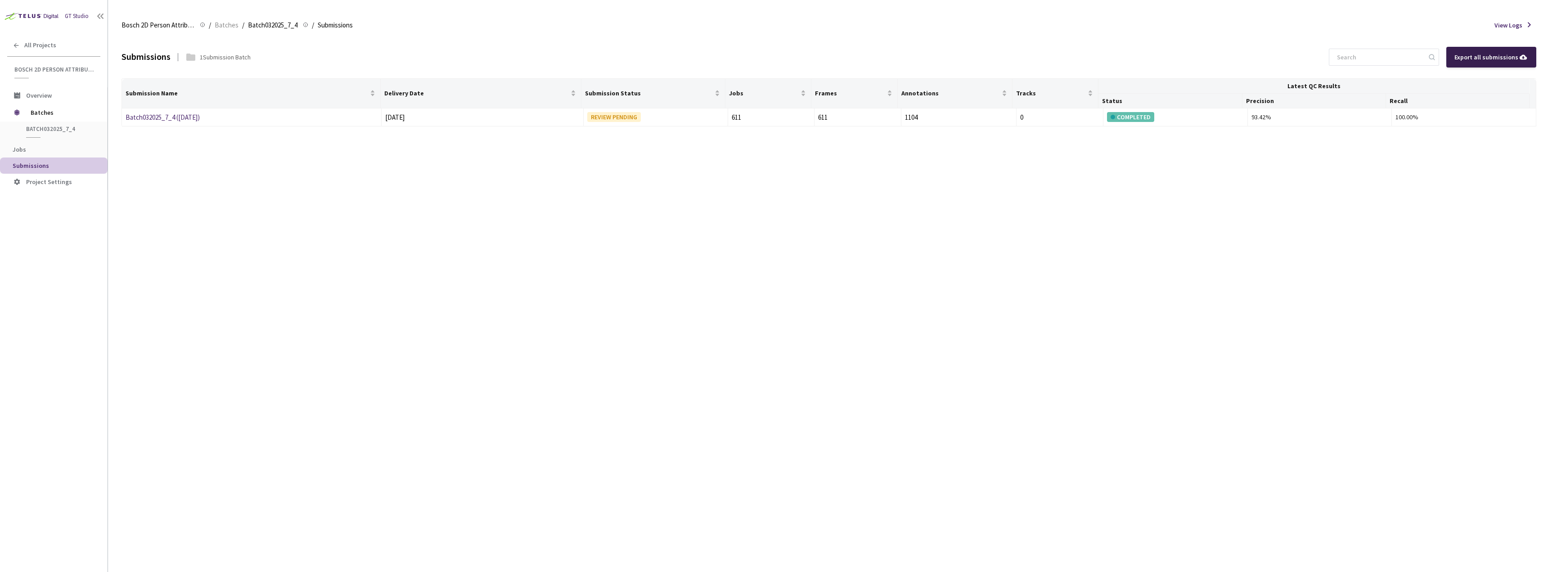
click at [1481, 58] on div "Export all submissions" at bounding box center [1491, 57] width 74 height 10
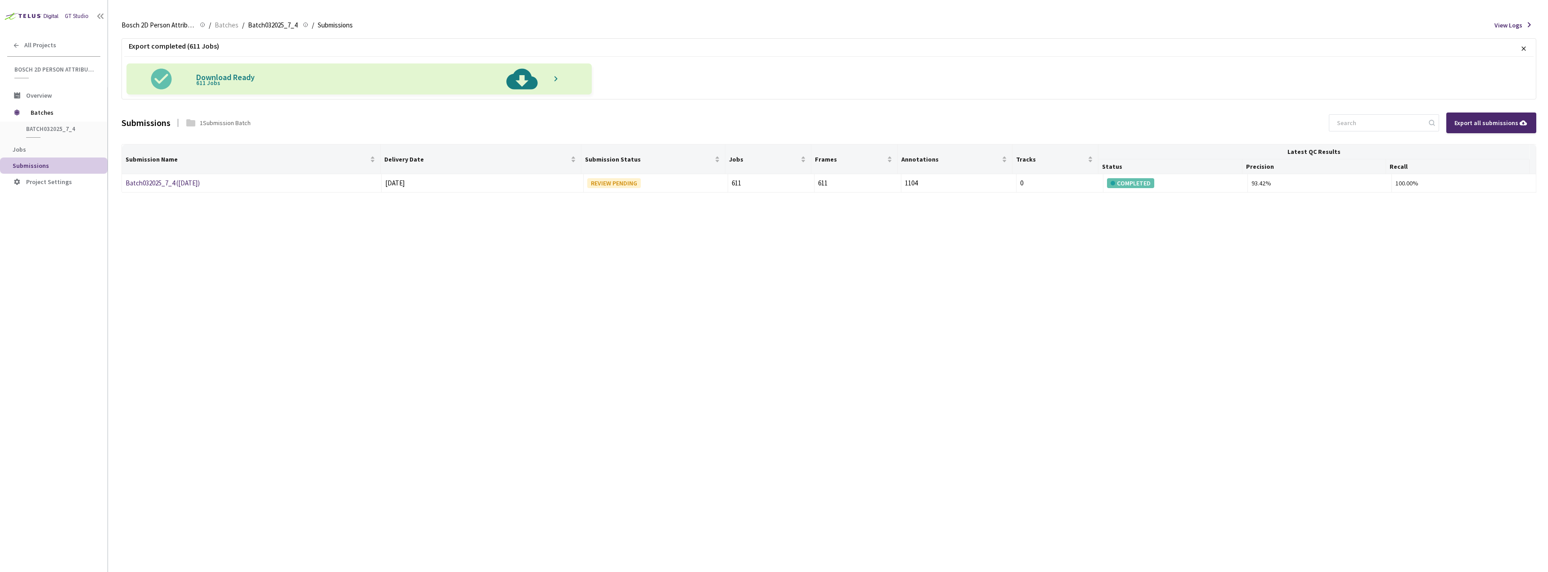
click at [523, 81] on img at bounding box center [522, 78] width 46 height 31
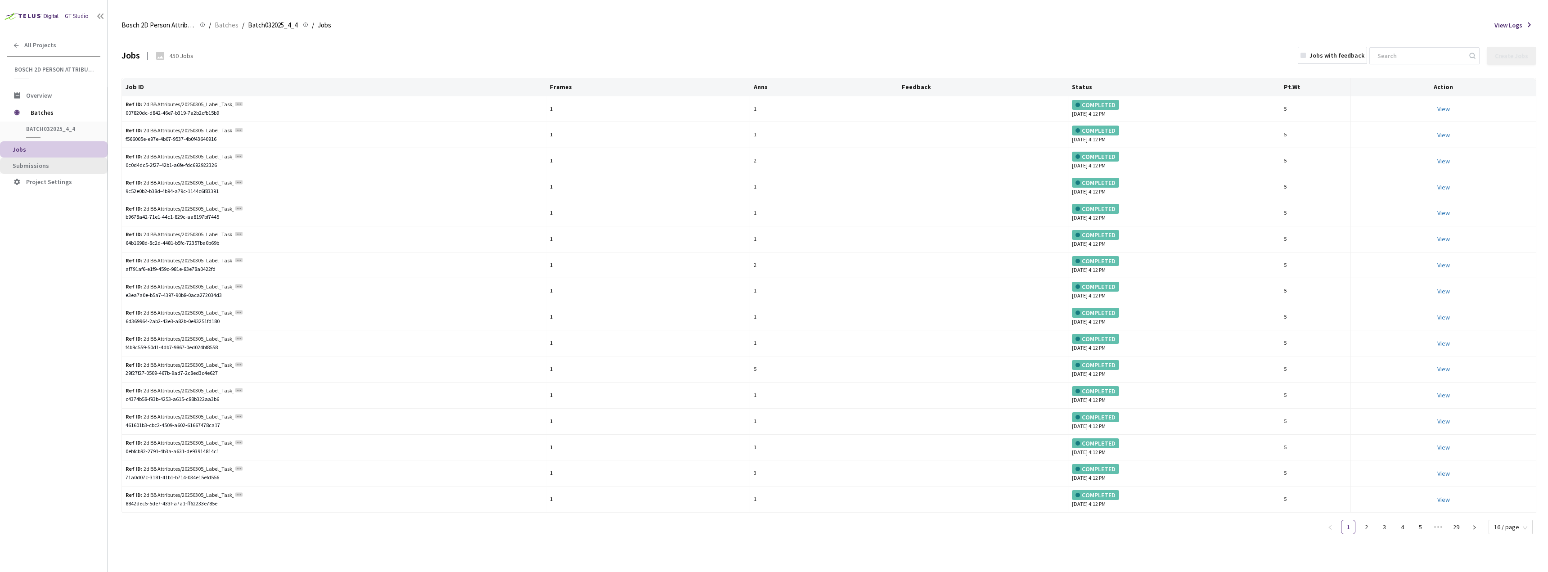
click at [29, 165] on span "Submissions" at bounding box center [31, 166] width 36 height 8
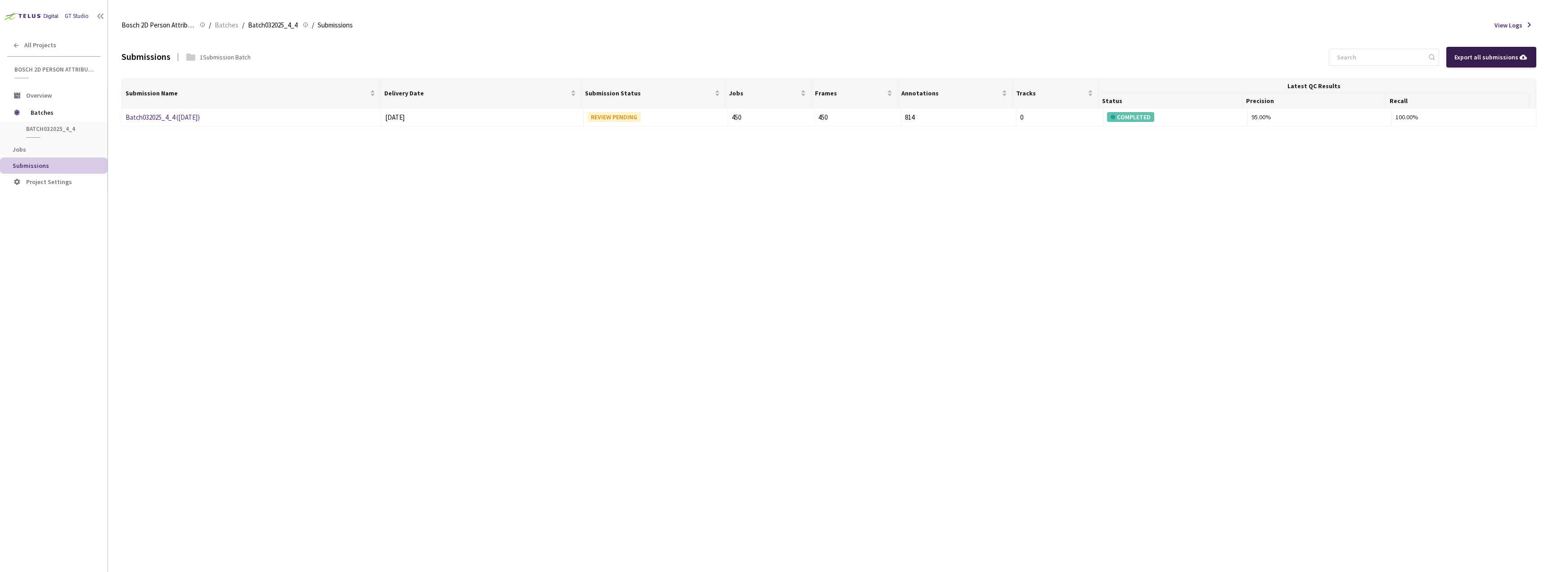
click at [1500, 63] on div "Export all submissions" at bounding box center [1491, 57] width 90 height 21
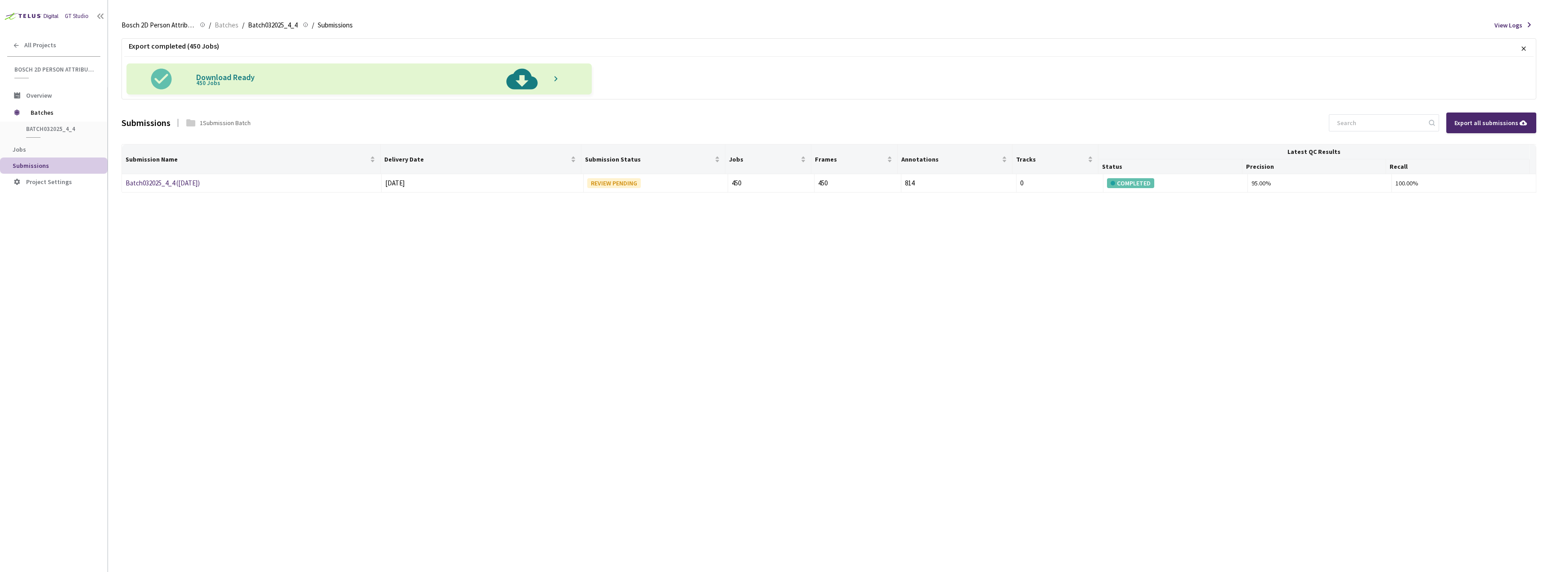
click at [512, 78] on img at bounding box center [522, 78] width 46 height 31
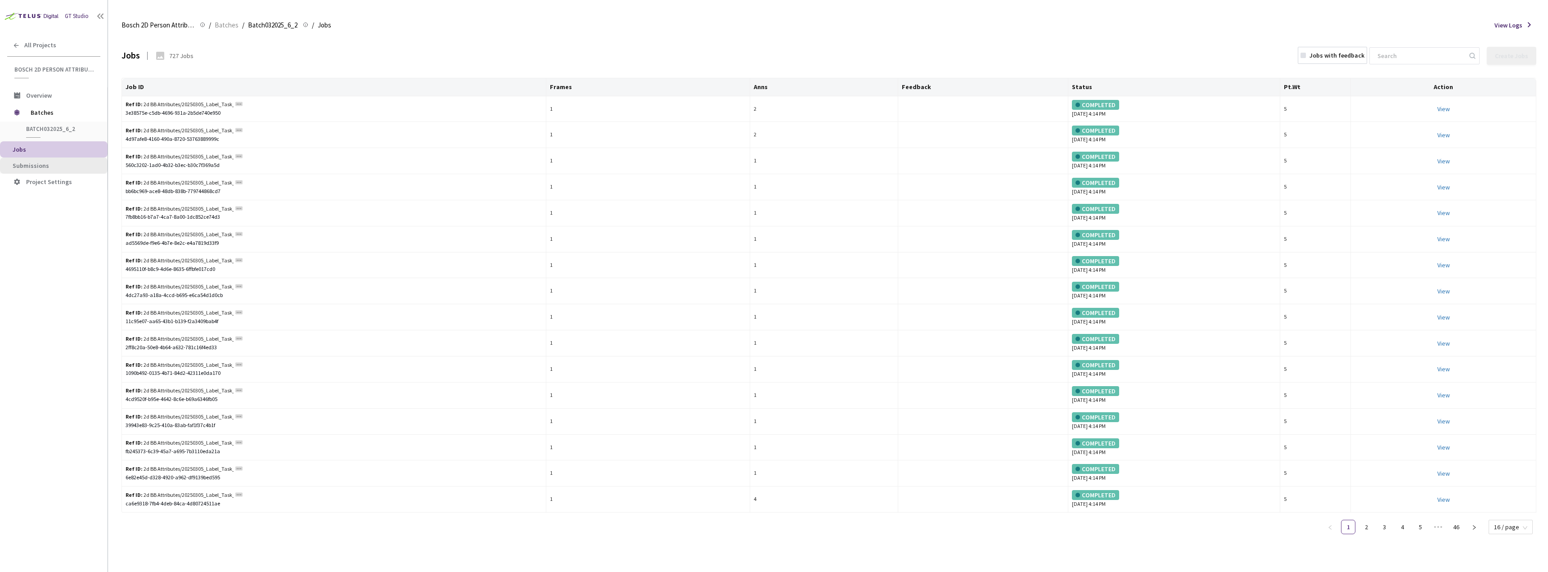
click at [60, 163] on span "Submissions" at bounding box center [57, 166] width 88 height 8
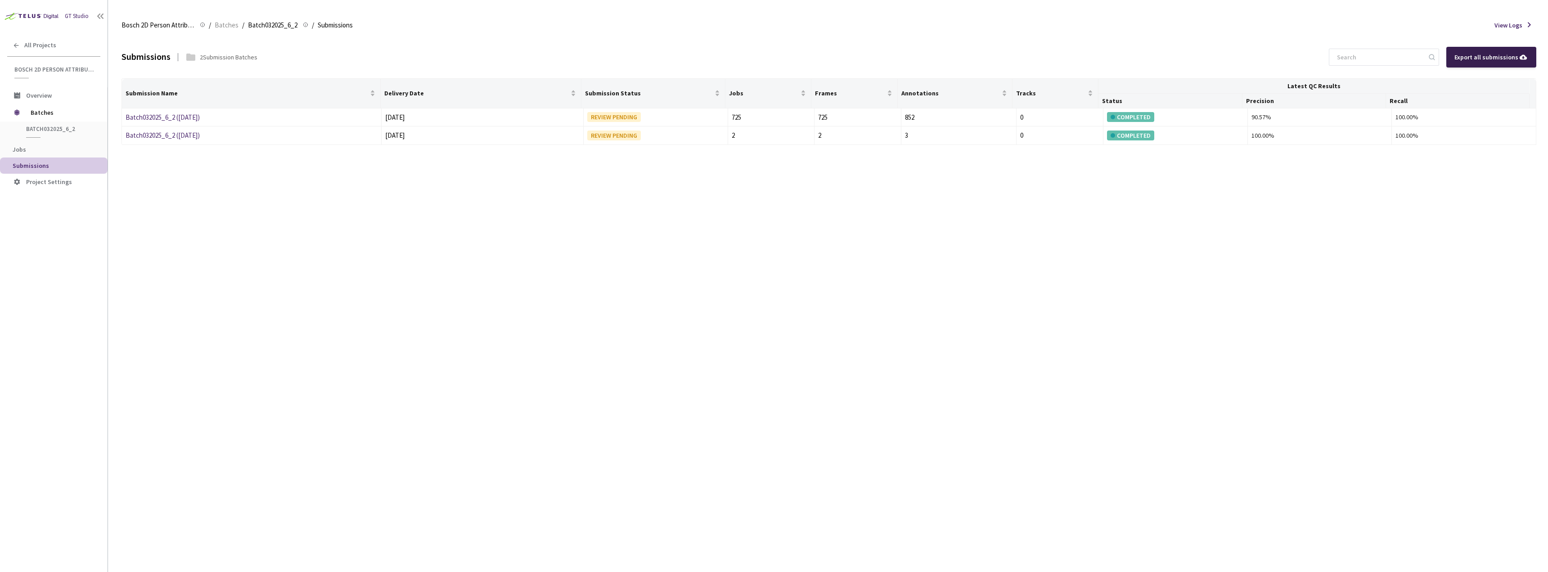
click at [1482, 57] on div "Export all submissions" at bounding box center [1491, 57] width 74 height 10
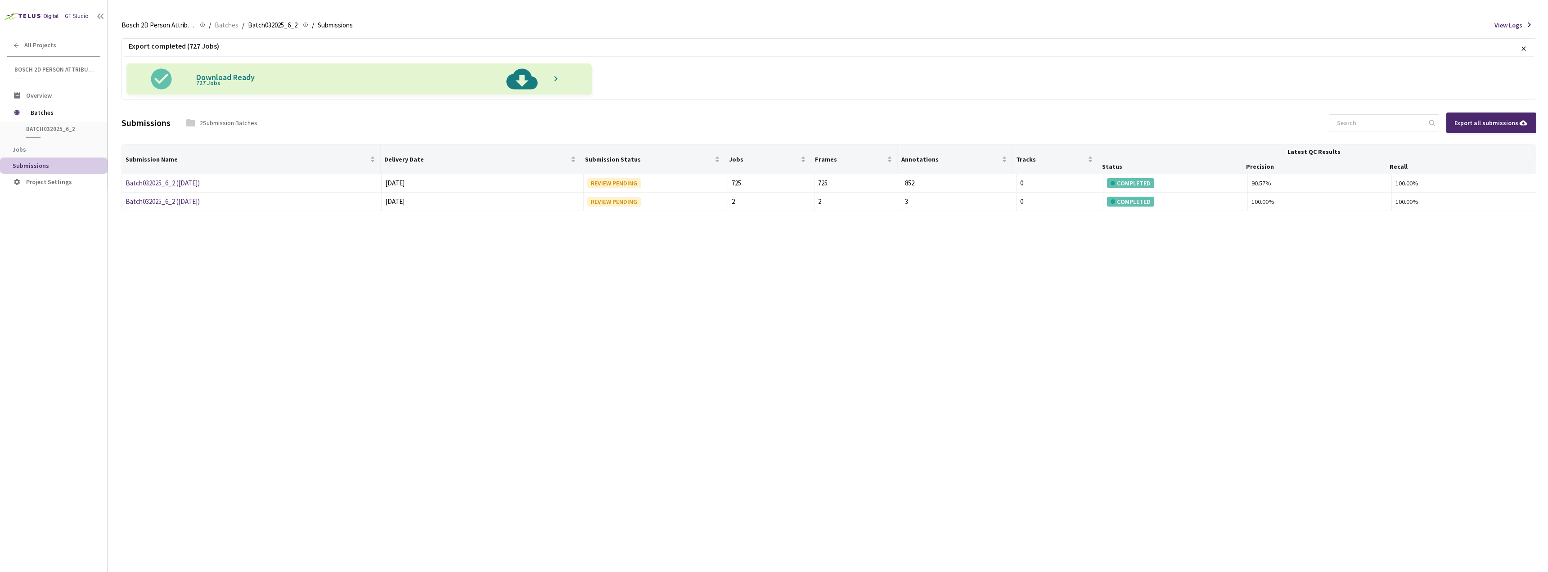
click at [522, 84] on img at bounding box center [522, 78] width 46 height 31
